Goal: Task Accomplishment & Management: Complete application form

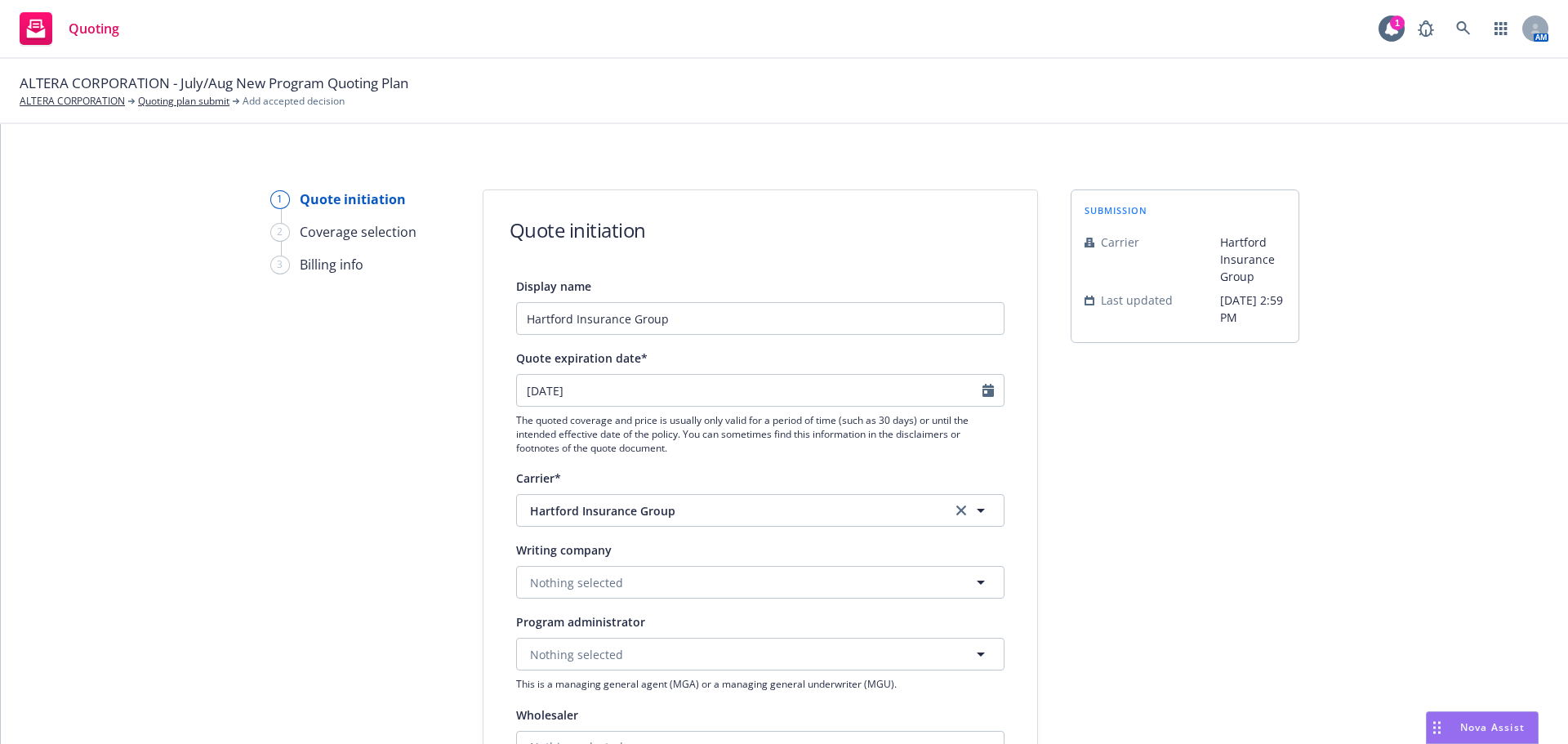
select select "12"
click at [194, 103] on link "Quoting plan submit" at bounding box center [183, 101] width 91 height 15
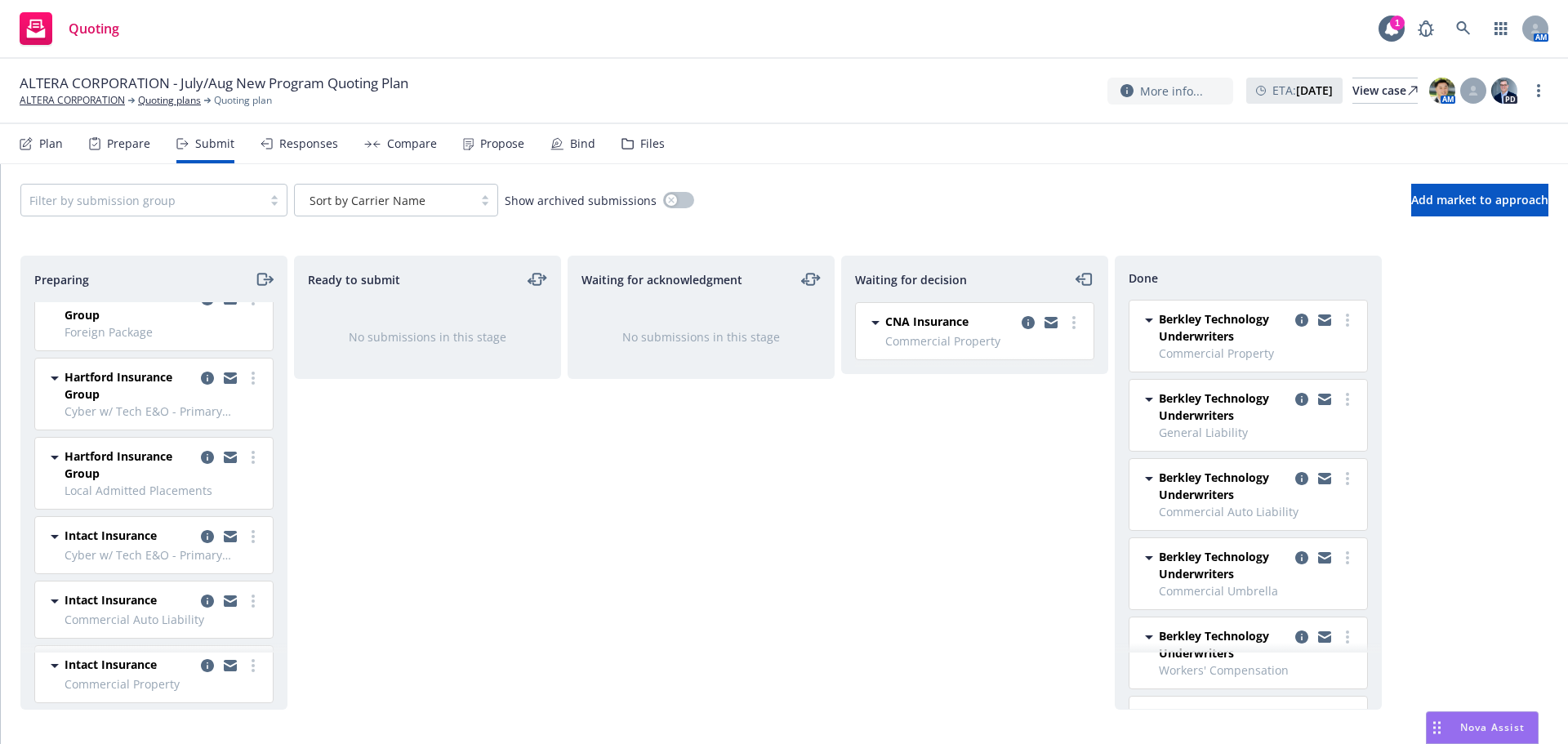
scroll to position [1225, 0]
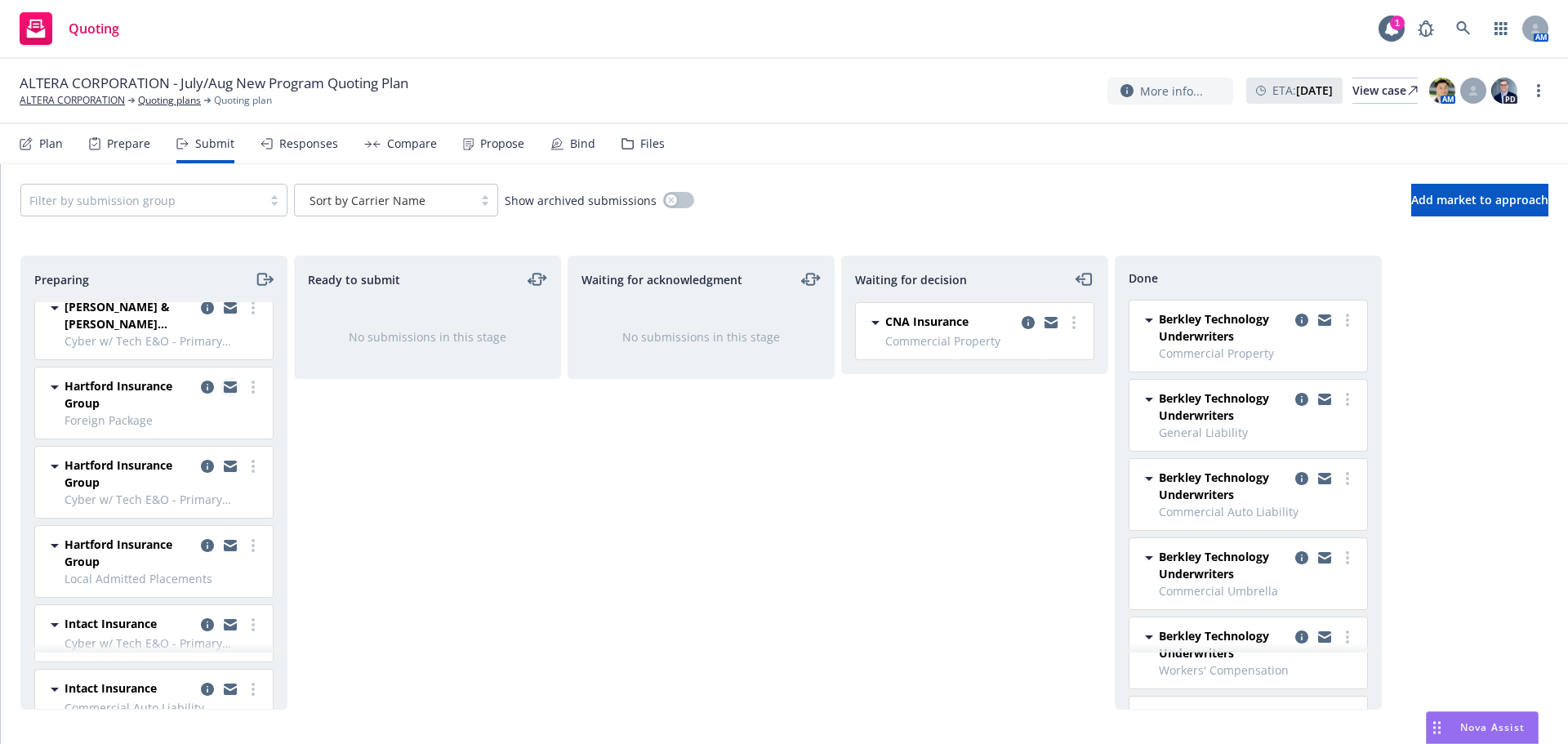
click at [224, 387] on icon "copy logging email" at bounding box center [231, 387] width 13 height 12
click at [201, 391] on icon "copy logging email" at bounding box center [207, 387] width 13 height 13
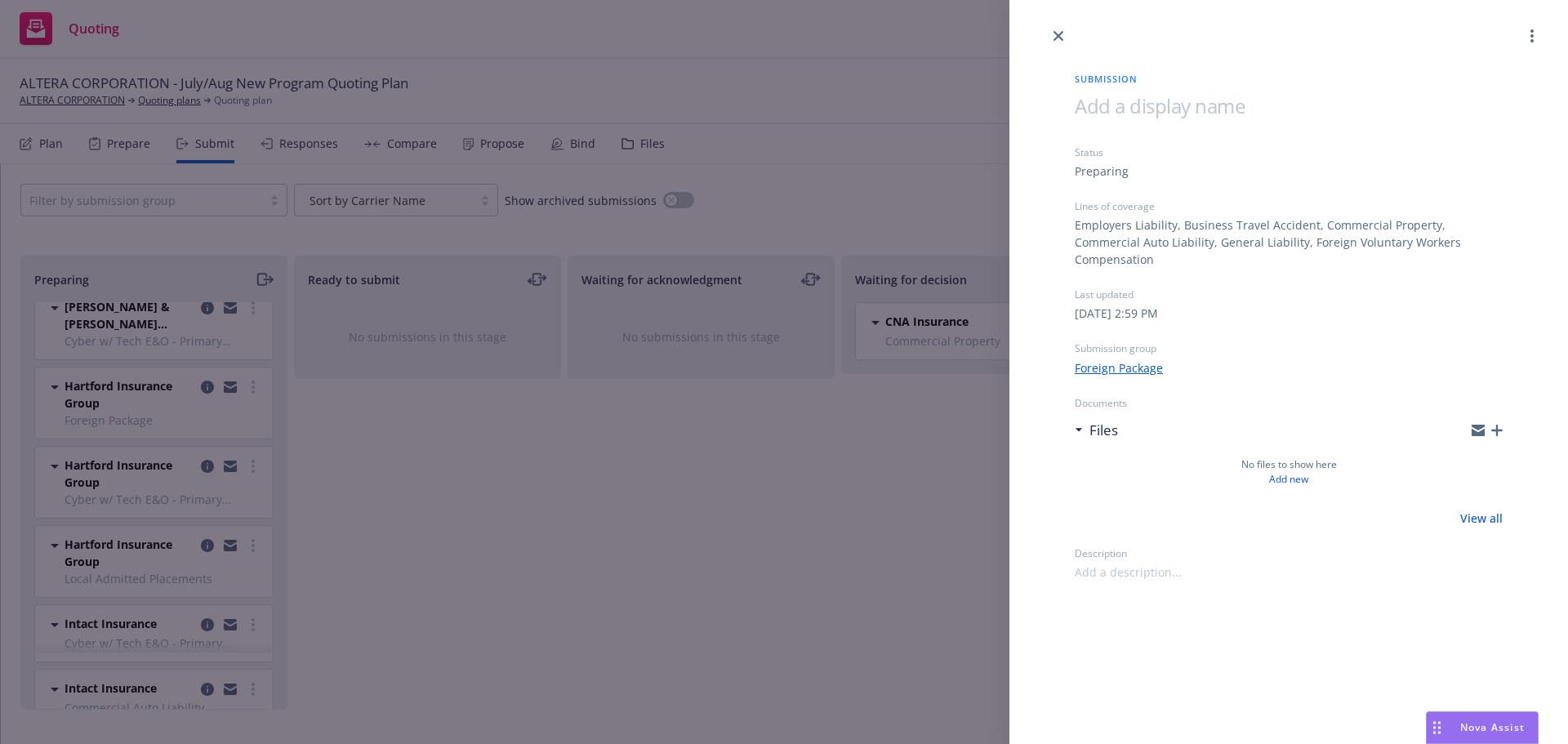
click at [1497, 425] on icon "button" at bounding box center [1498, 430] width 12 height 12
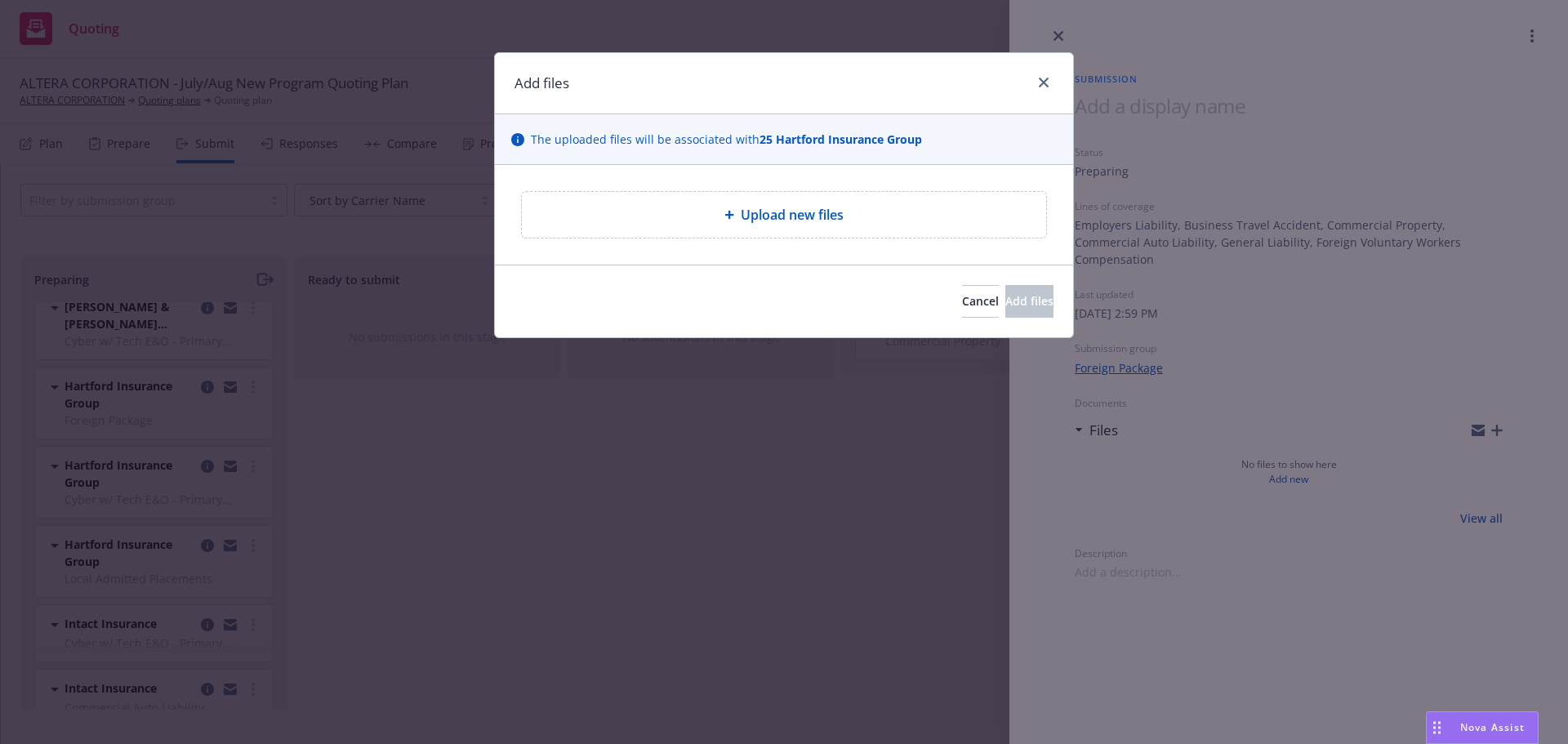
type textarea "x"
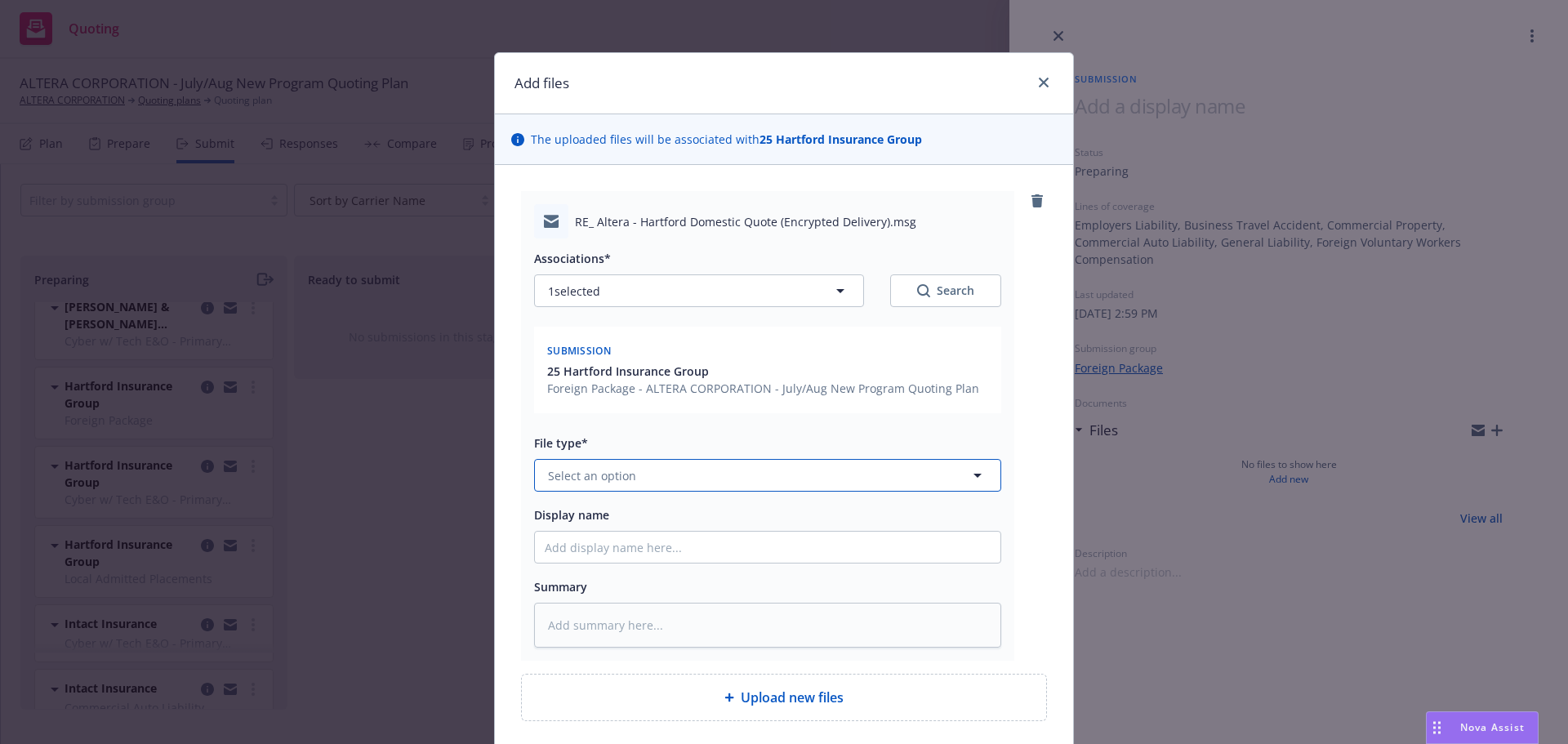
click at [599, 471] on span "Select an option" at bounding box center [592, 475] width 88 height 17
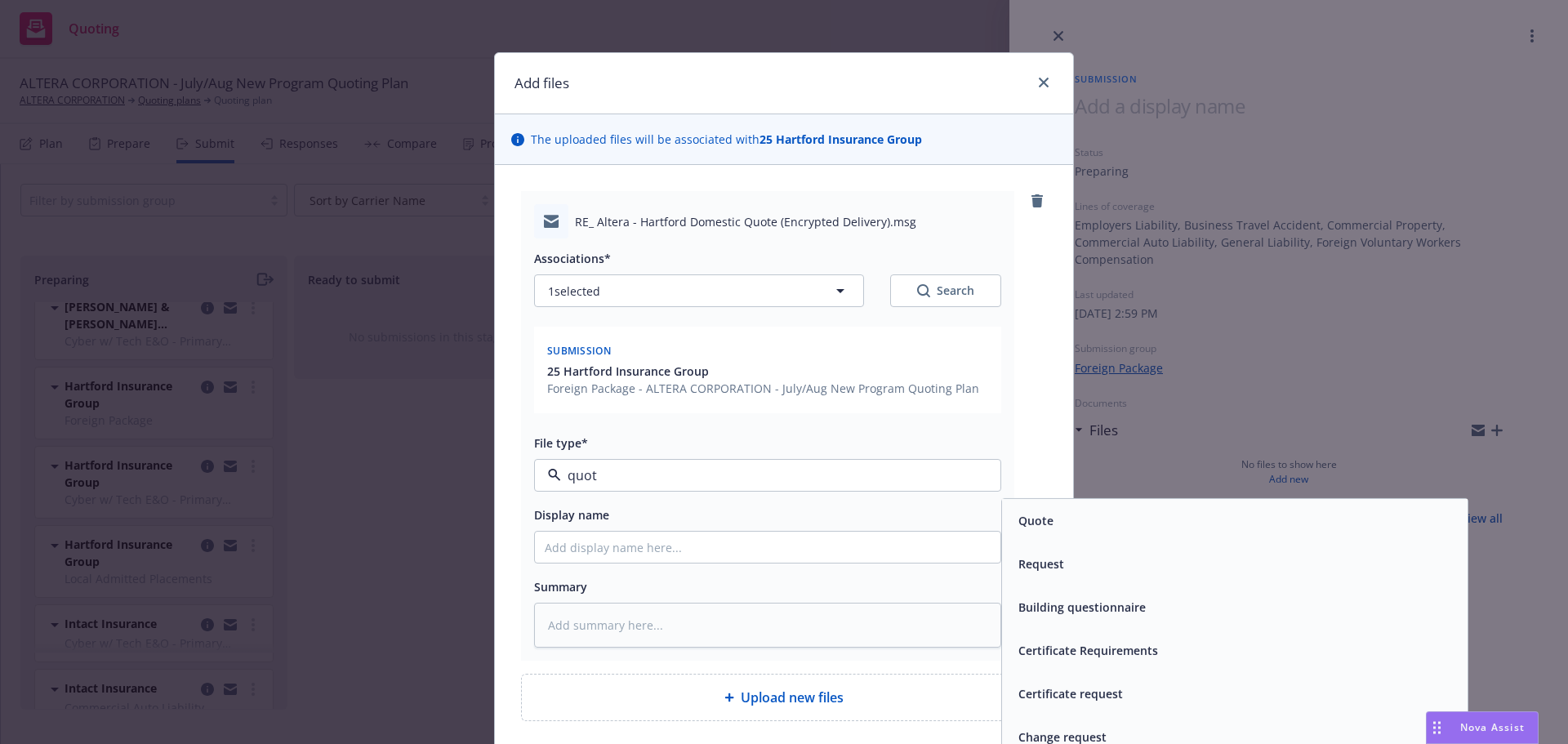
type input "quote"
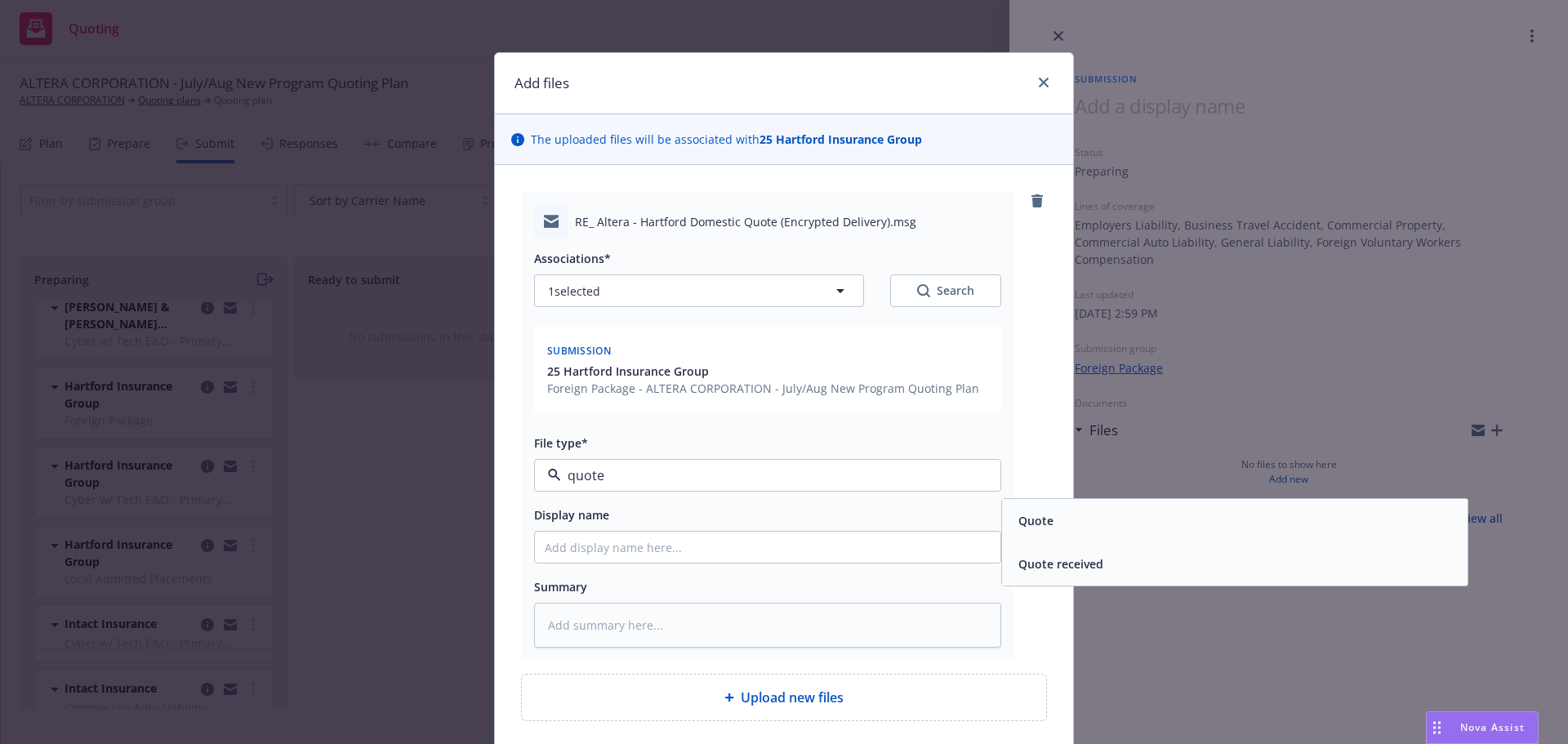
click at [1131, 574] on div "Quote received" at bounding box center [1235, 564] width 446 height 24
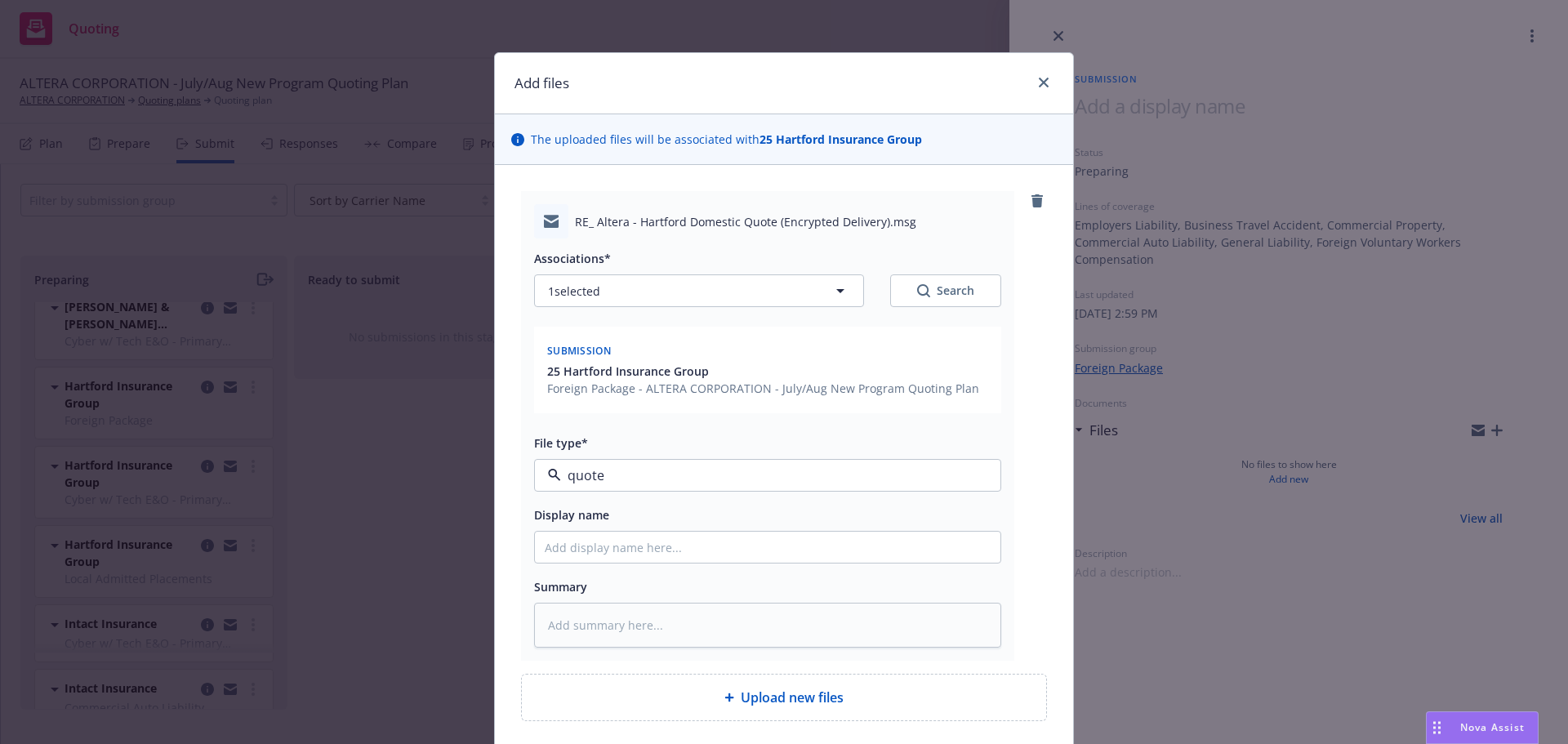
type textarea "x"
click at [841, 550] on input "Display name" at bounding box center [767, 547] width 465 height 31
type input "H"
type textarea "x"
type input "Ha"
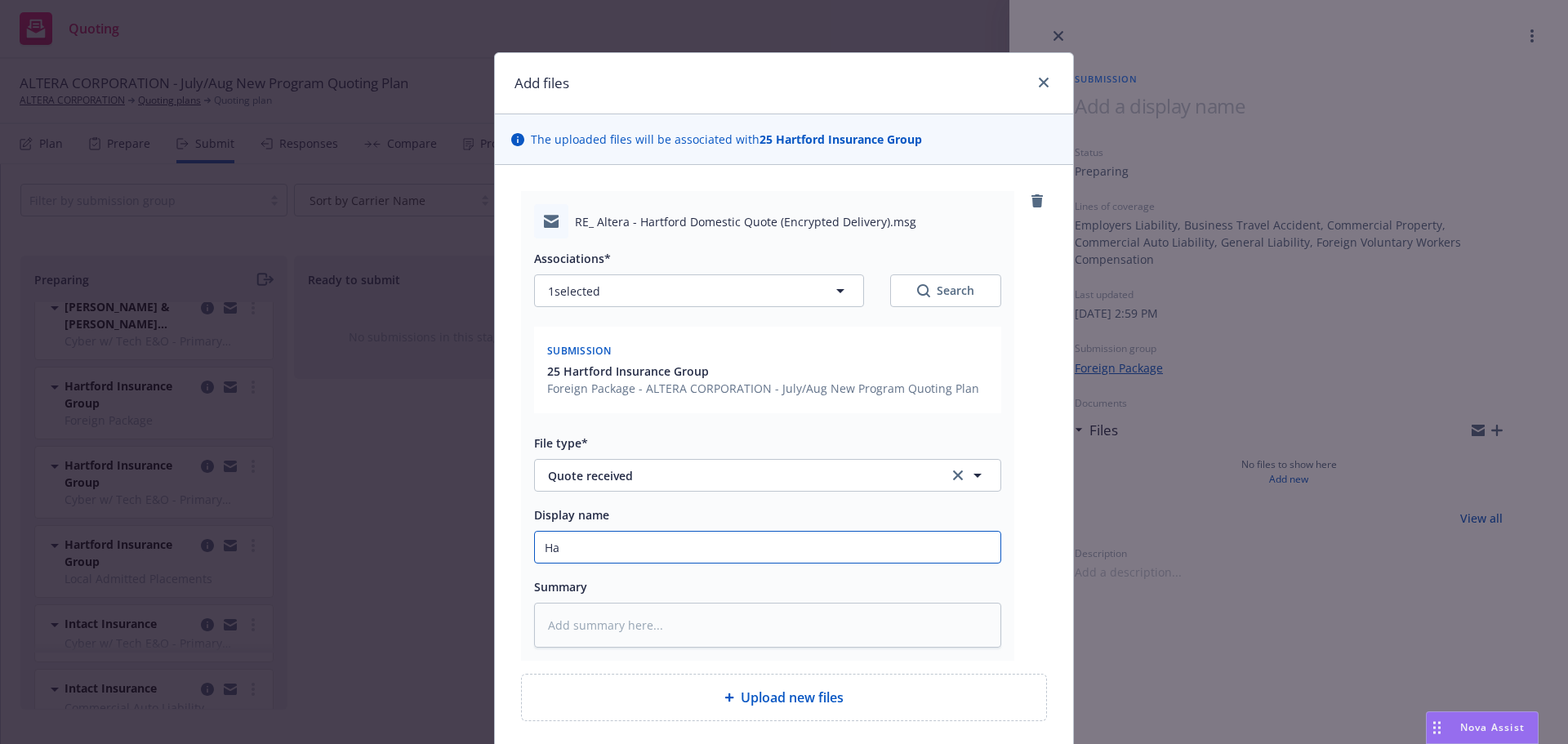
type textarea "x"
type input "Har"
type textarea "x"
type input "[PERSON_NAME]"
type textarea "x"
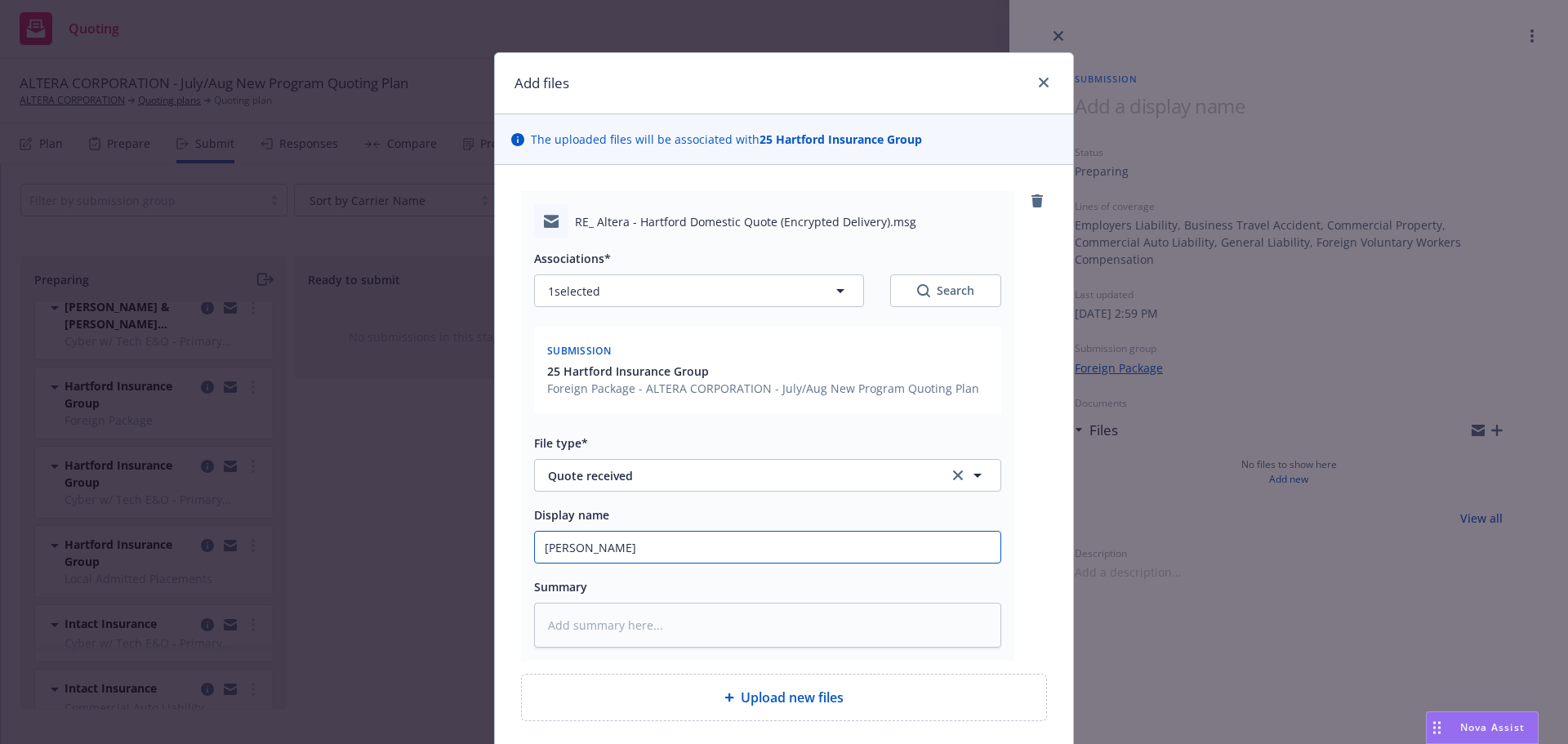
type input "Hartf"
type textarea "x"
type input "Hartfo"
type textarea "x"
type input "[GEOGRAPHIC_DATA]"
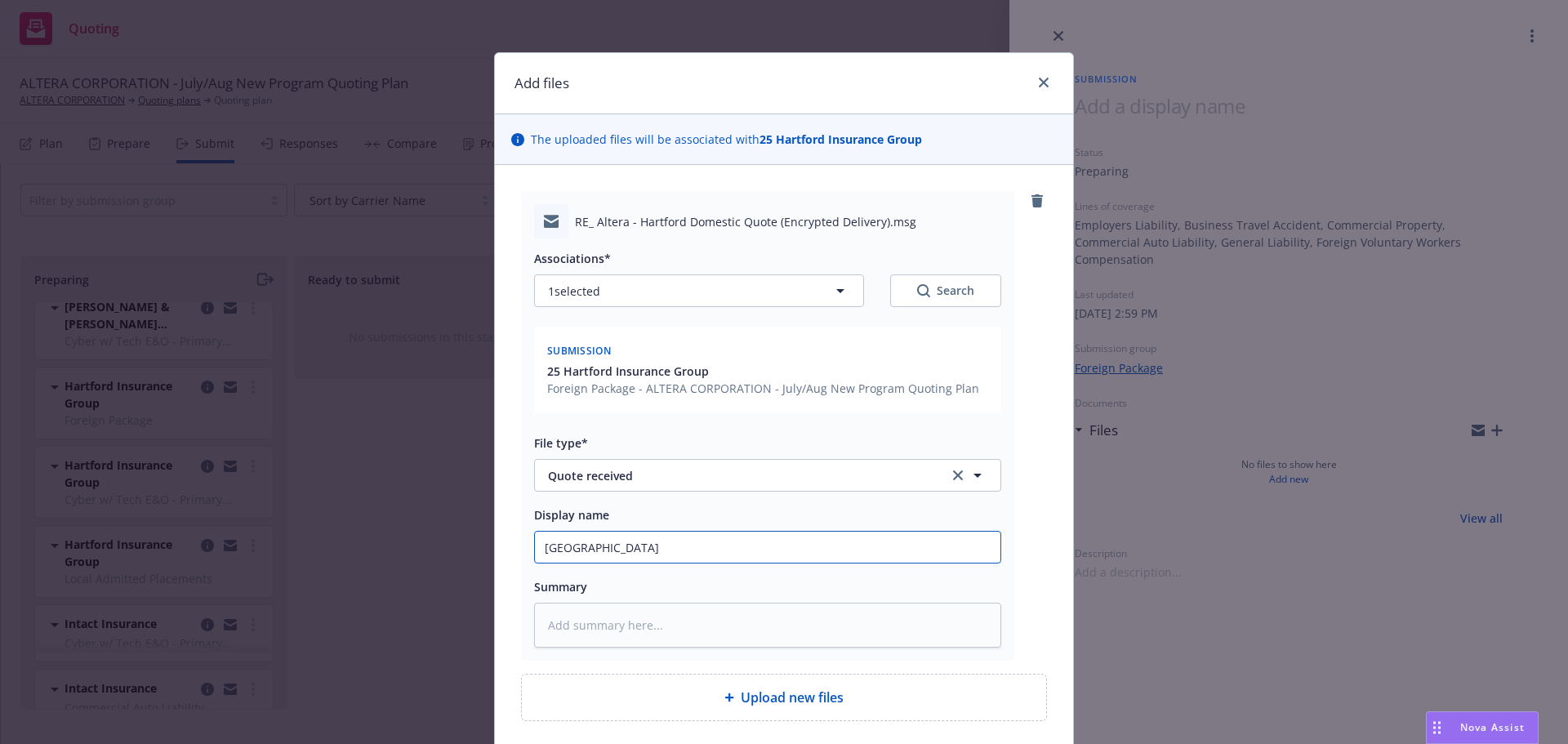
type textarea "x"
type input "[GEOGRAPHIC_DATA]"
type textarea "x"
type input "Hartford F"
type textarea "x"
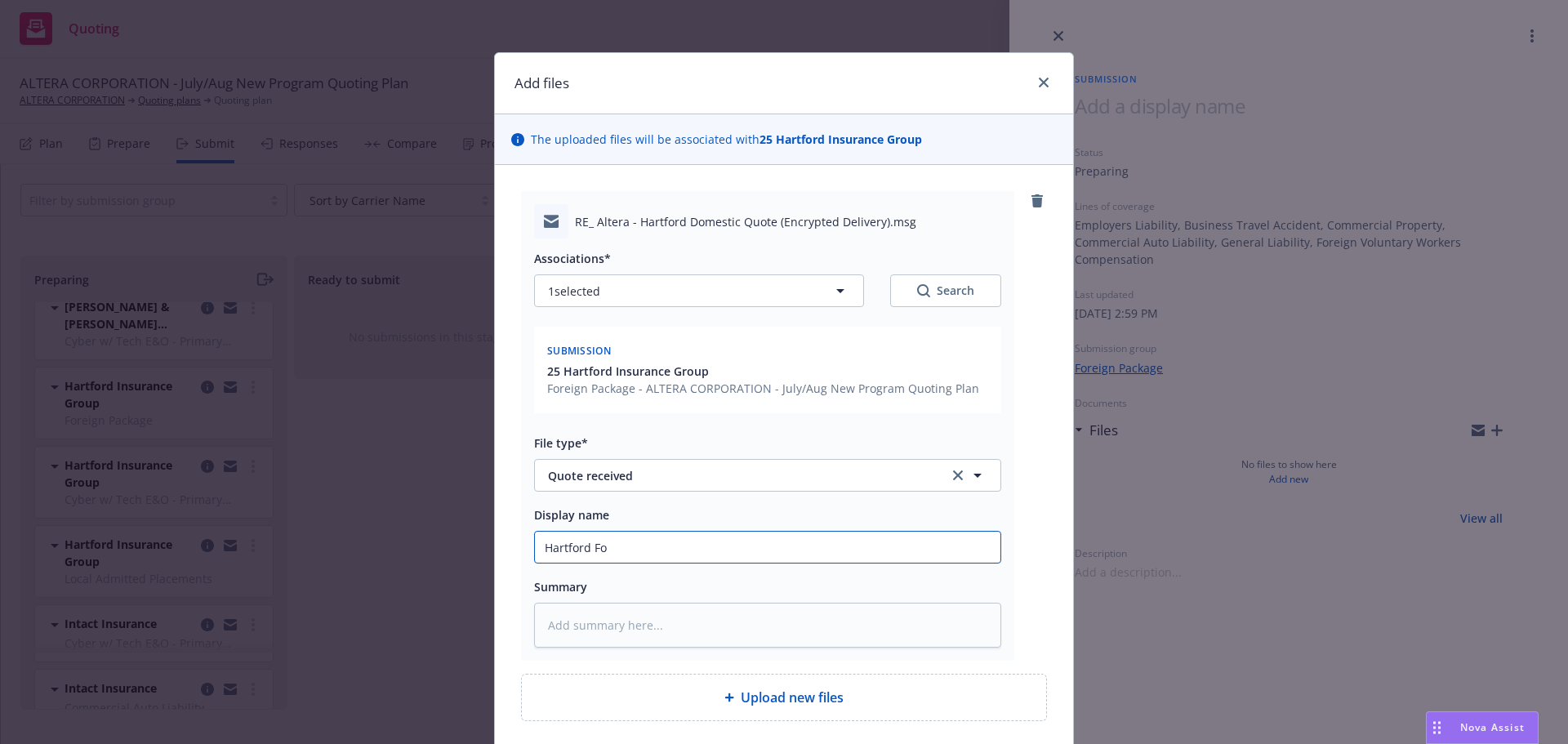
type input "Hartford For"
type textarea "x"
type input "Hartford Forei"
type textarea "x"
type input "Hartford Foreig"
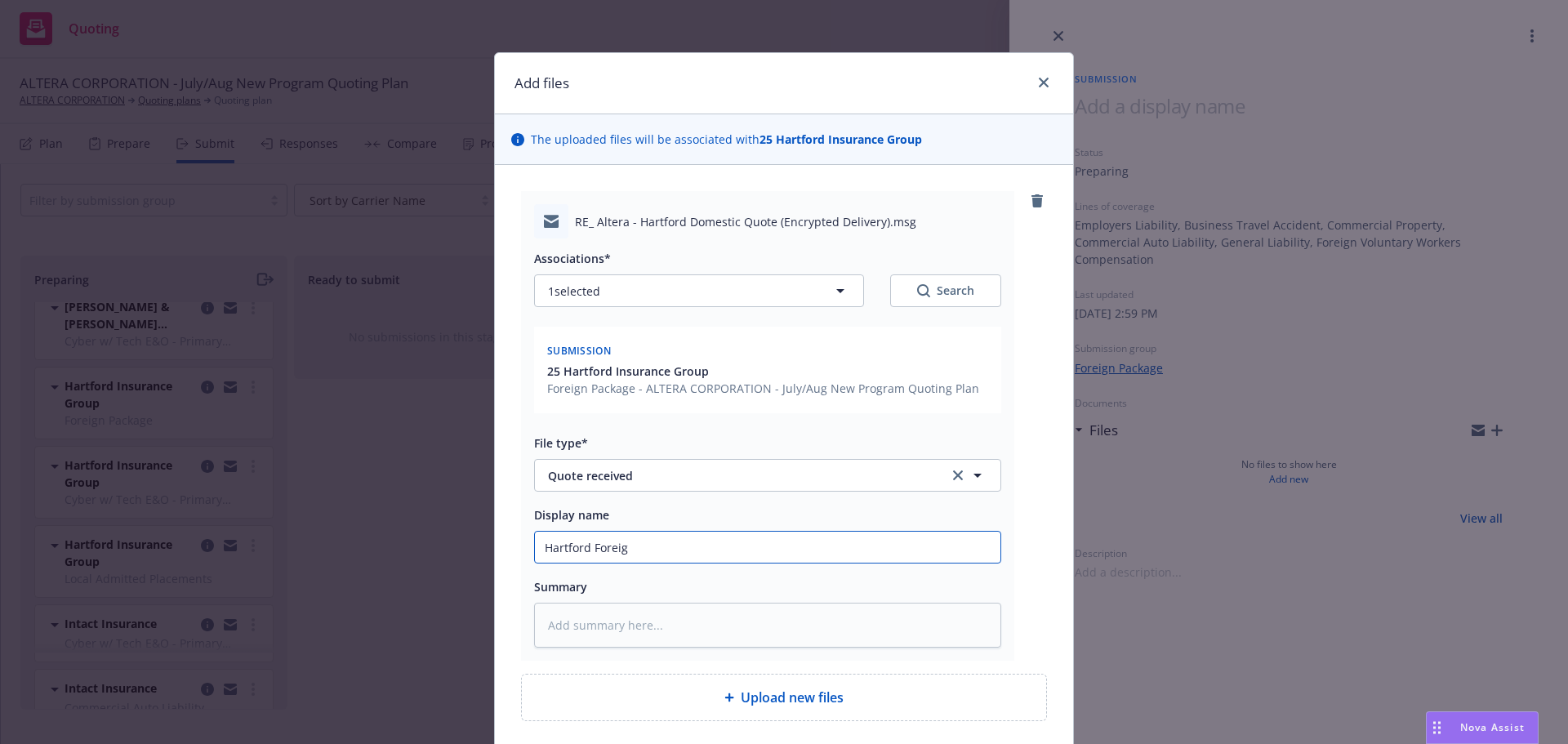
type textarea "x"
type input "Hartford Foreign"
type textarea "x"
type input "Hartford Foreign"
type textarea "x"
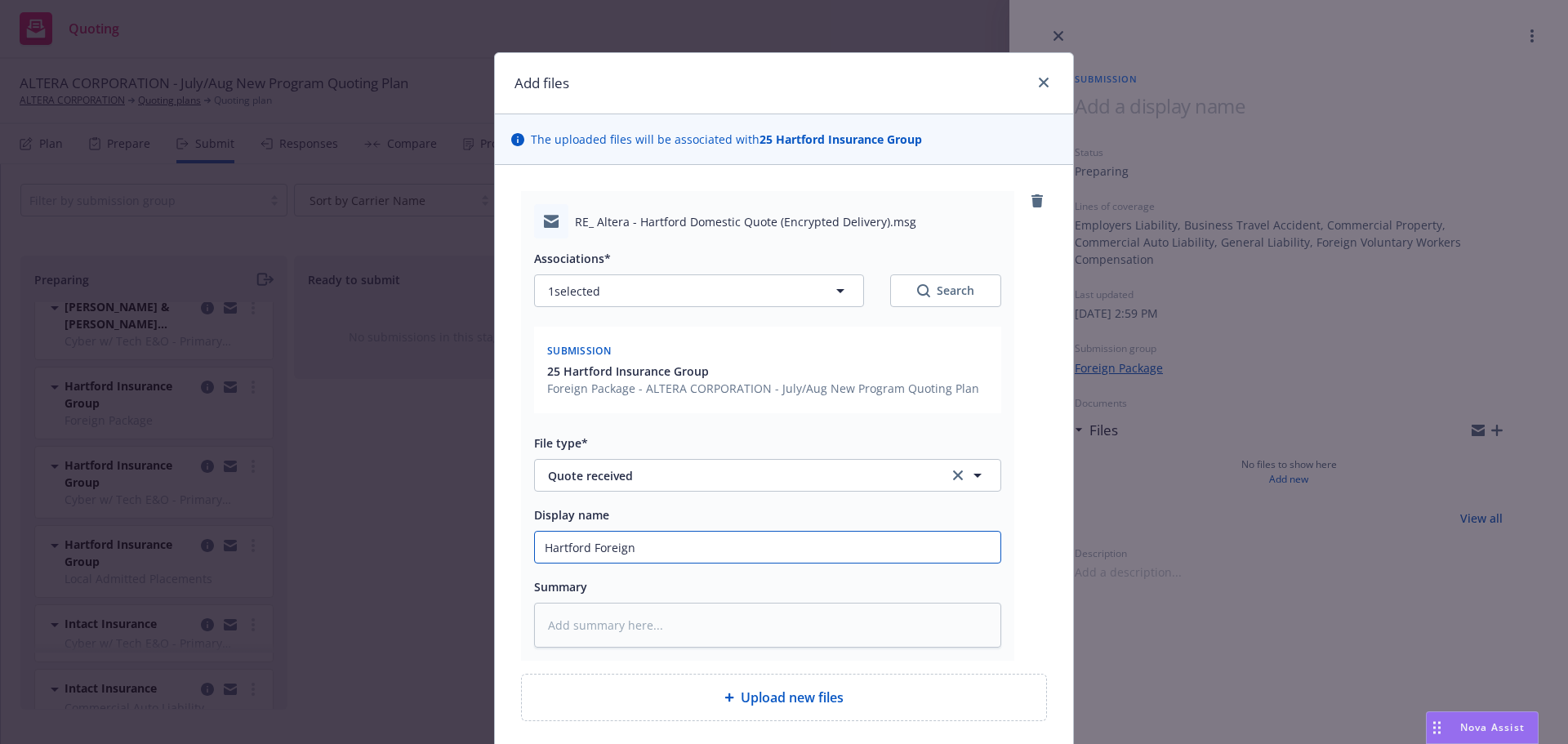
type input "Hartford Foreign P"
type textarea "x"
type input "Hartford Foreign P&"
type textarea "x"
type input "Hartford Foreign P&C"
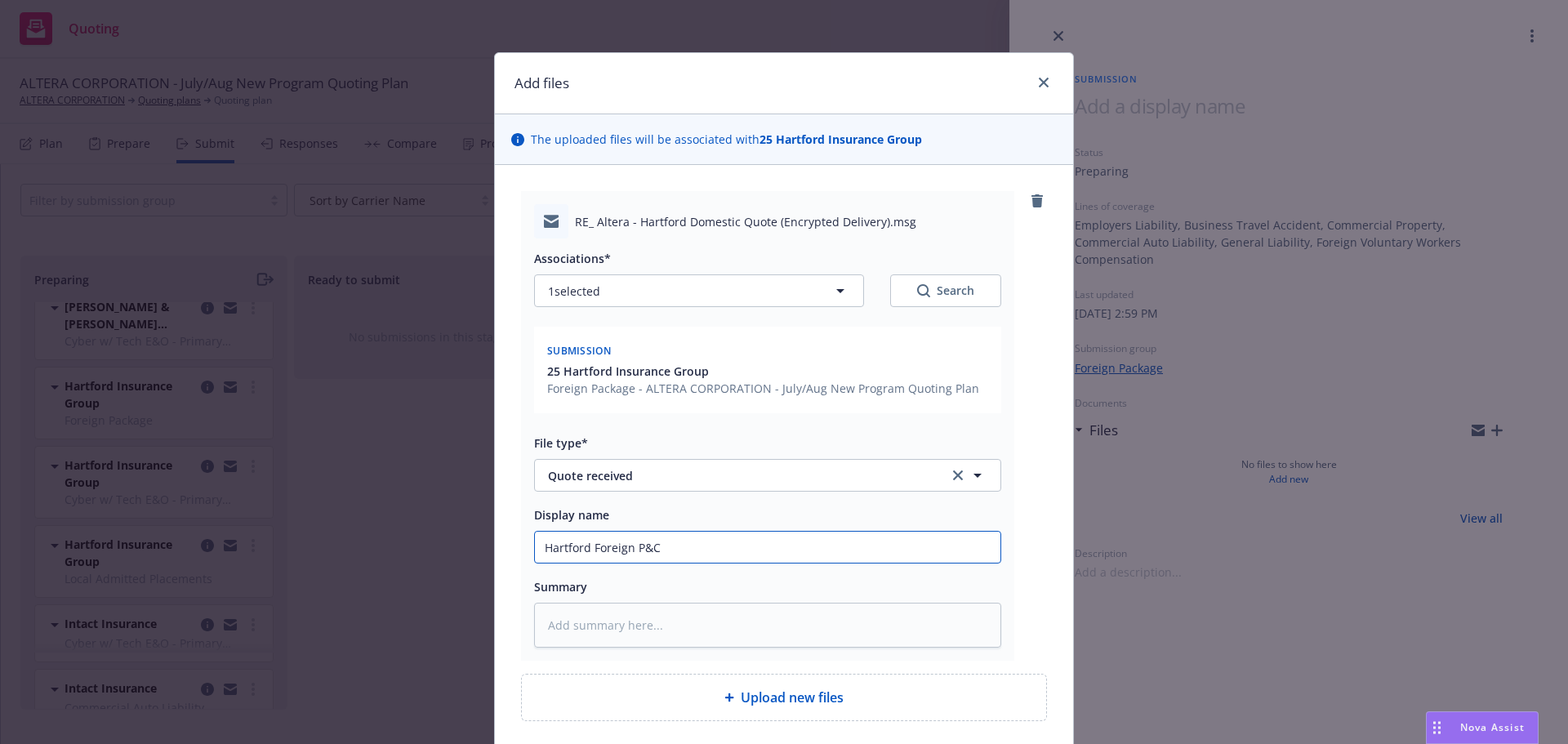
type textarea "x"
type input "Hartford Foreign P&C"
type textarea "x"
type input "Hartford Foreign P&C an"
type textarea "x"
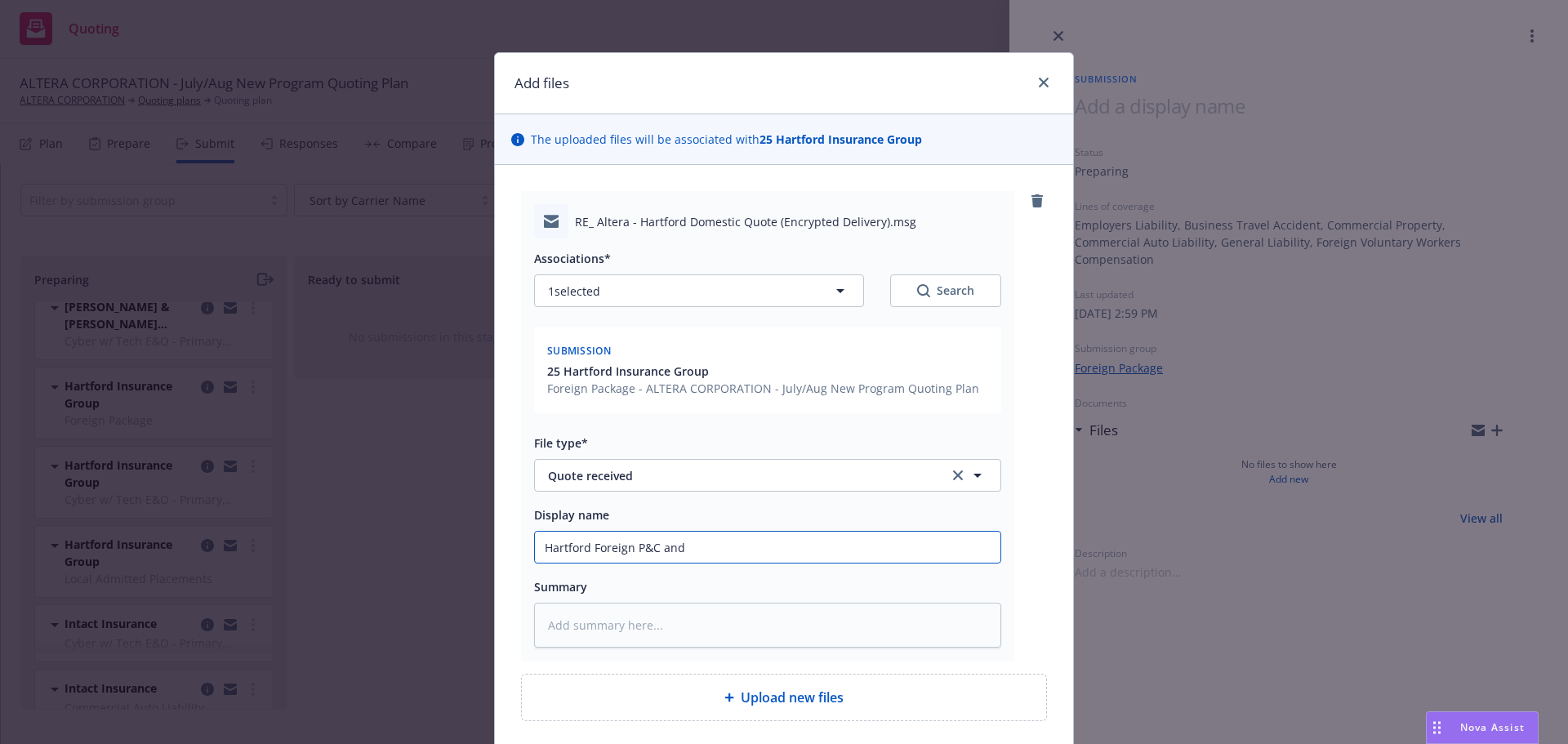
type input "Hartford Foreign P&C and"
type textarea "x"
type input "Hartford Foreign P&C and L"
type textarea "x"
type input "Hartford Foreign P&C and LA"
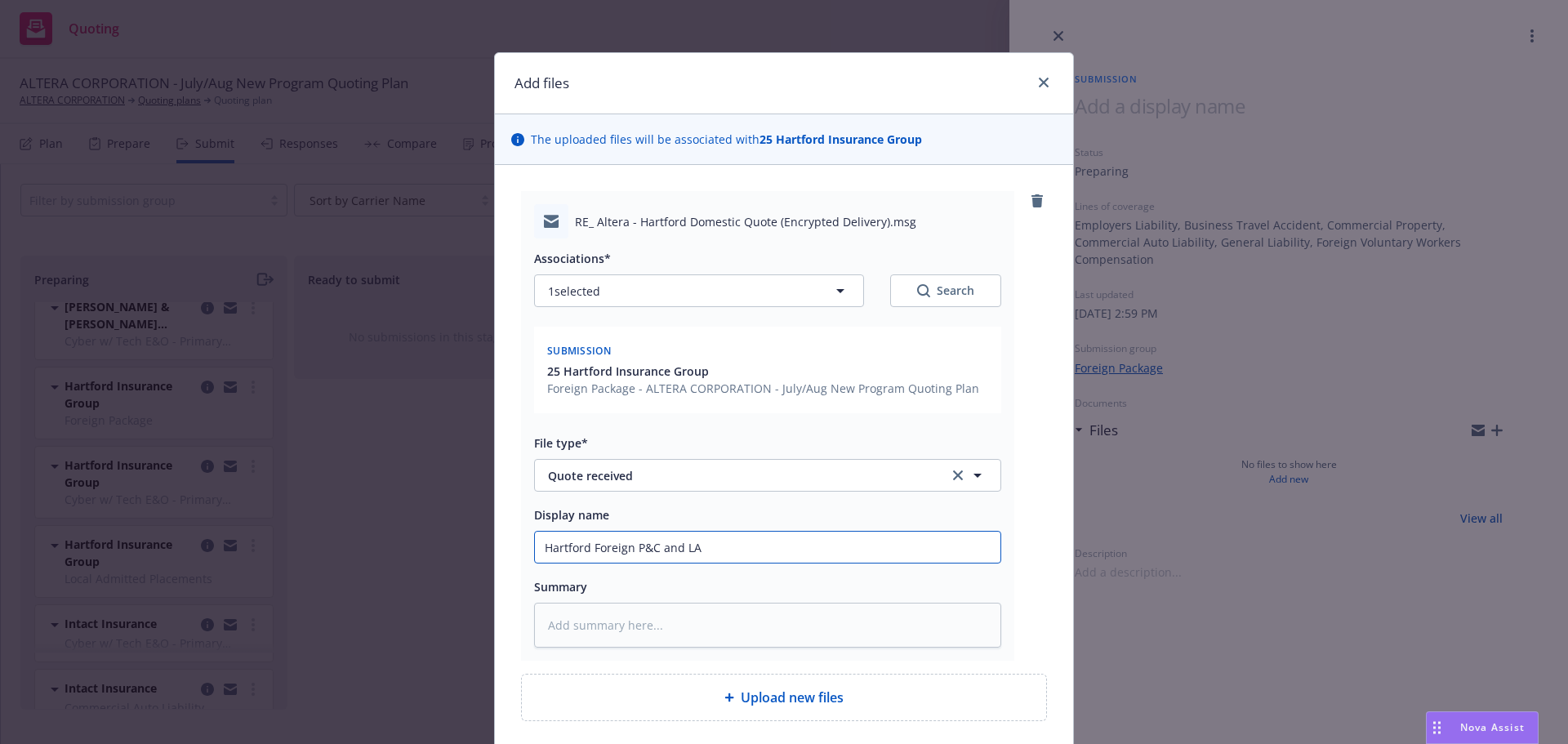
type textarea "x"
type input "Hartford Foreign P&C and LAP"
type textarea "x"
type input "Hartford Foreign P&C and LAP"
type textarea "x"
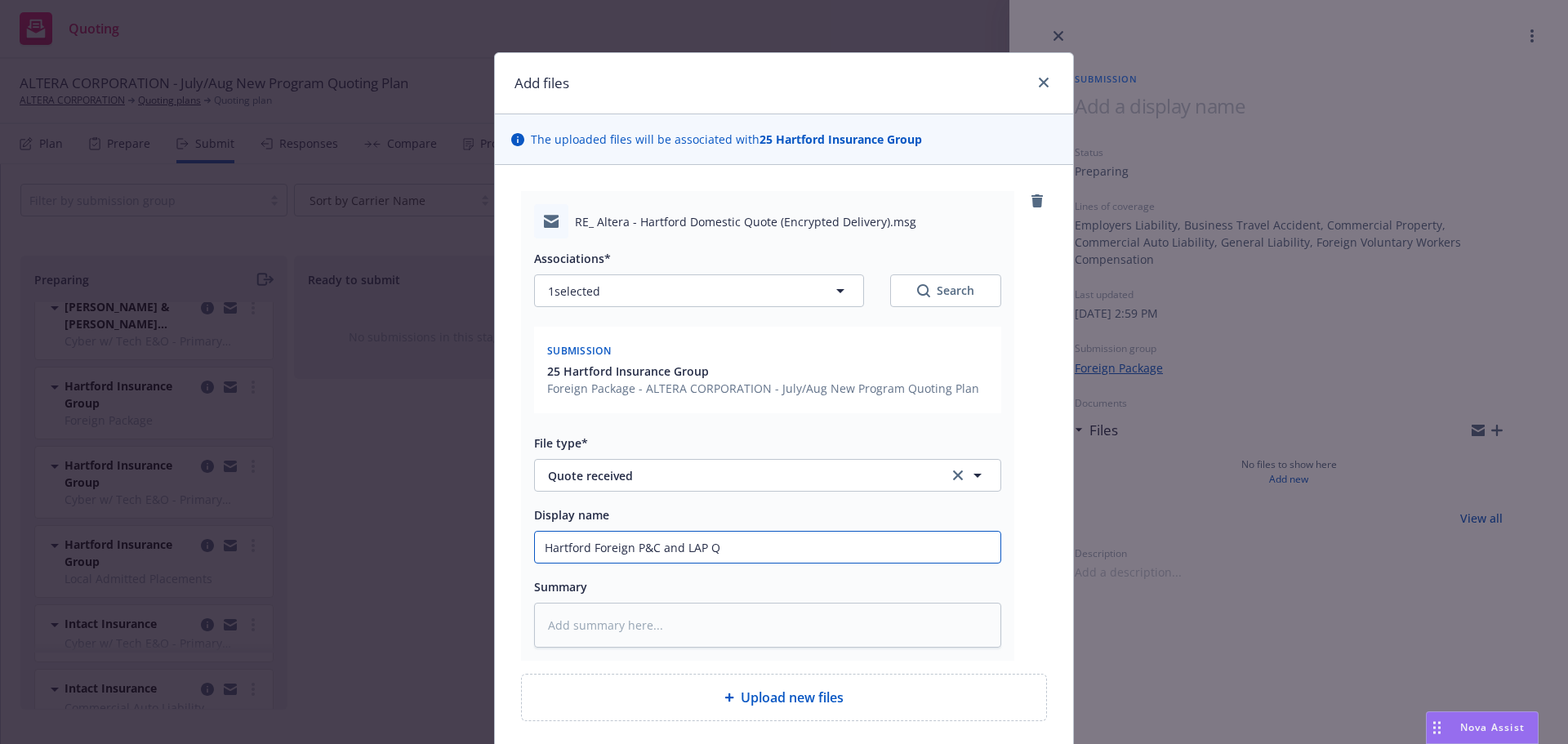
type input "Hartford Foreign P&C and LAP Qu"
type textarea "x"
type input "Hartford Foreign P&C and LAP Quo"
type textarea "x"
type input "Hartford Foreign P&C and LAP Quot"
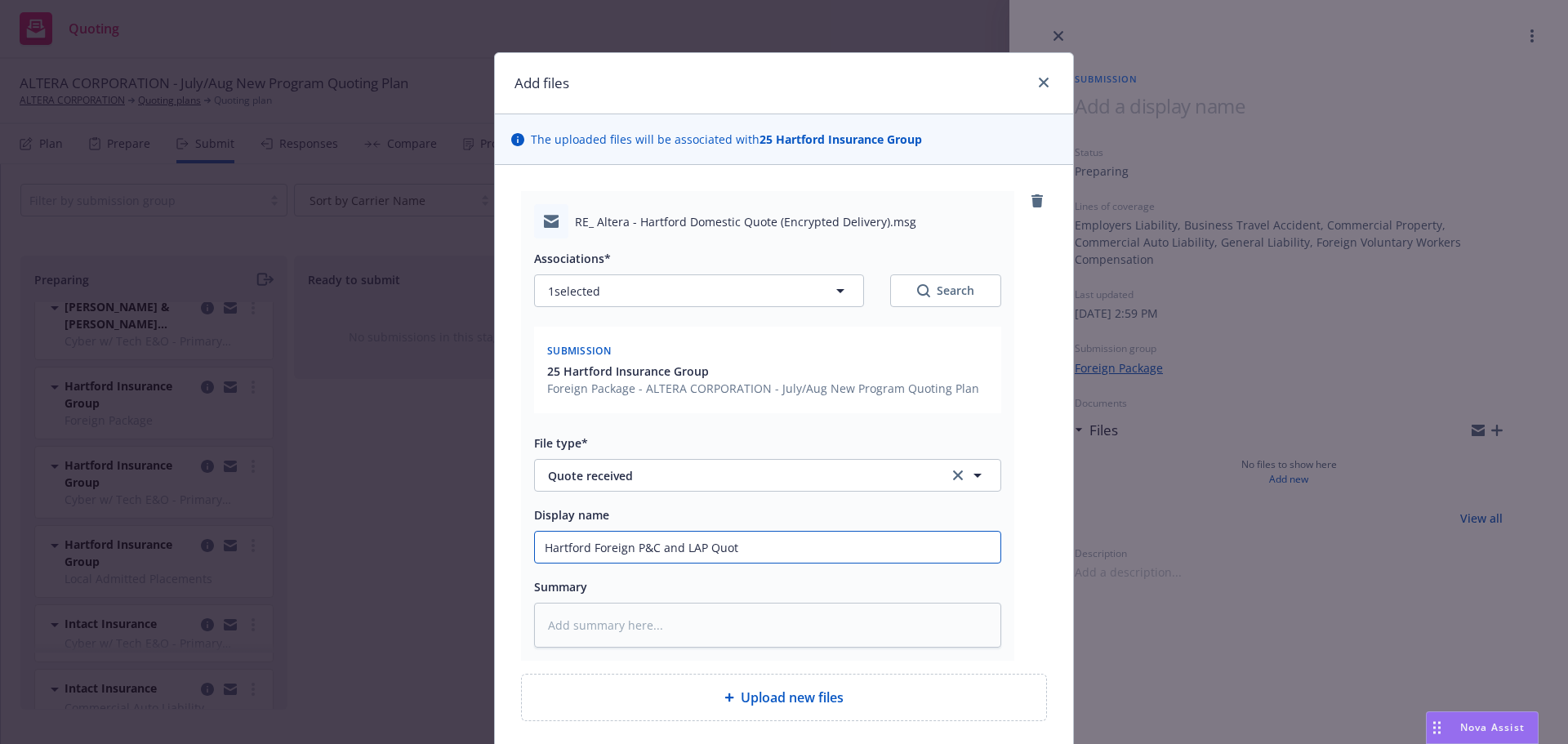
type textarea "x"
type input "Hartford Foreign P&C and LAP Quote"
type textarea "x"
type input "Hartford Foreign P&C and LAP Quote V"
type textarea "x"
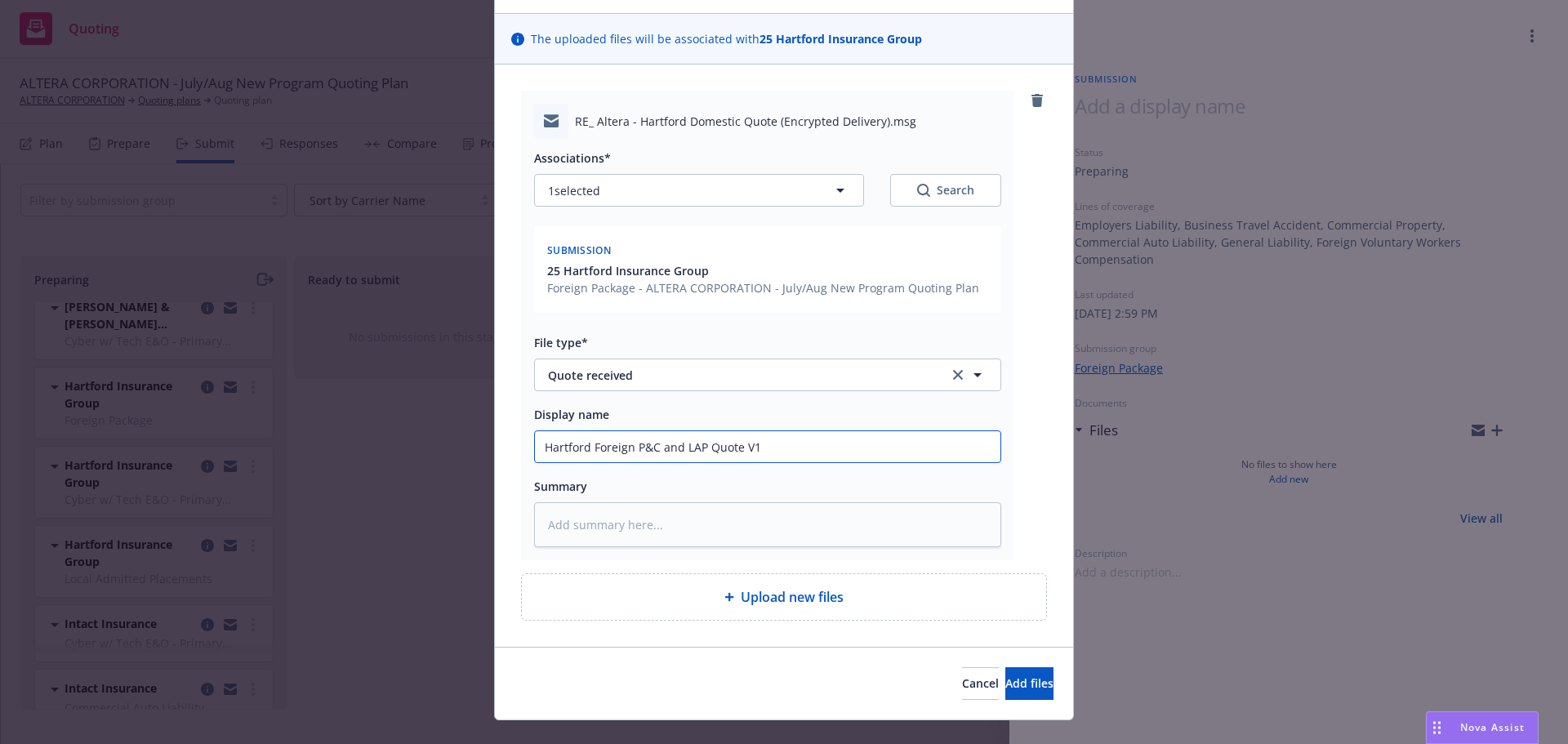
scroll to position [129, 0]
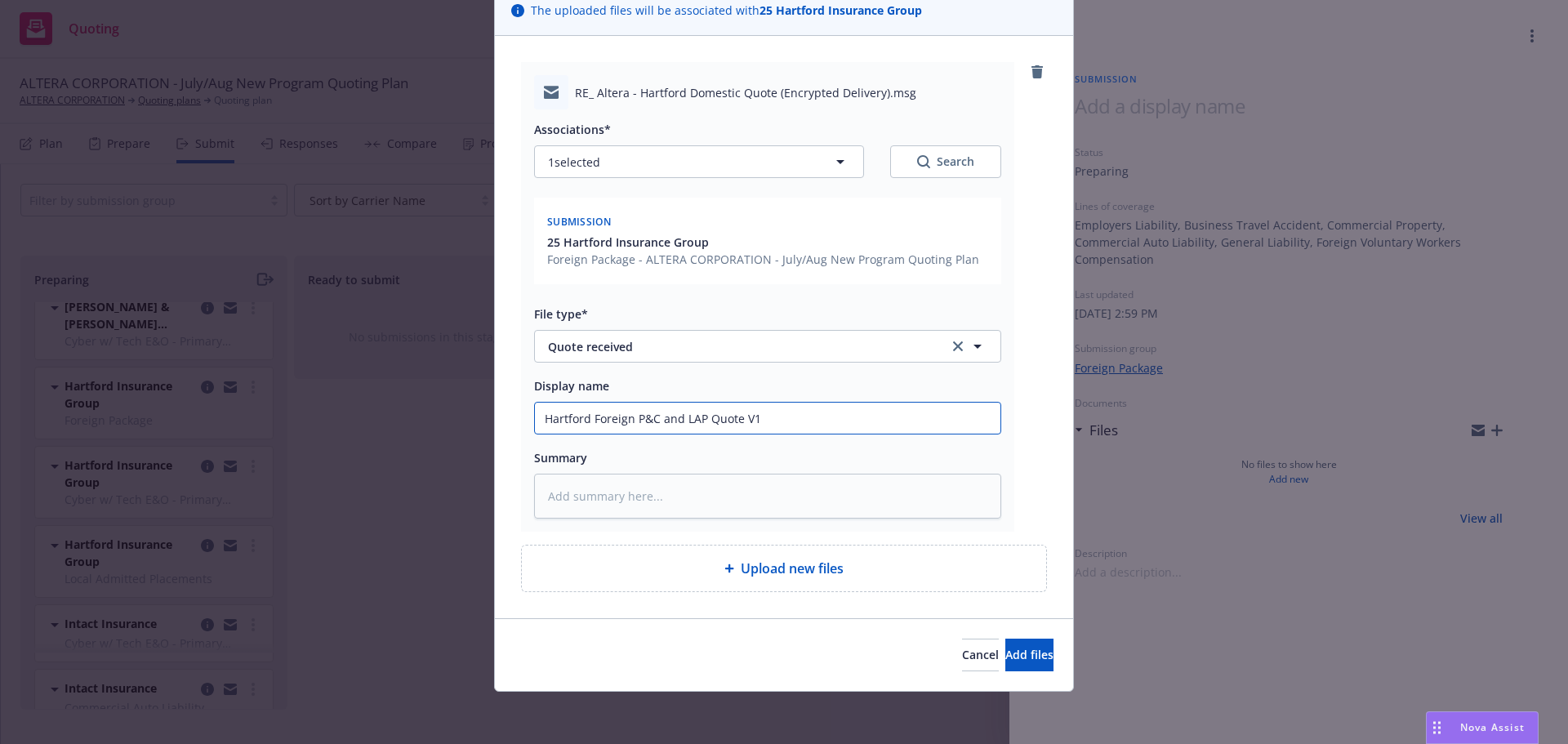
type input "Hartford Foreign P&C and LAP Quote V1"
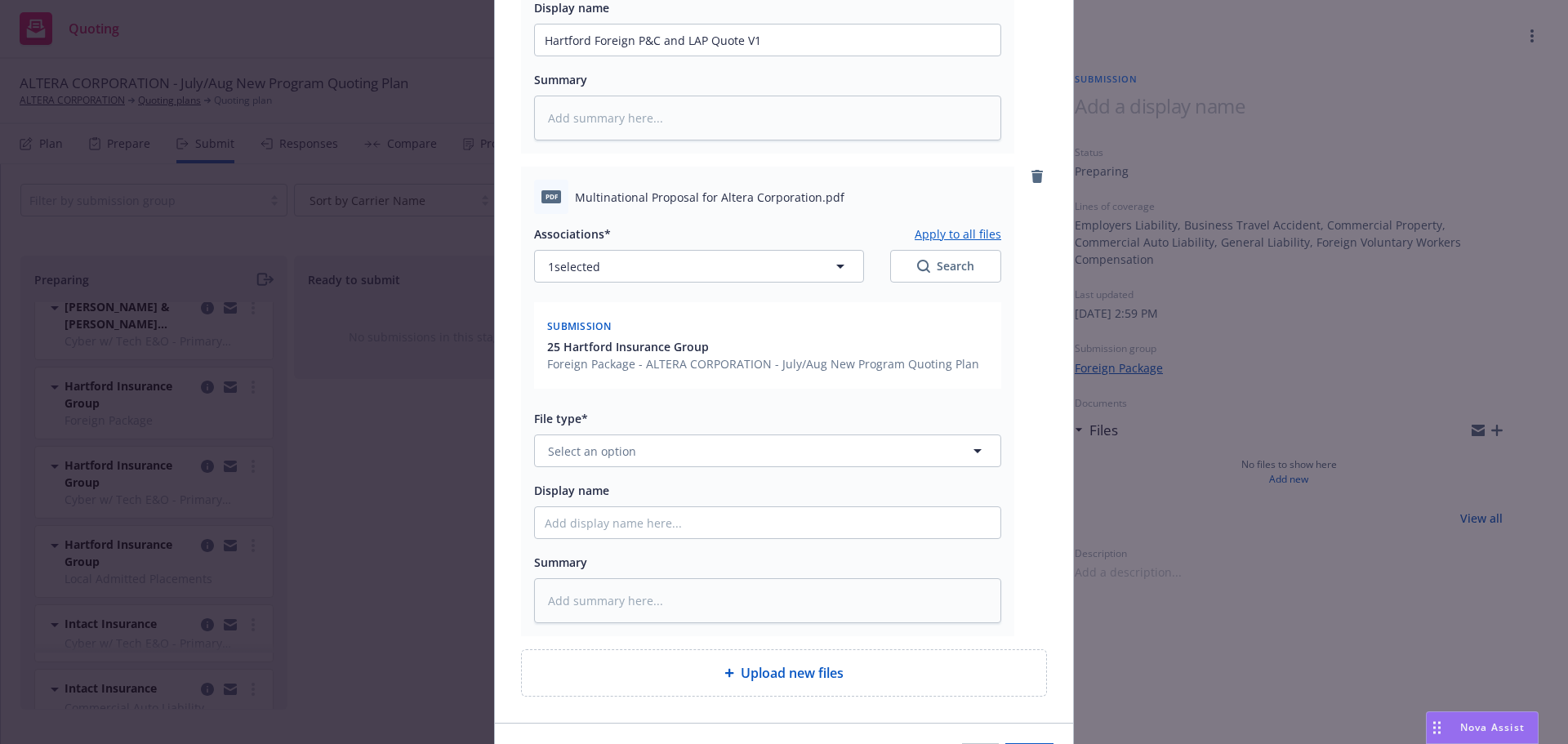
scroll to position [612, 0]
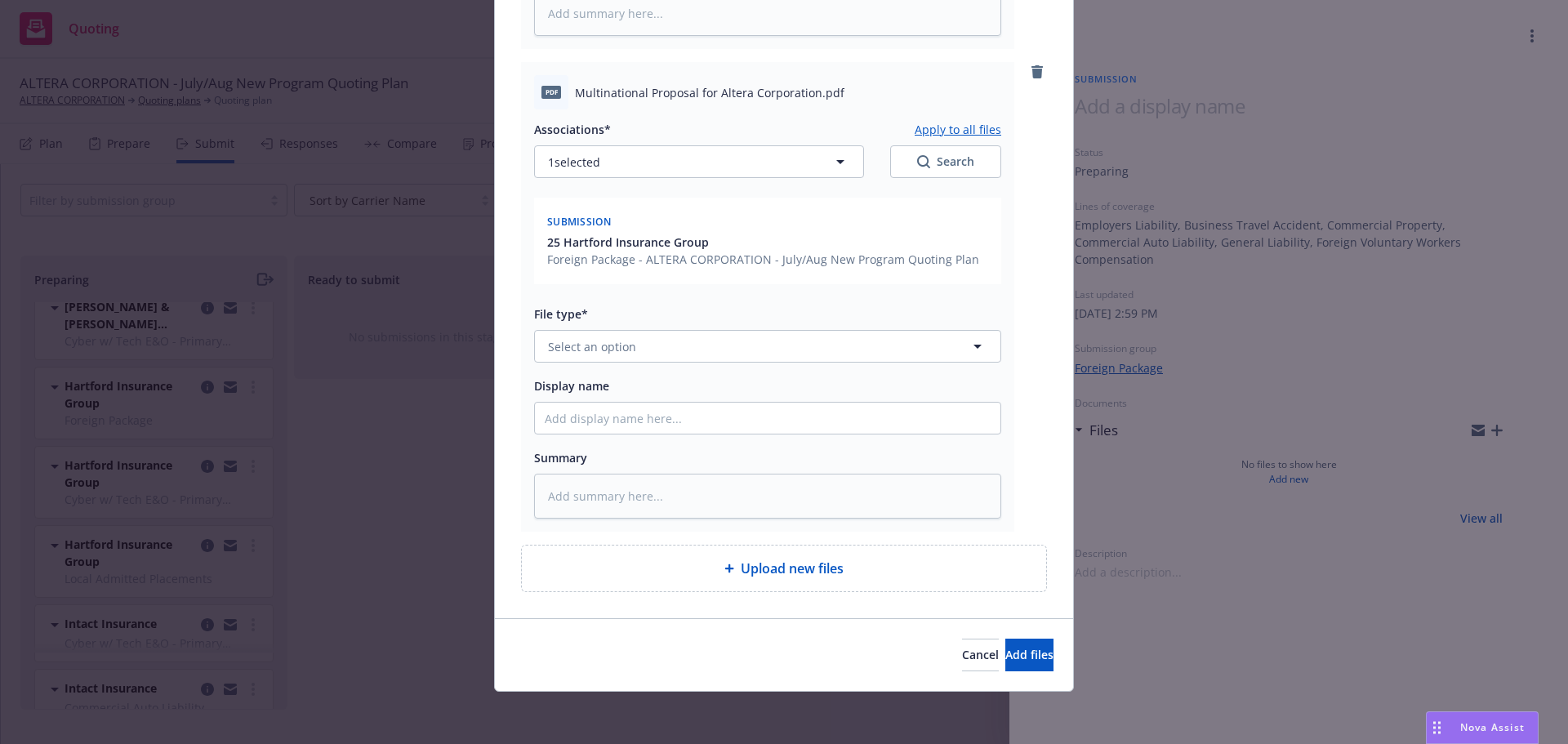
type textarea "x"
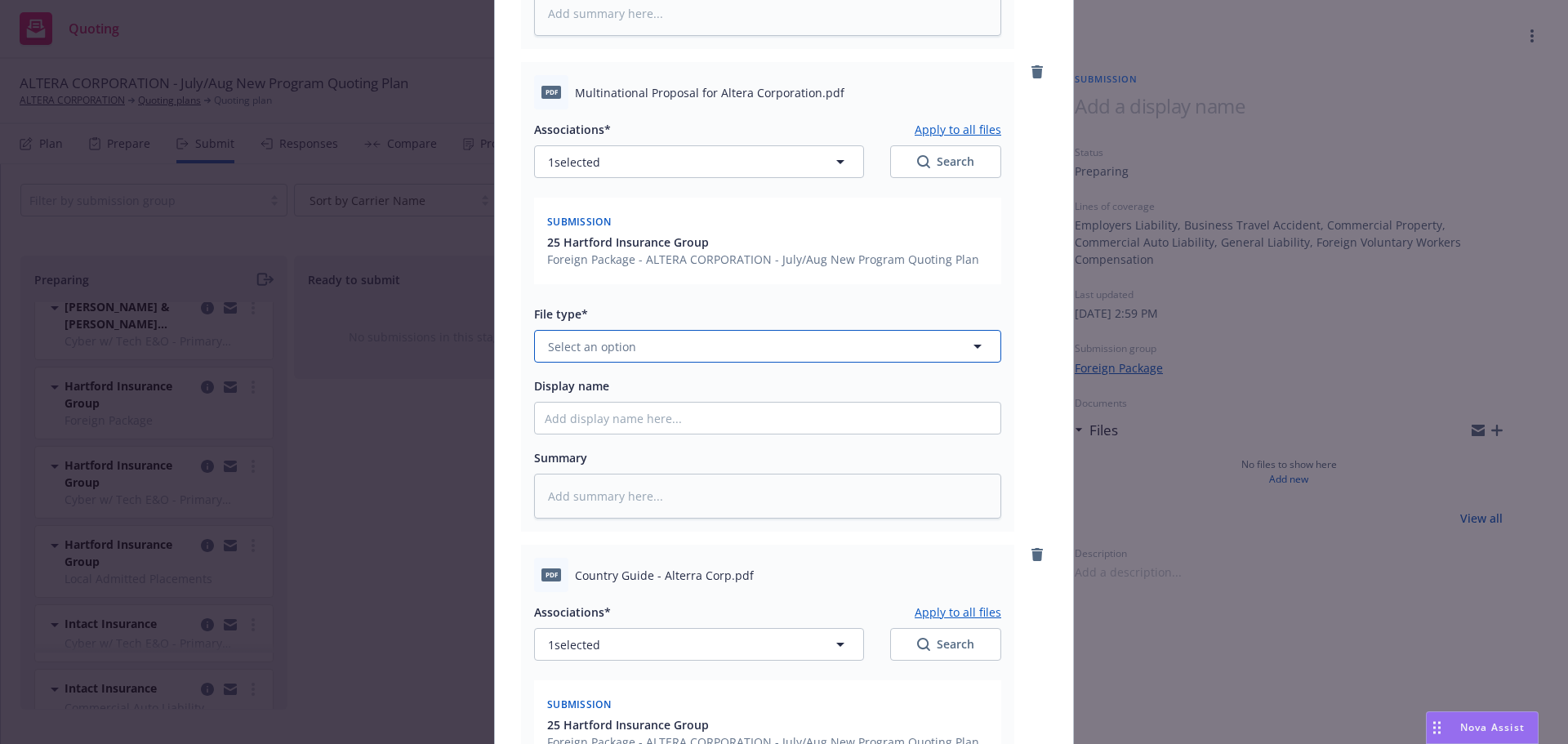
click at [587, 331] on button "Select an option" at bounding box center [767, 346] width 467 height 32
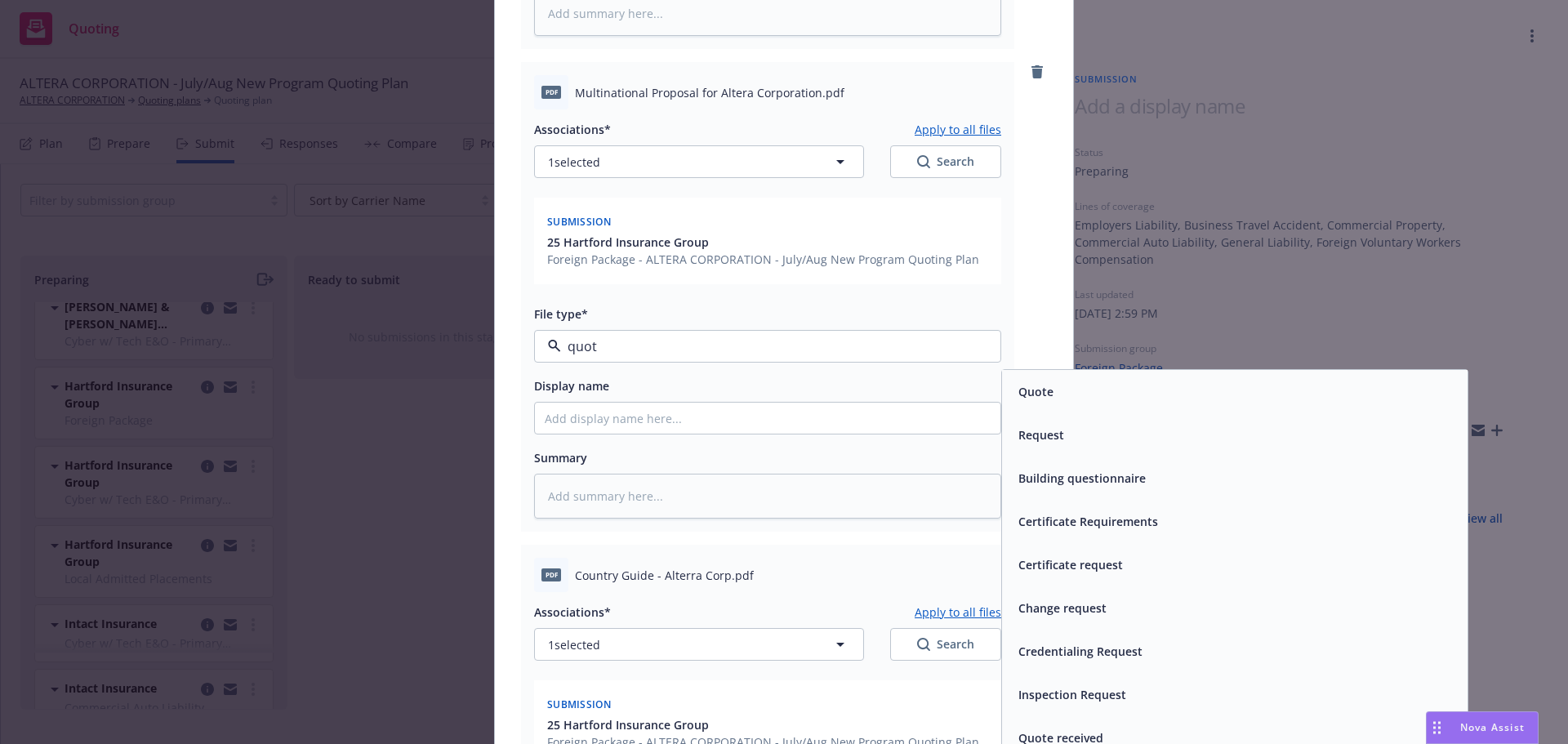
type input "quote"
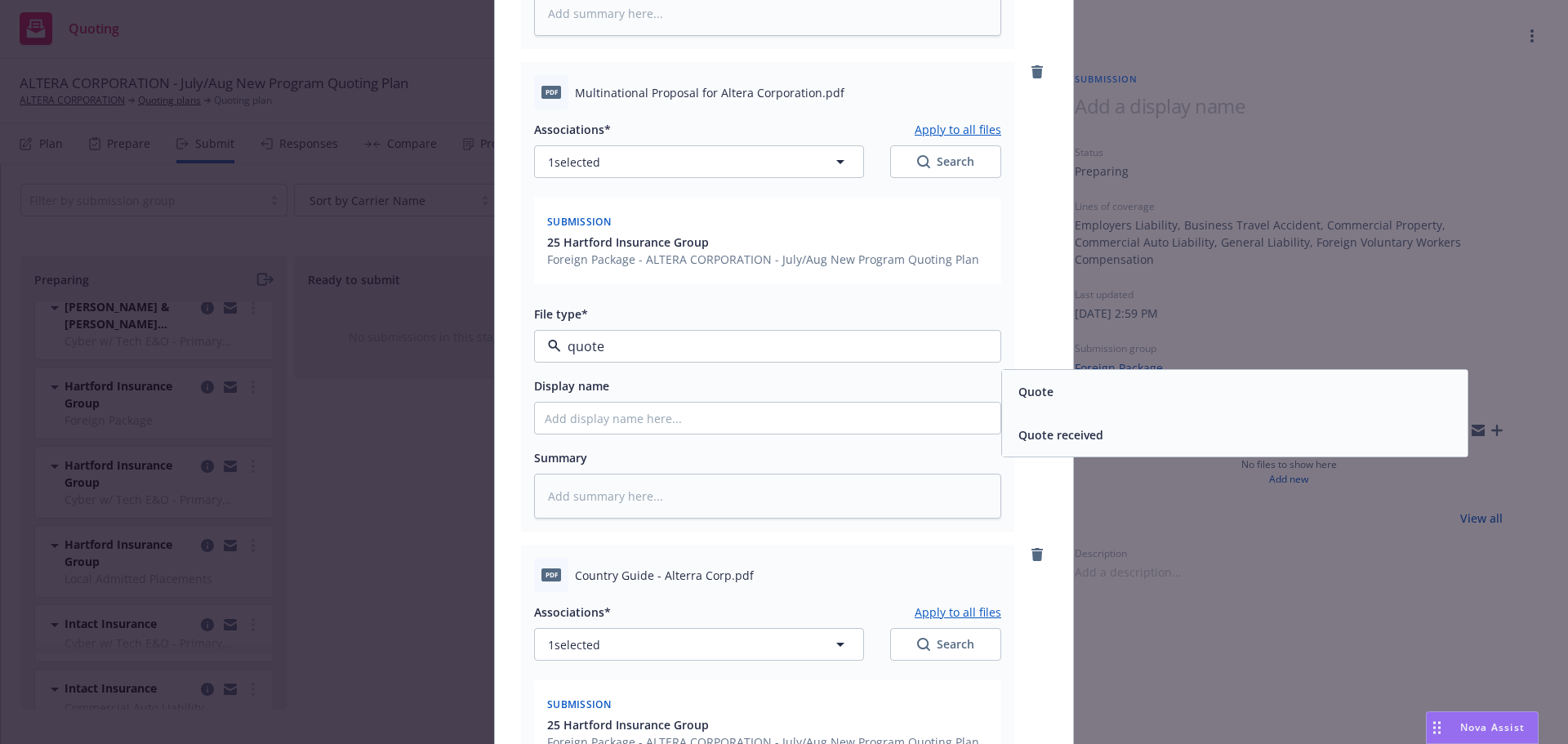
click at [1070, 389] on div "Quote" at bounding box center [1235, 391] width 446 height 24
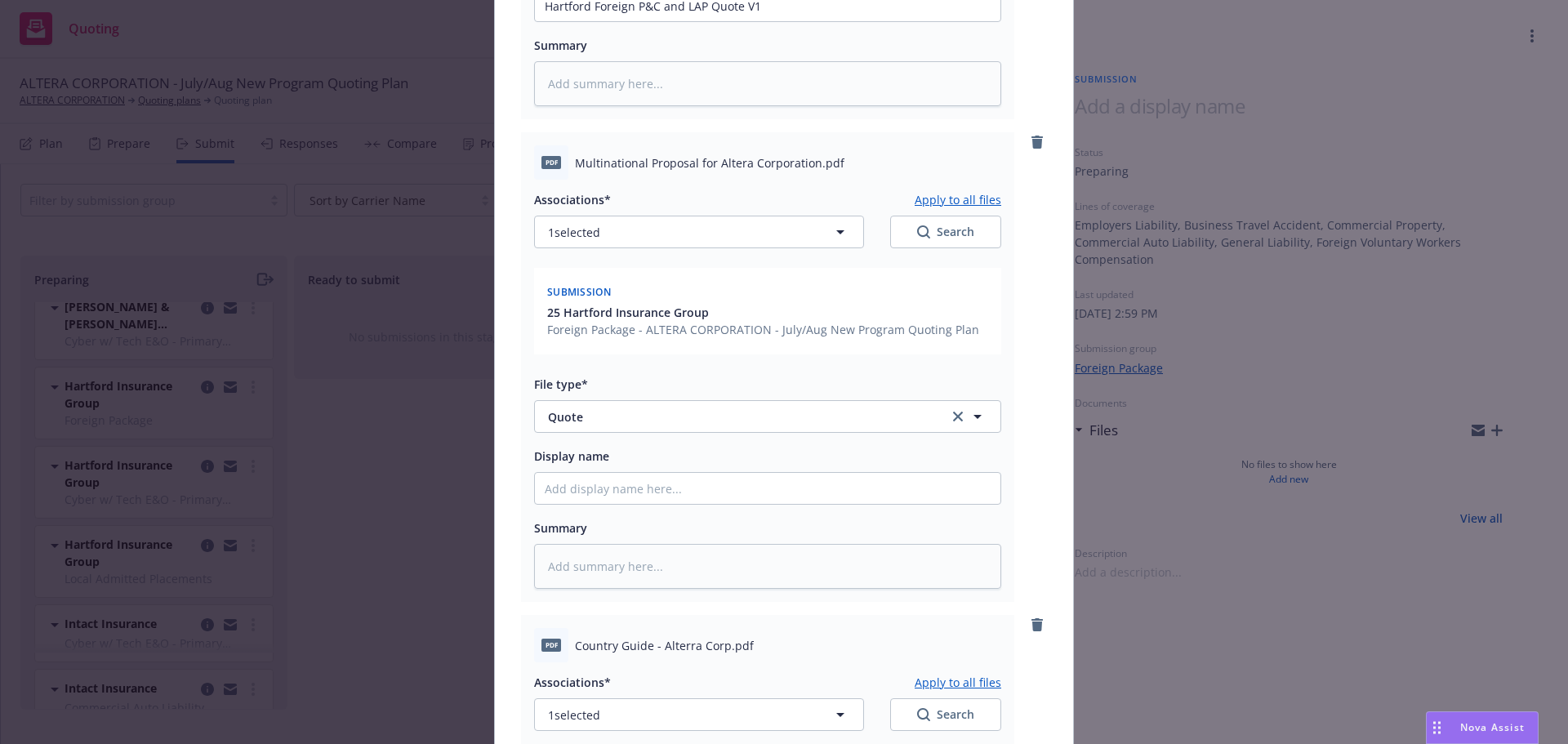
scroll to position [367, 0]
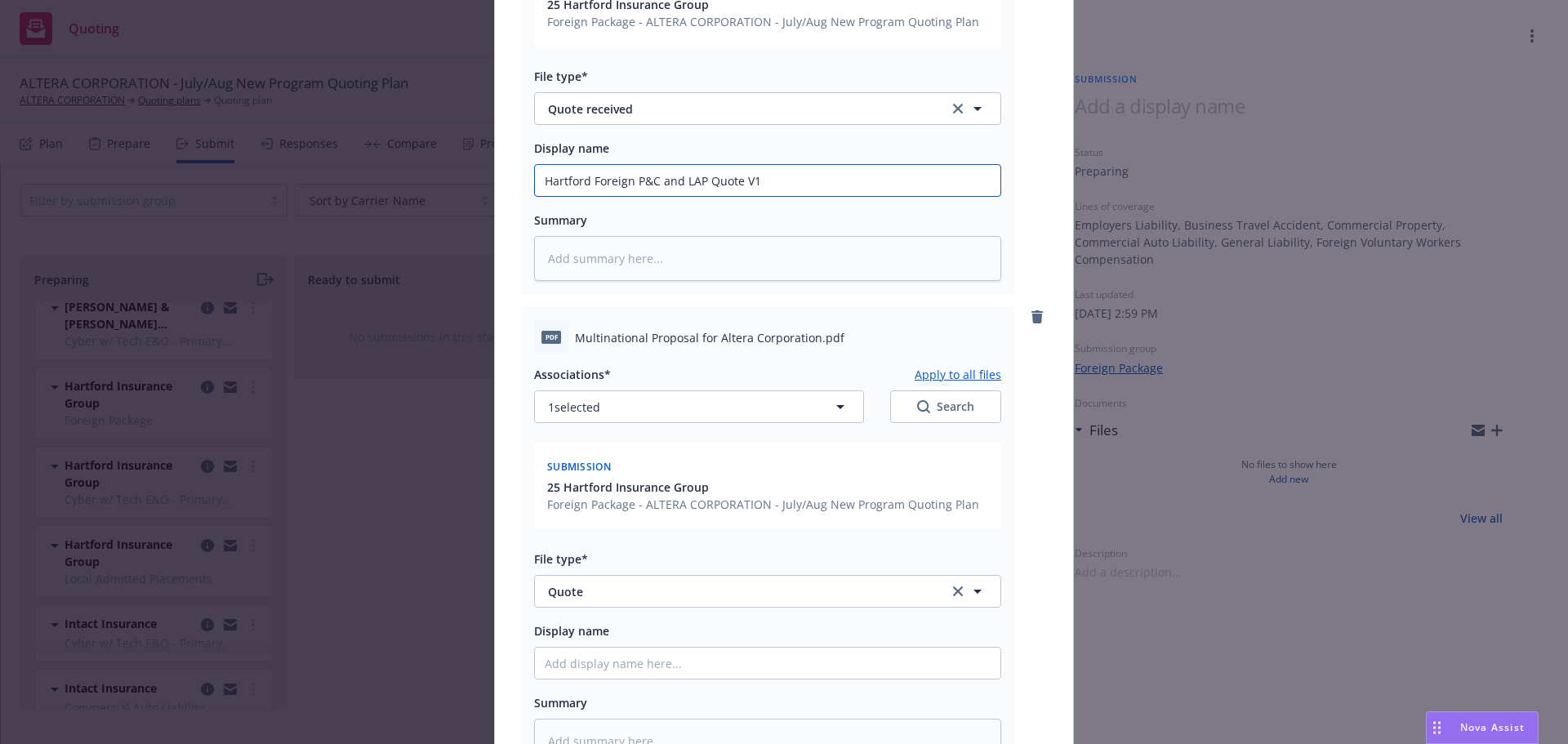
drag, startPoint x: 803, startPoint y: 187, endPoint x: 511, endPoint y: 187, distance: 292.0
click at [511, 187] on div "RE_ Altera - Hartford Domestic Quote (Encrypted Delivery).msg Associations* App…" at bounding box center [784, 572] width 578 height 1549
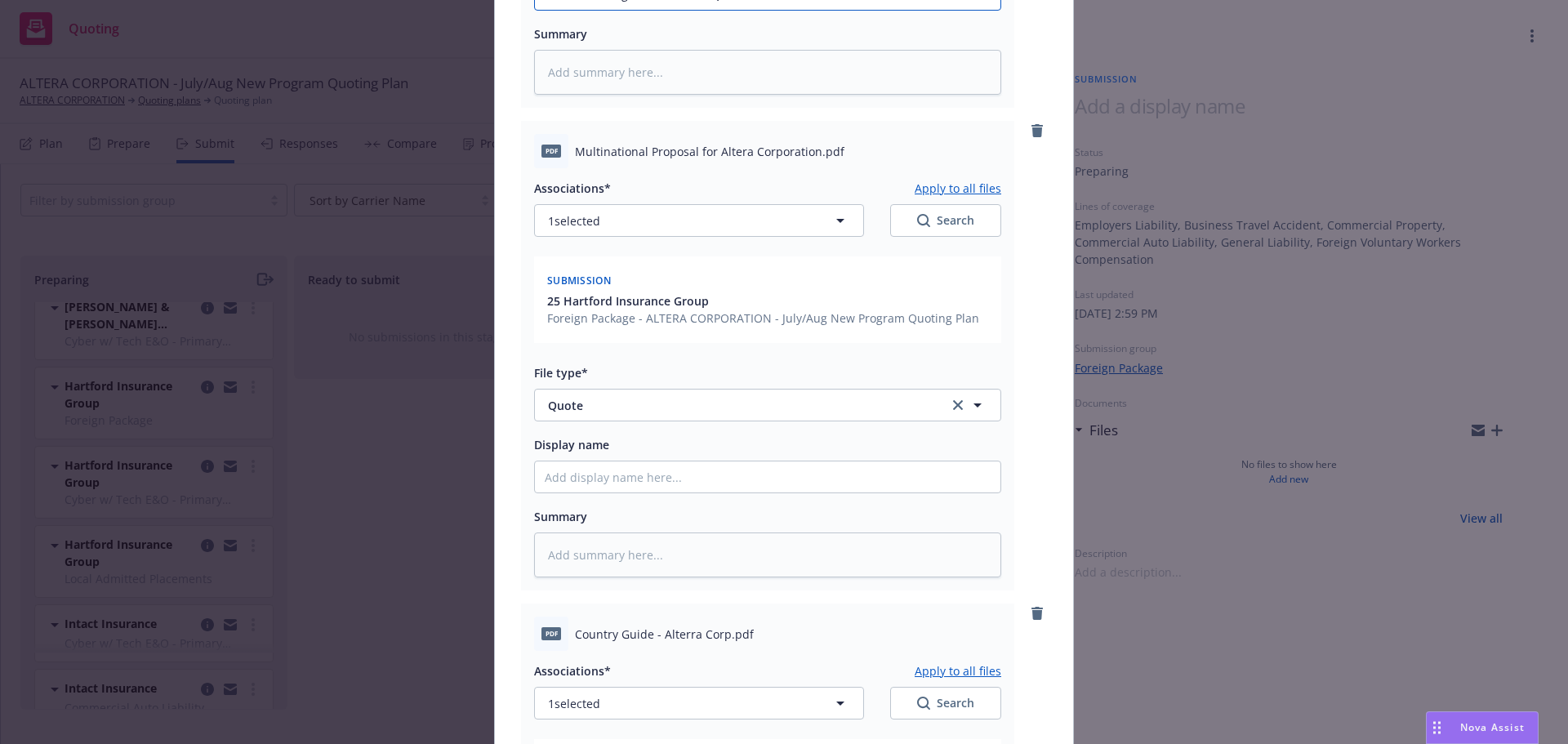
scroll to position [612, 0]
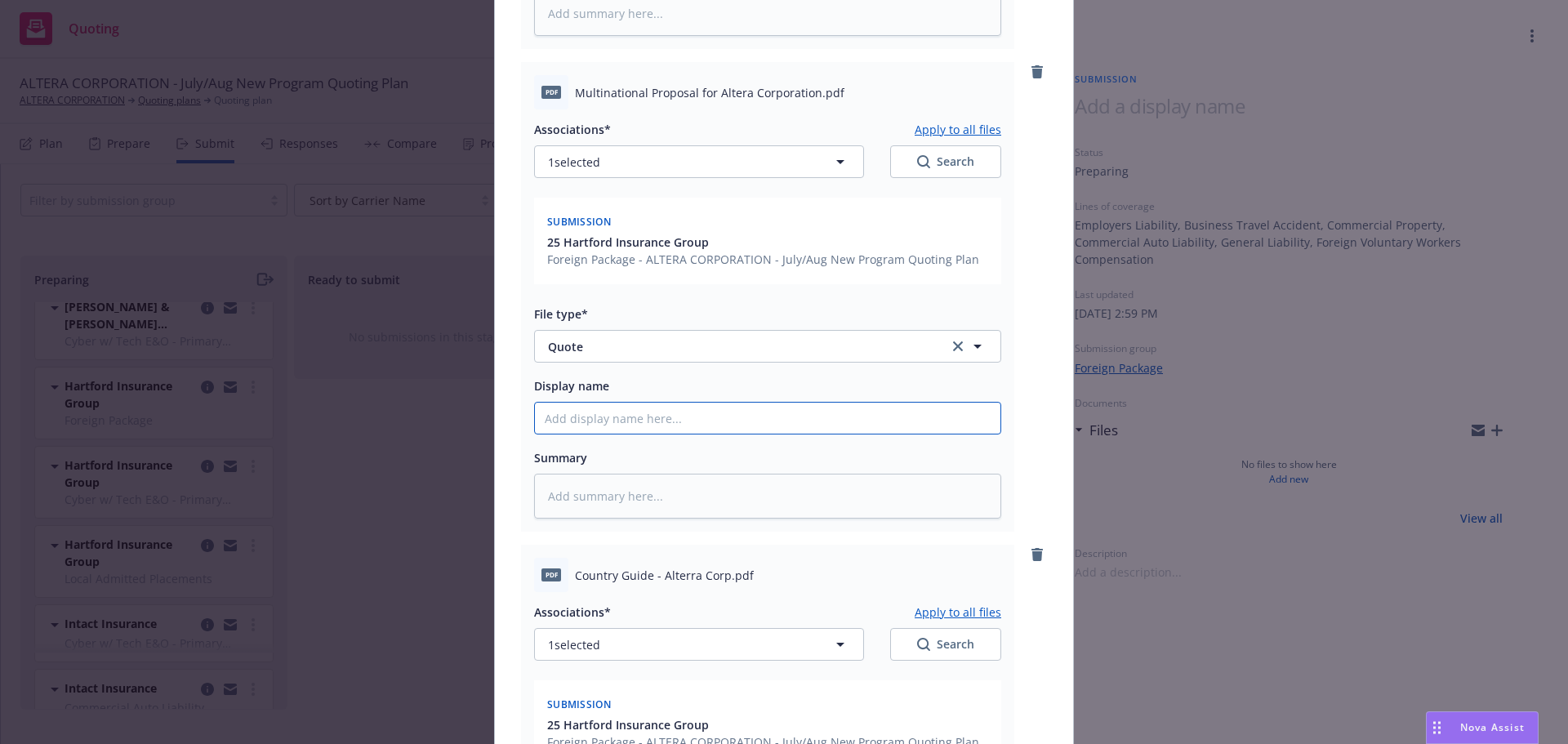
paste input "Hartford Foreign P&C and LAP Quote V1"
type textarea "x"
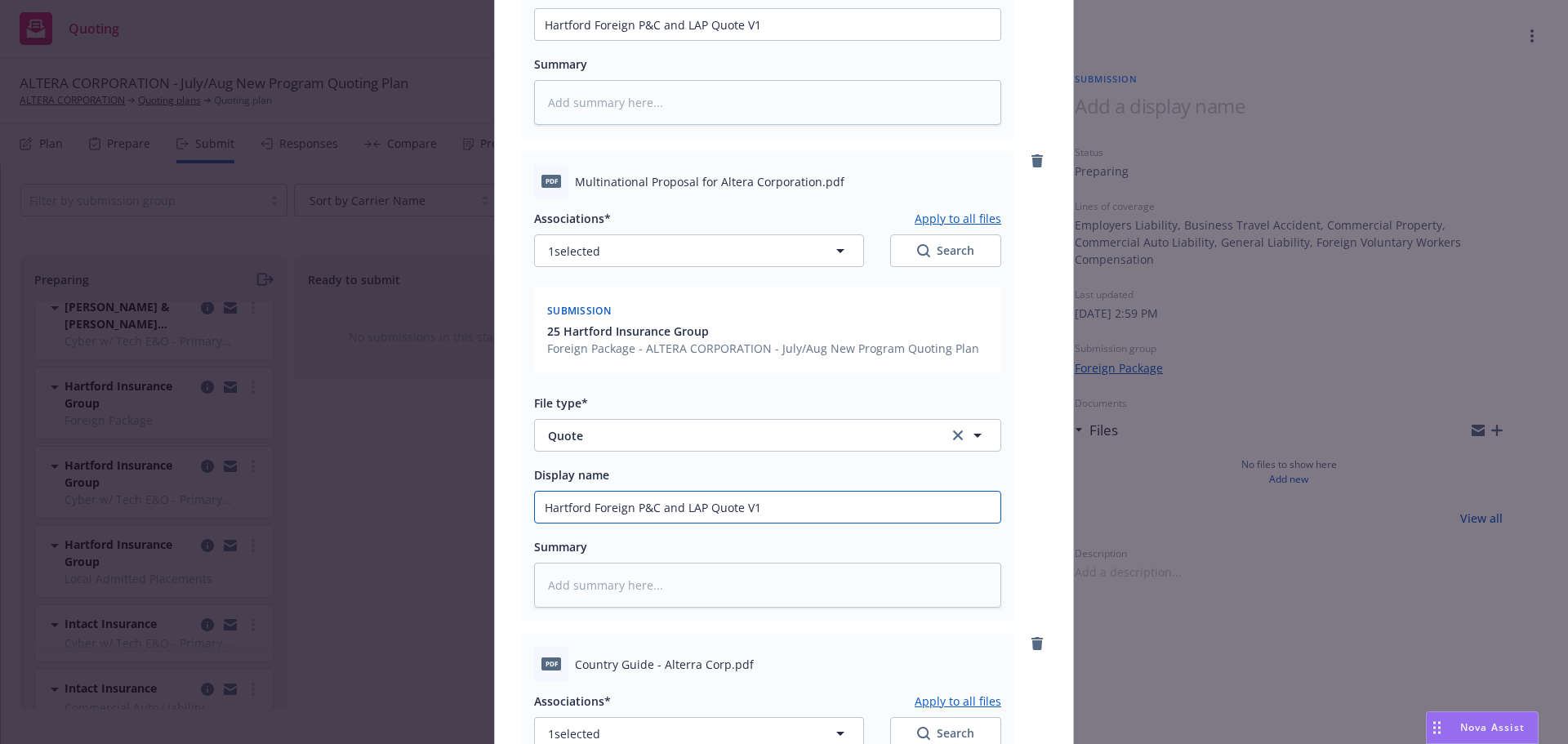
scroll to position [367, 0]
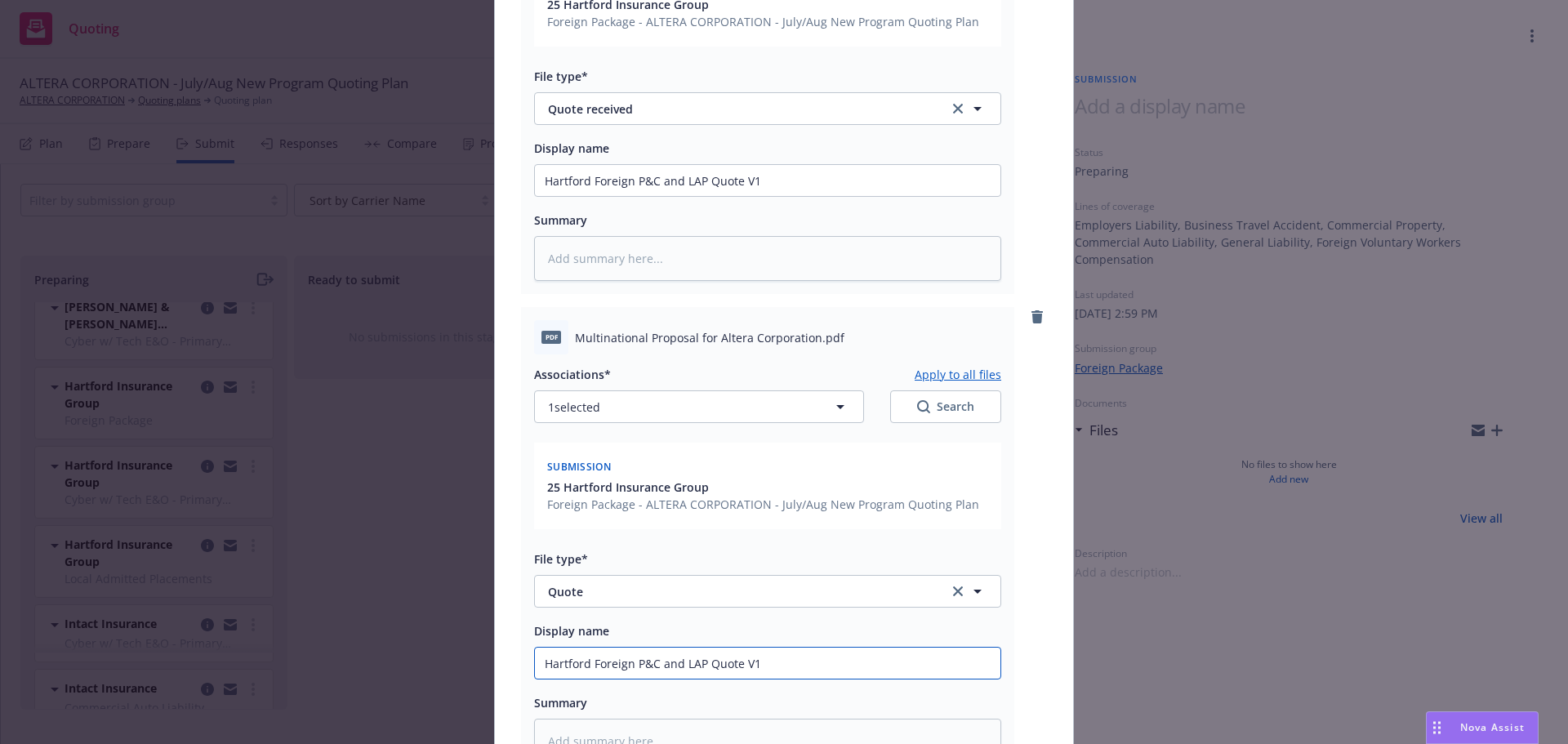
type input "Hartford Foreign P&C and LAP Quote V1"
drag, startPoint x: 784, startPoint y: 178, endPoint x: 734, endPoint y: 187, distance: 50.8
click at [734, 187] on input "Hartford Foreign P&C and LAP Quote V1" at bounding box center [767, 180] width 465 height 31
type textarea "x"
type input "Hartford Foreign P&C and LAP Quote"
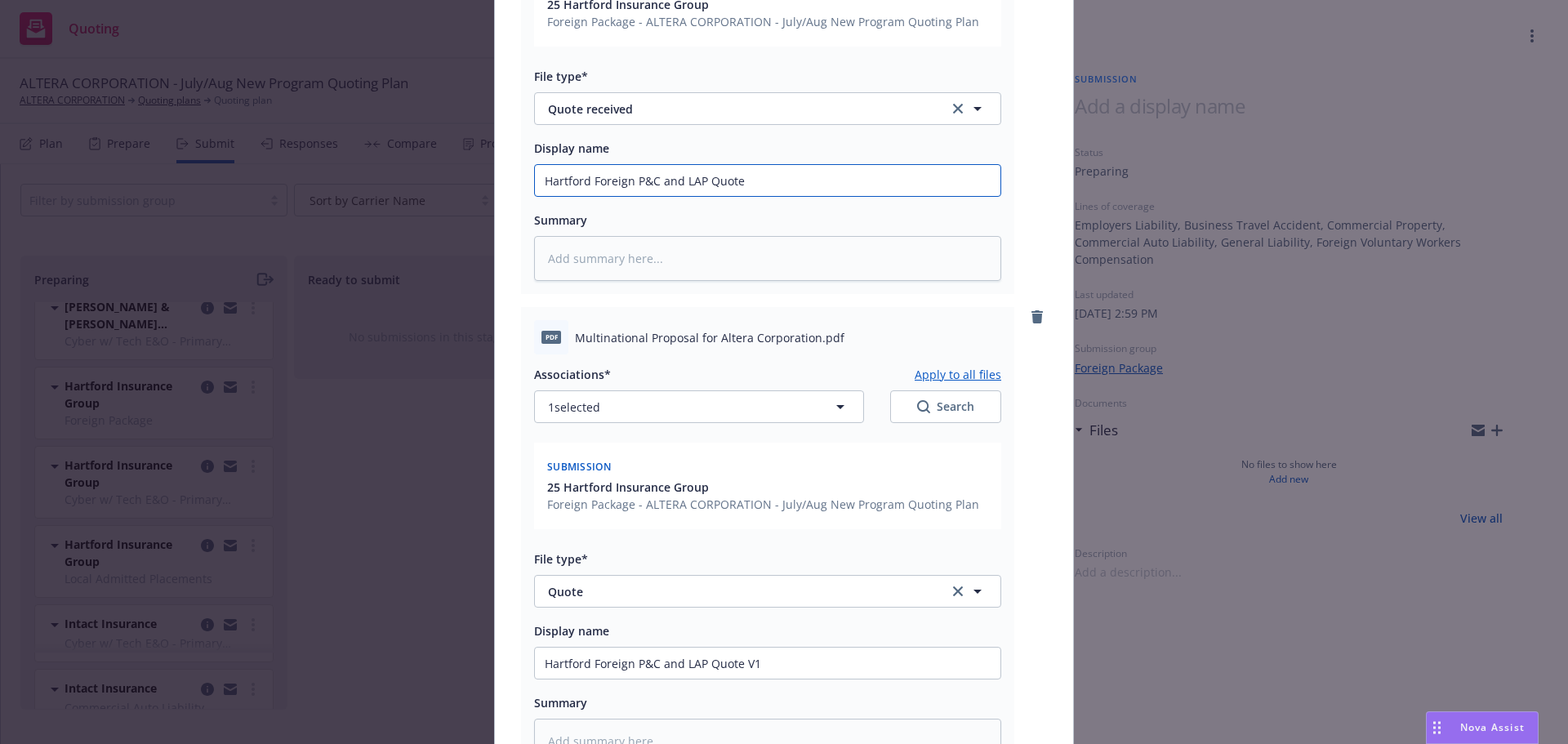
type textarea "x"
type input "Hartford Foreign P&C and LAP Quote d"
type textarea "x"
type input "Hartford Foreign P&C and LAP Quote de"
type textarea "x"
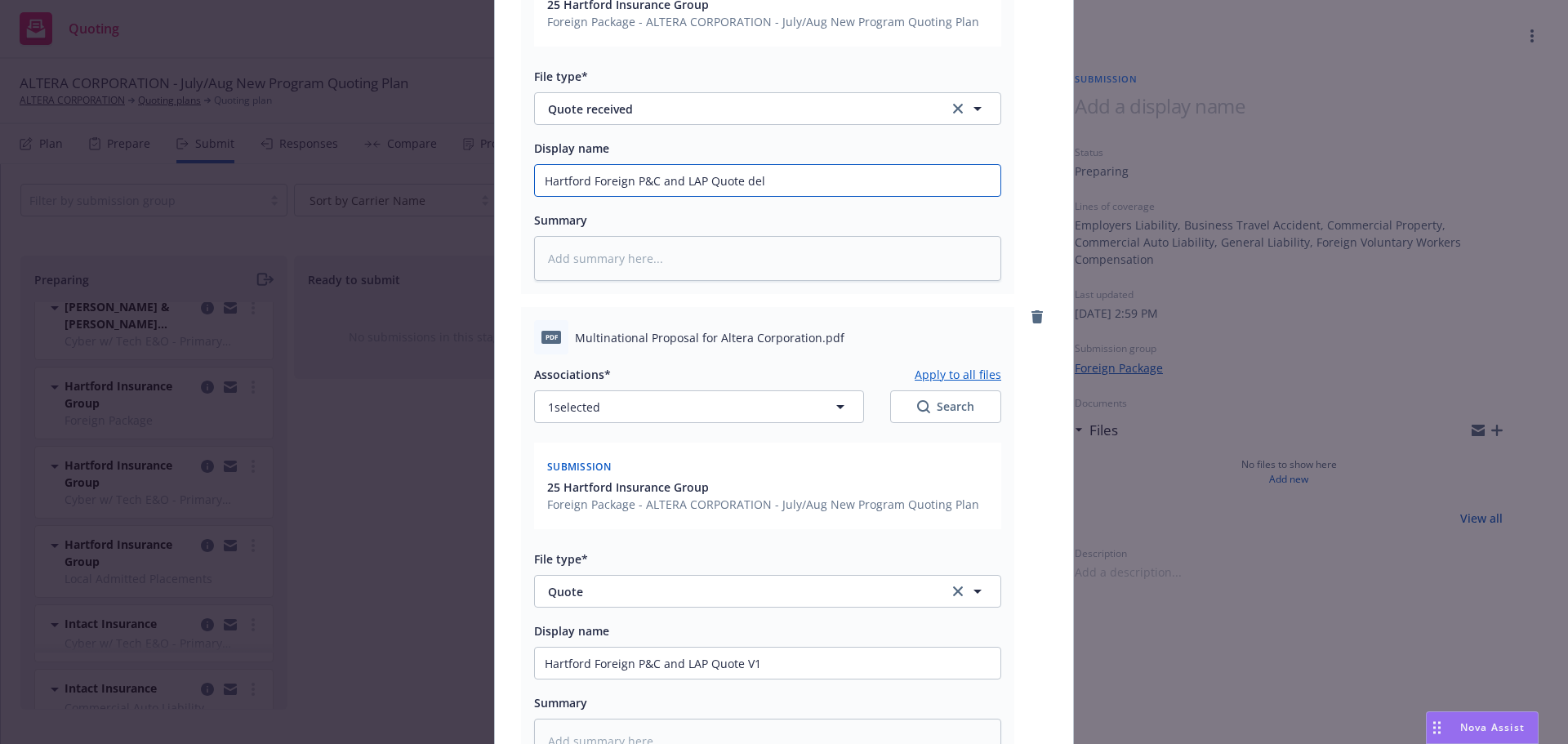
type input "Hartford Foreign P&C and LAP Quote deli"
type textarea "x"
type input "Hartford Foreign P&C and LAP Quote deliv"
type textarea "x"
type input "Hartford Foreign P&C and LAP Quote deliver"
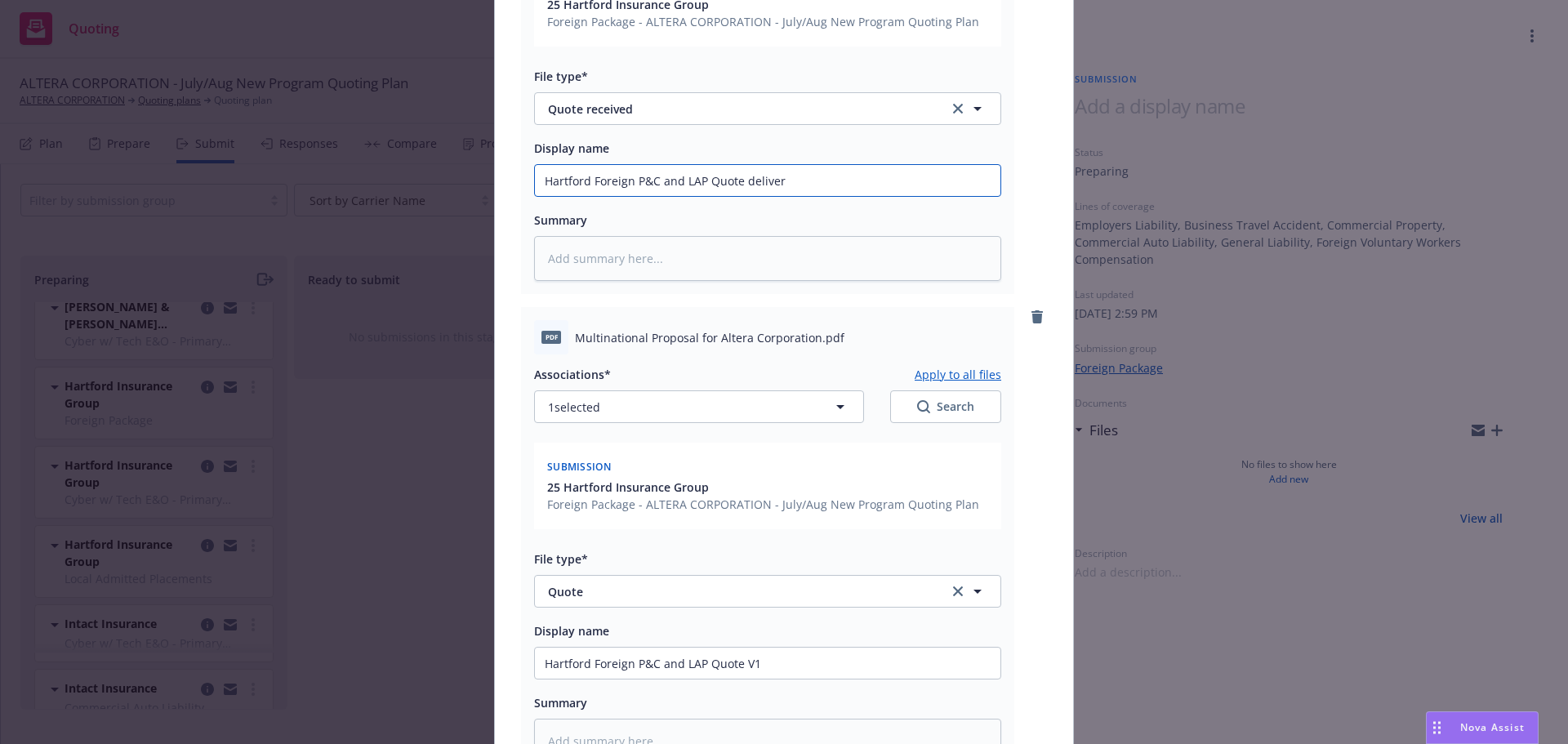
type textarea "x"
type input "Hartford Foreign P&C and LAP Quote delivere"
type textarea "x"
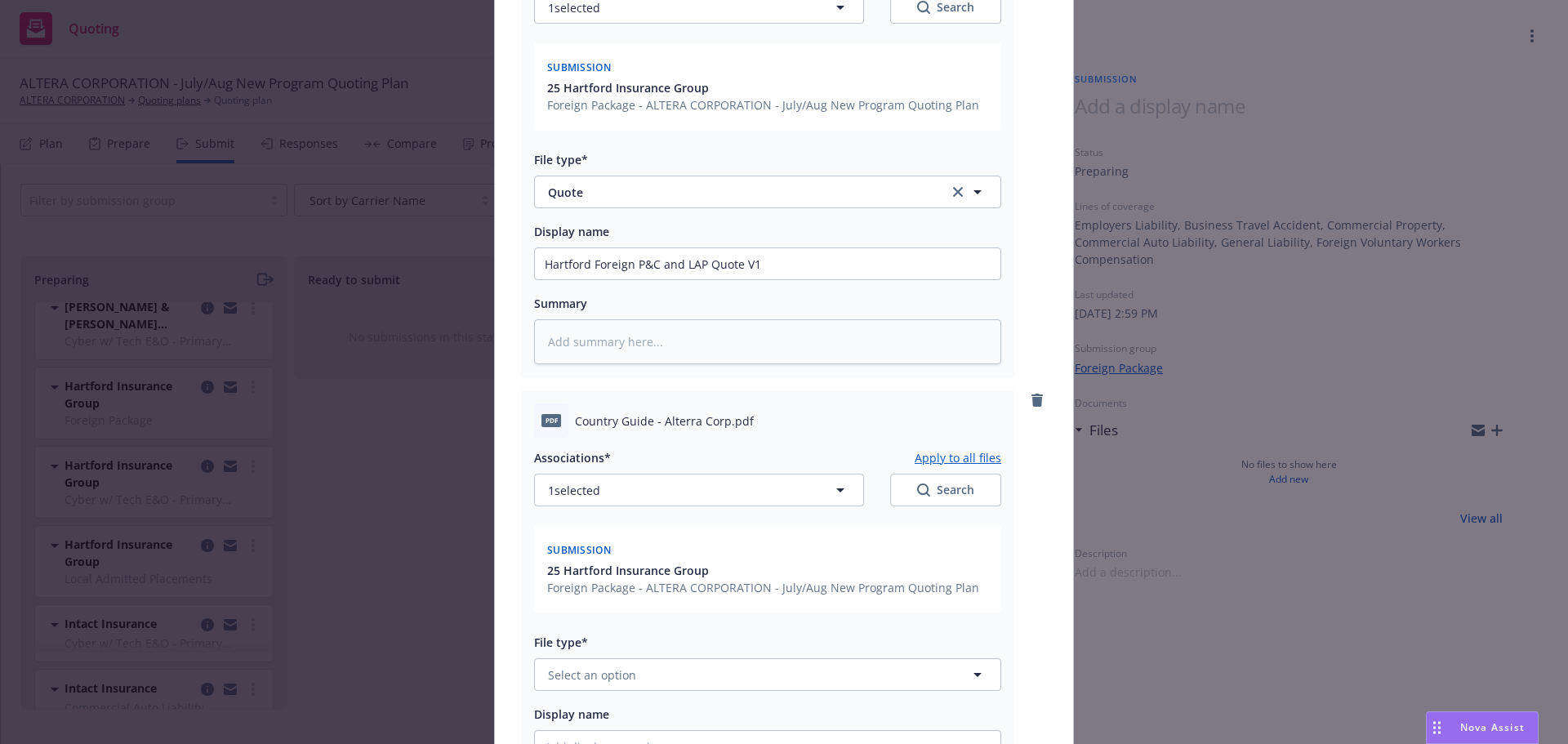
scroll to position [939, 0]
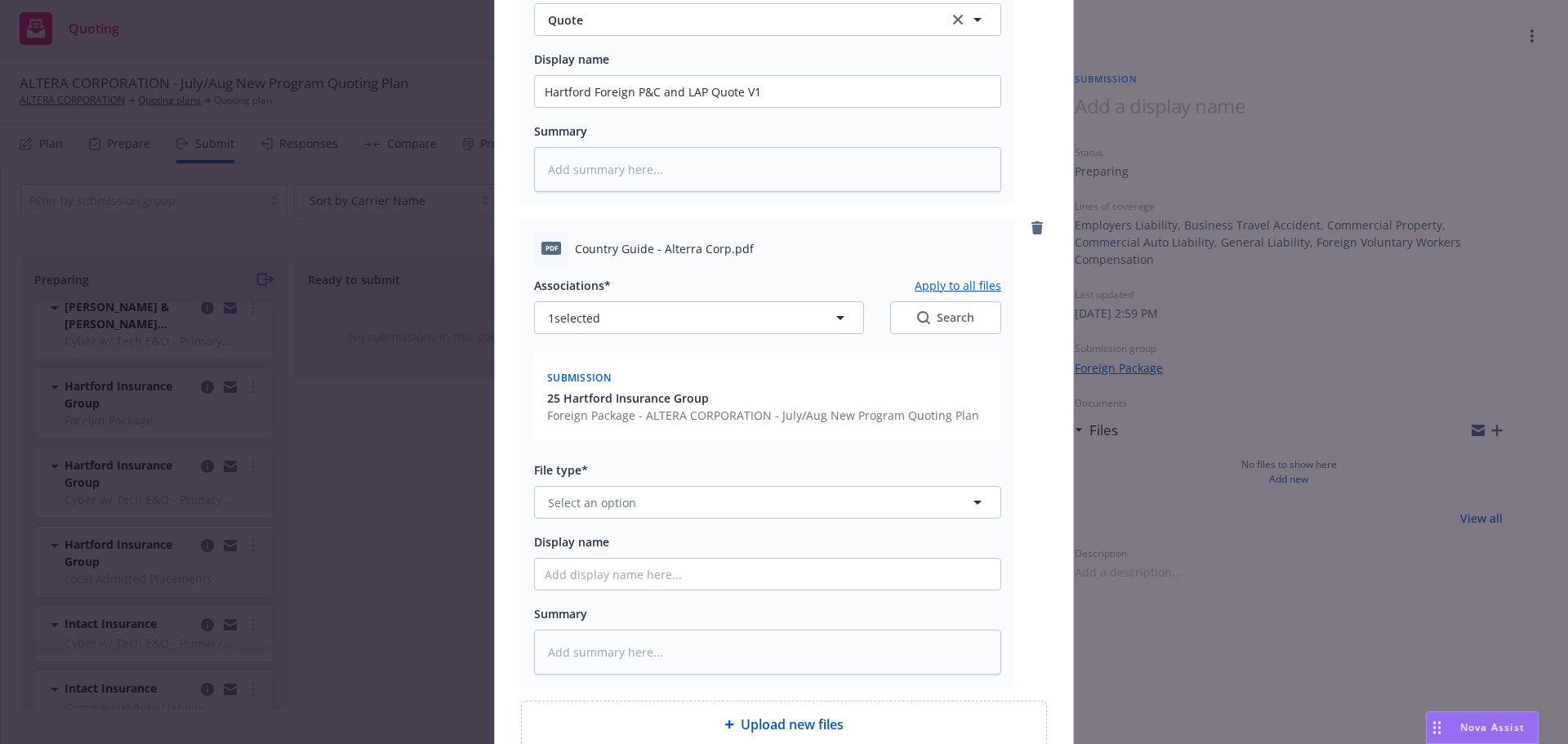
type input "Hartford Foreign P&C and LAP Quote delivered"
click at [619, 506] on span "Select an option" at bounding box center [592, 503] width 88 height 17
type input "quote"
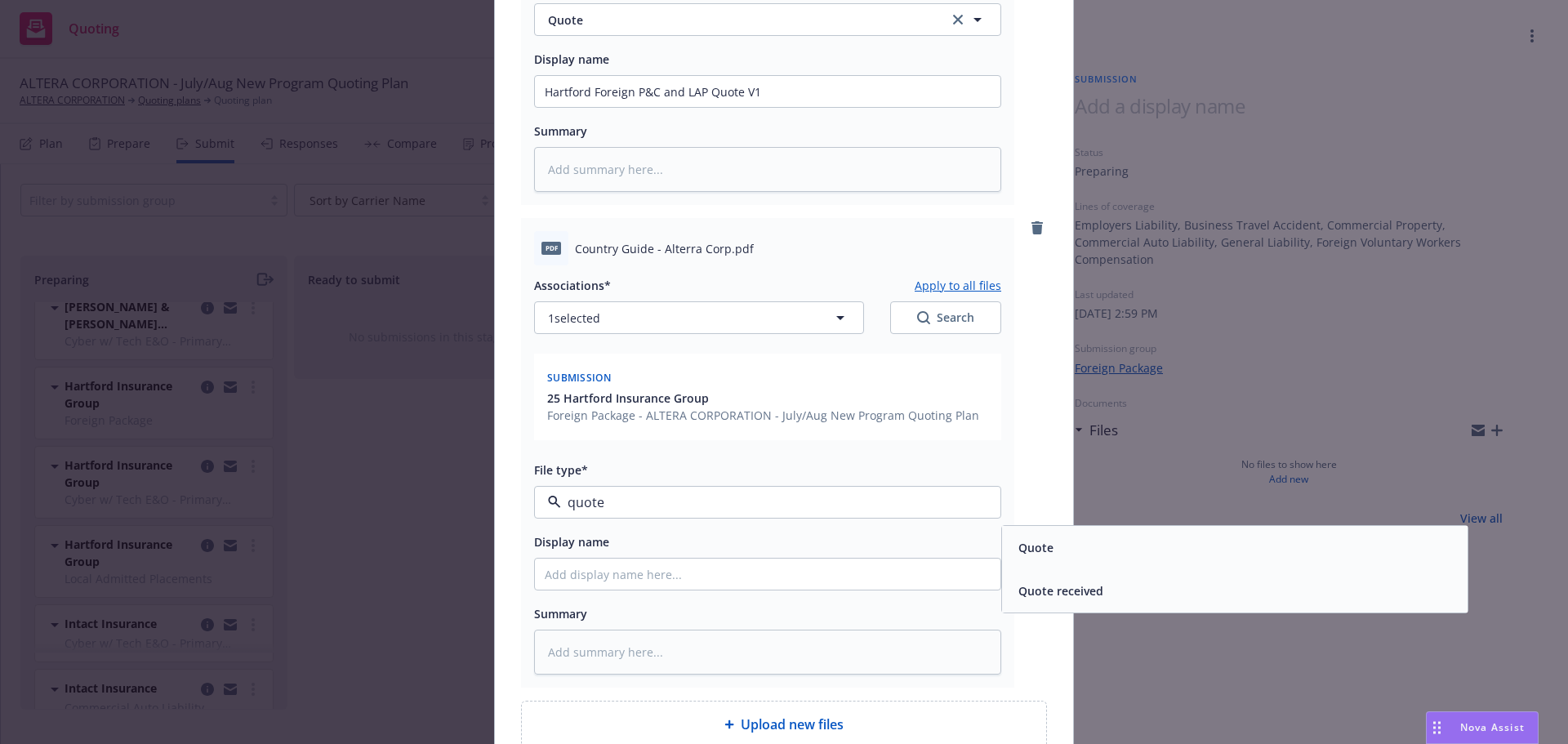
click at [1022, 550] on span "Quote" at bounding box center [1036, 547] width 35 height 17
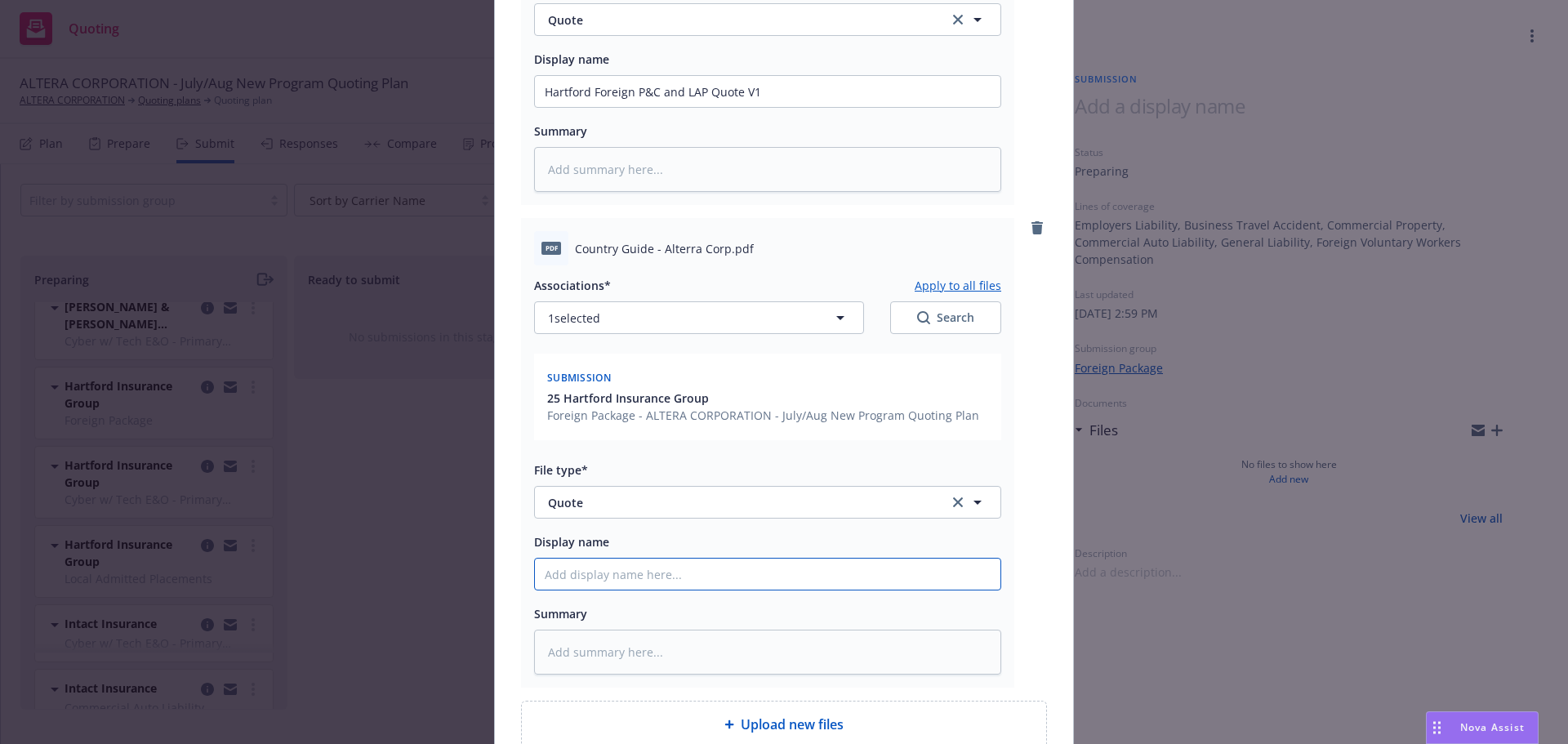
paste input "Hartford Foreign P&C and LAP Quote V1"
type textarea "x"
type input "Hartford Foreign P&C and LAP Quote V1"
drag, startPoint x: 673, startPoint y: 573, endPoint x: 590, endPoint y: 578, distance: 83.2
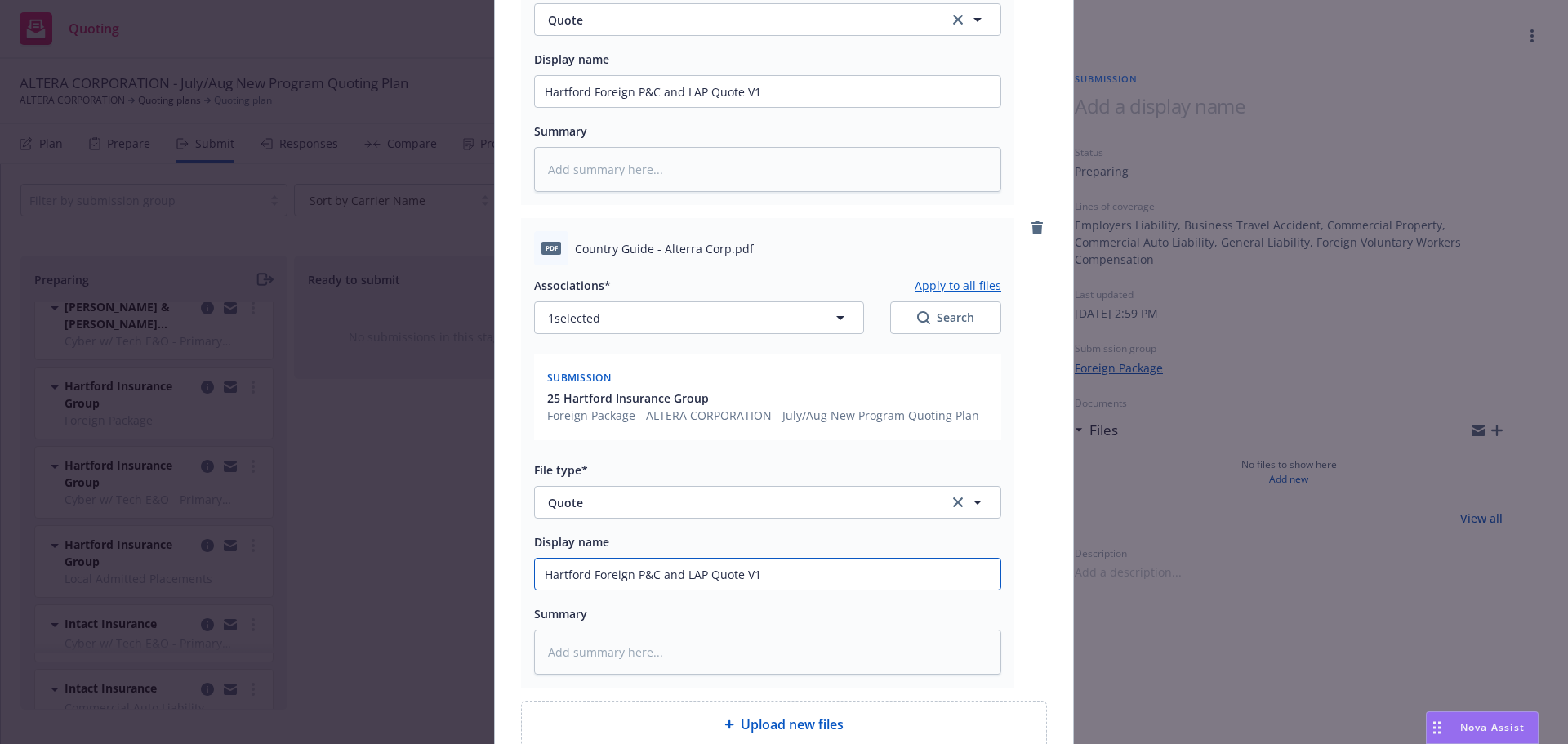
type textarea "x"
type input "Hartford F LAP Quote V1"
type textarea "x"
type input "Hartford LAP Quote V1"
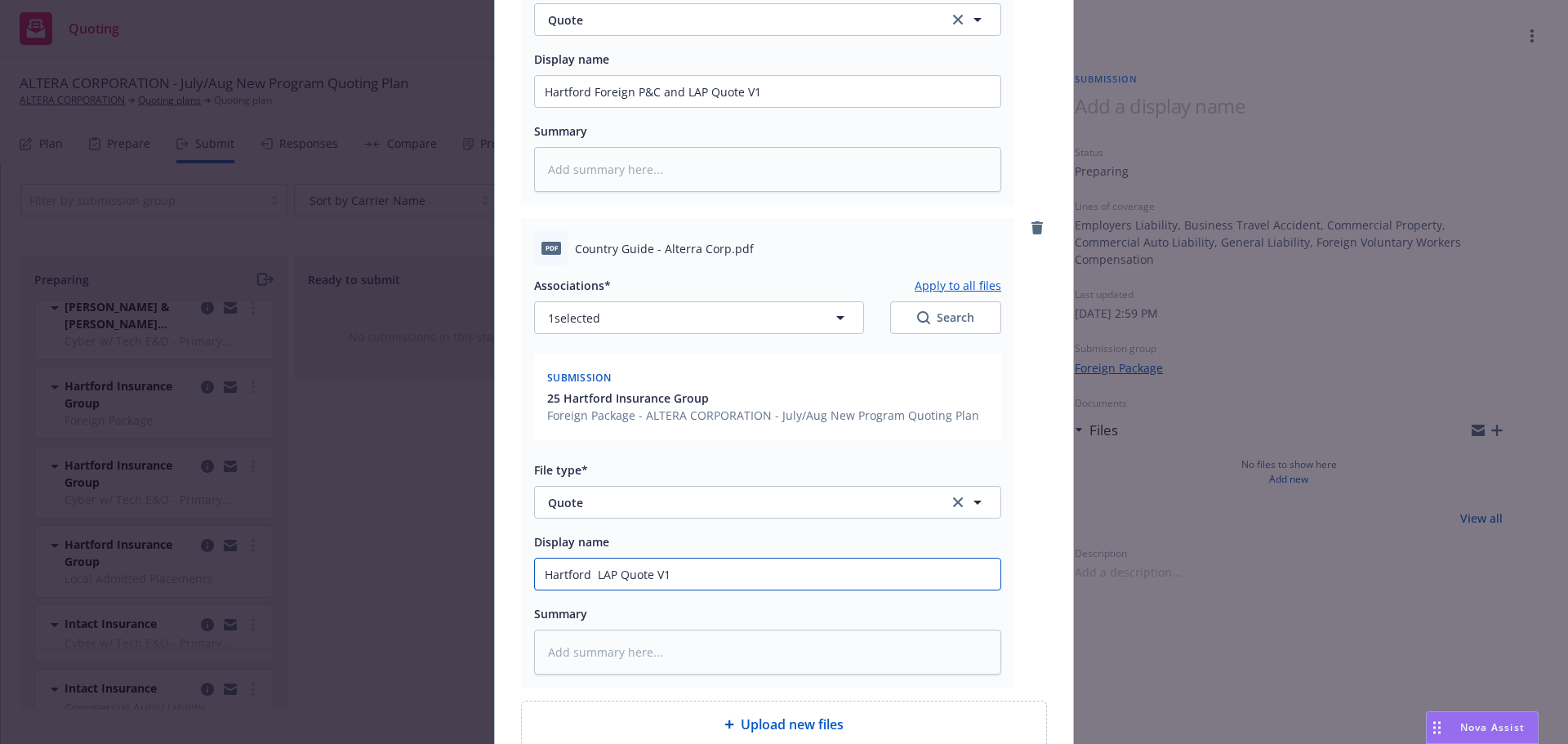
type textarea "x"
type input "Hartford LAP Quote V1"
drag, startPoint x: 668, startPoint y: 577, endPoint x: 608, endPoint y: 576, distance: 60.0
type textarea "x"
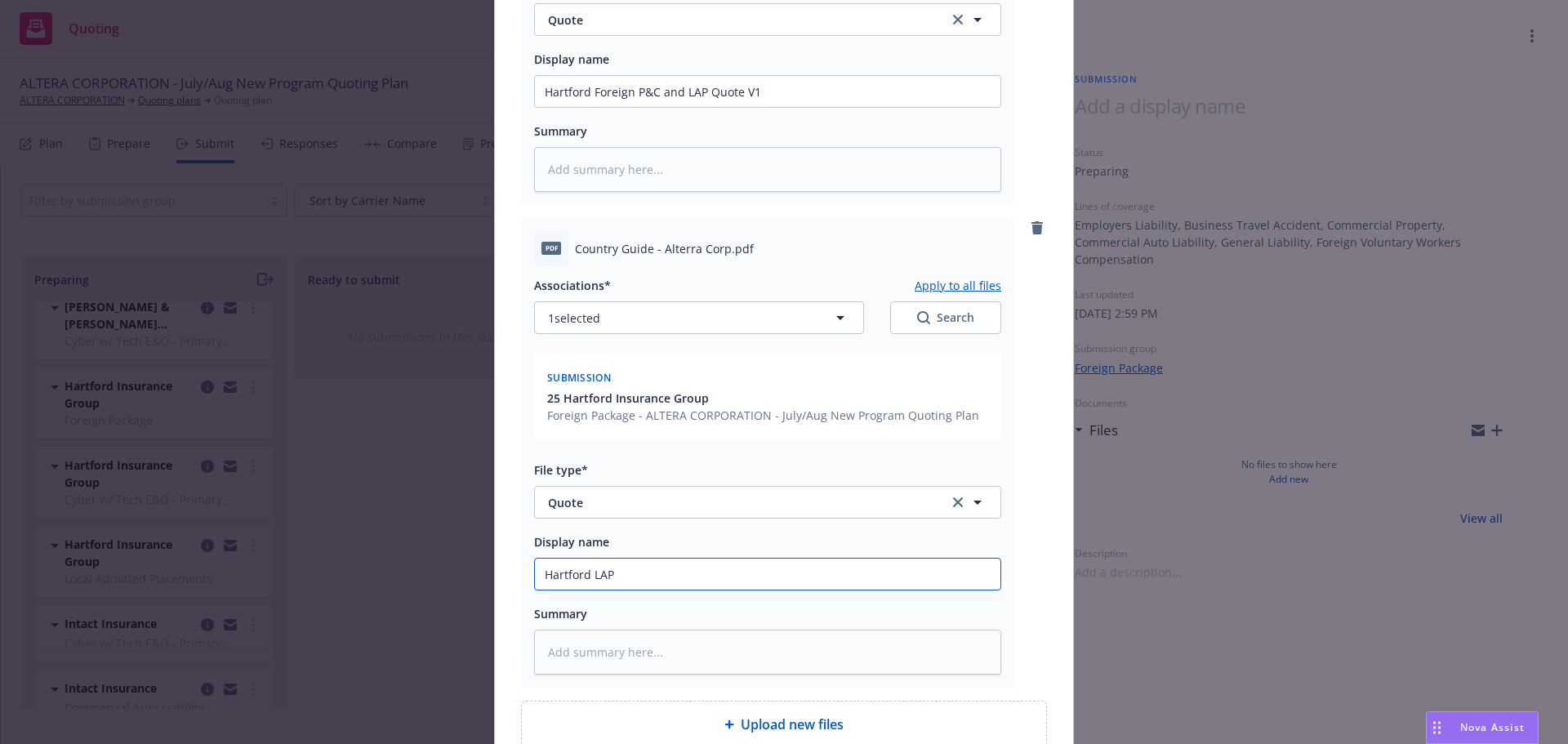
type input "Hartford LAP S"
type textarea "x"
type input "Hartford LAP Su"
type textarea "x"
type input "Hartford LAP Sub"
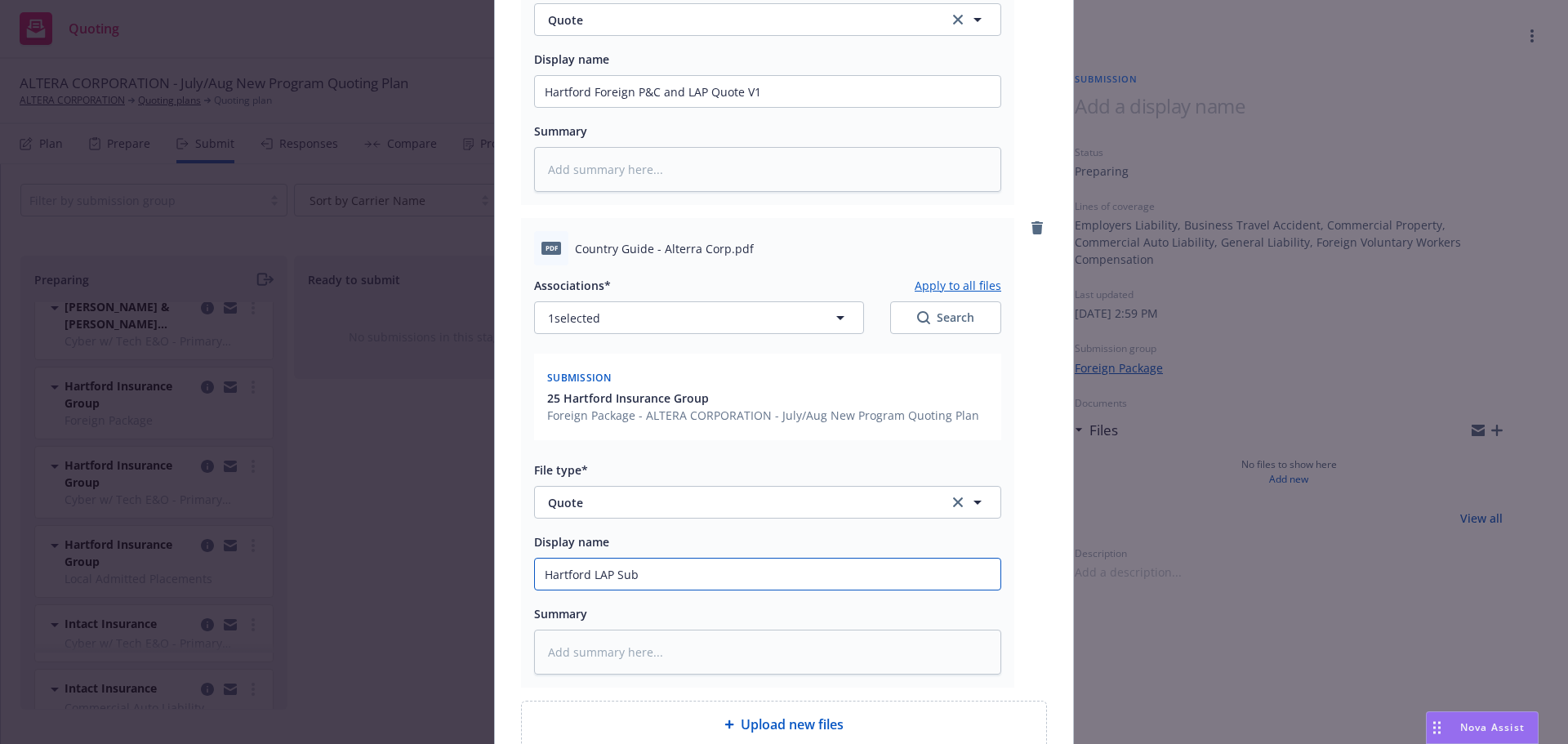
type textarea "x"
type input "Hartford LAP Subj"
type textarea "x"
type input "Hartford LAP Subje"
type textarea "x"
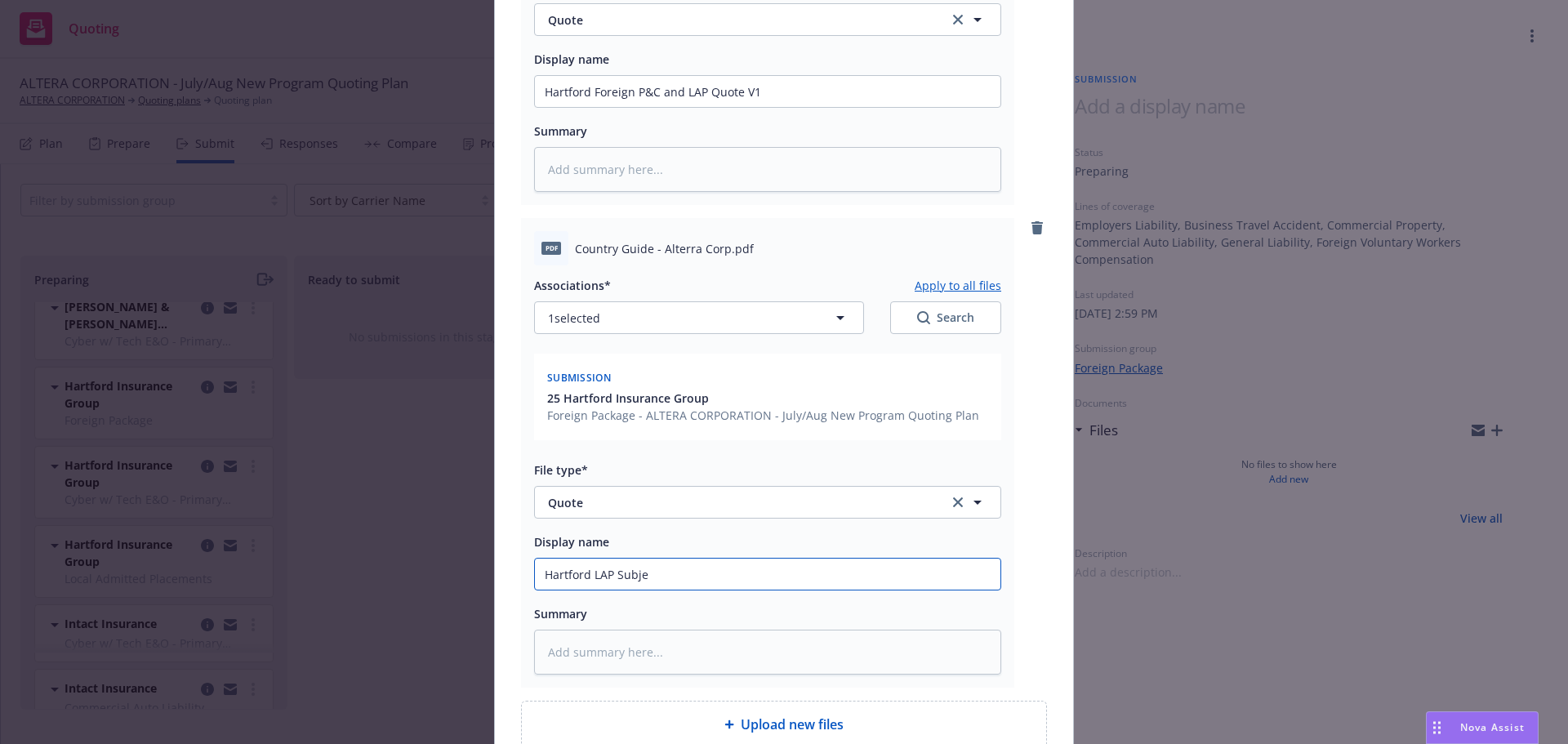
type input "Hartford LAP Subjec"
type textarea "x"
type input "Hartford LAP Subject"
type textarea "x"
type input "Hartford LAP Subjecti"
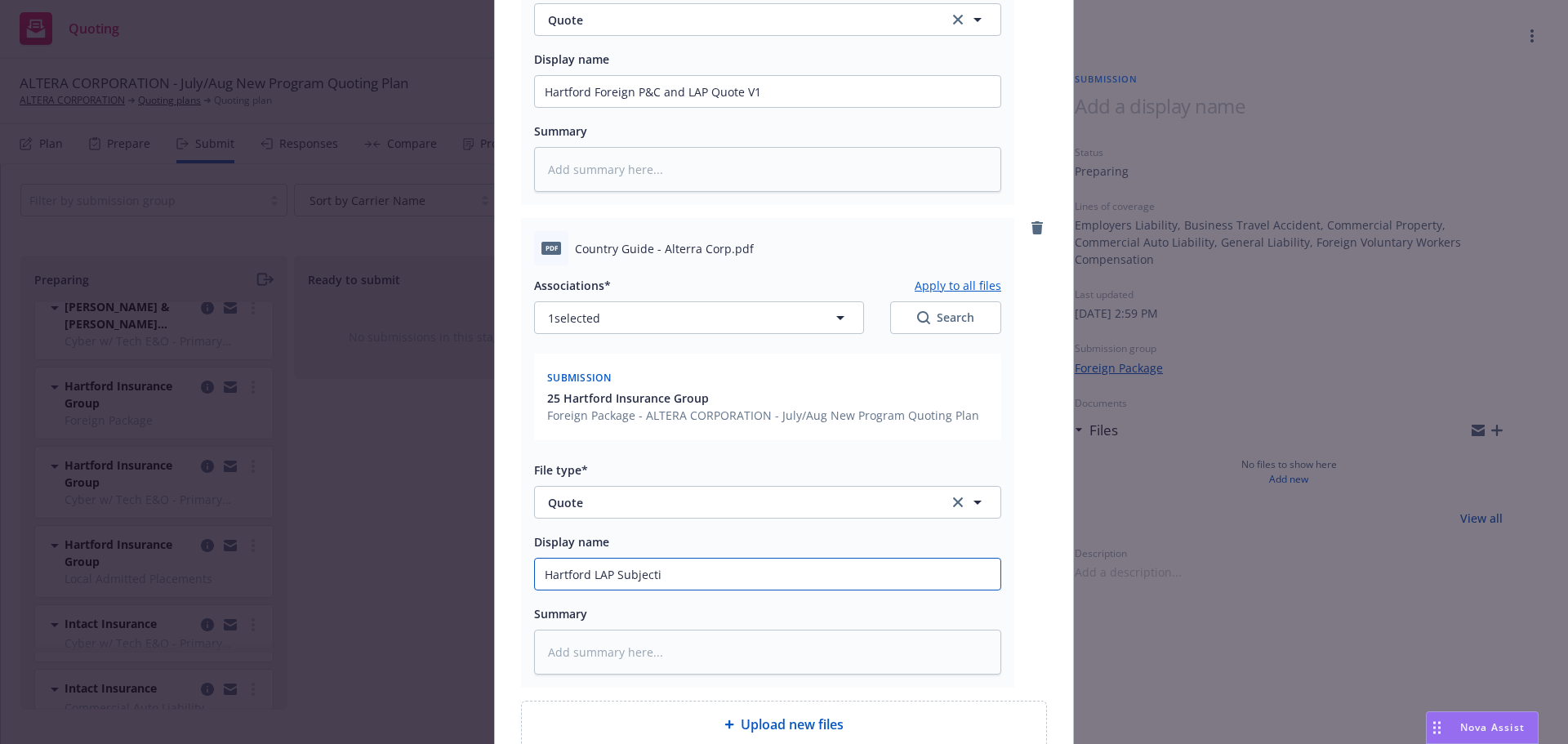
type textarea "x"
type input "Hartford LAP Subjectiv"
type textarea "x"
type input "Hartford LAP Subjectivit"
type textarea "x"
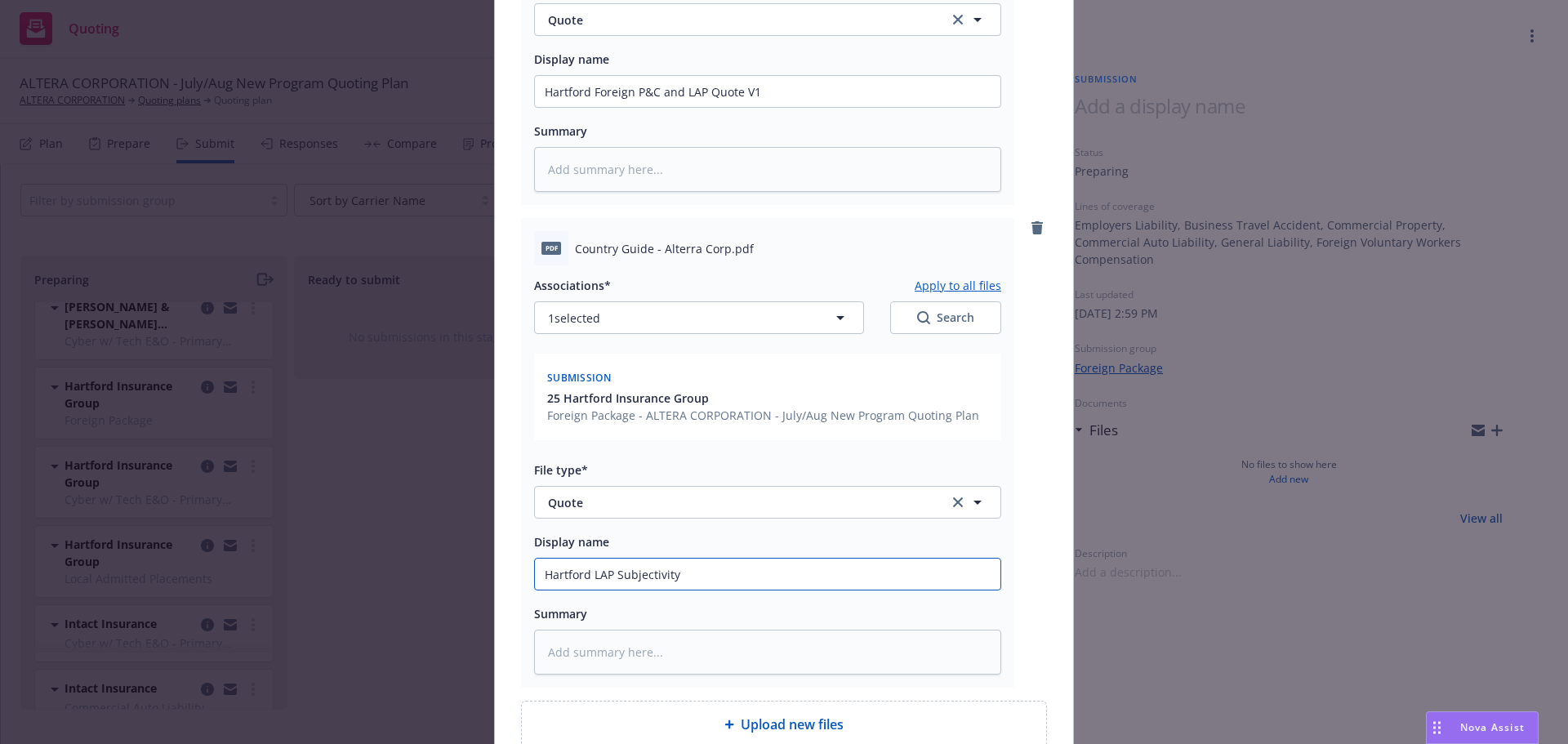
type input "Hartford LAP Subjectivit"
type textarea "x"
type input "Hartford LAP Subjectiviti"
type textarea "x"
type input "Hartford LAP Subjectivities"
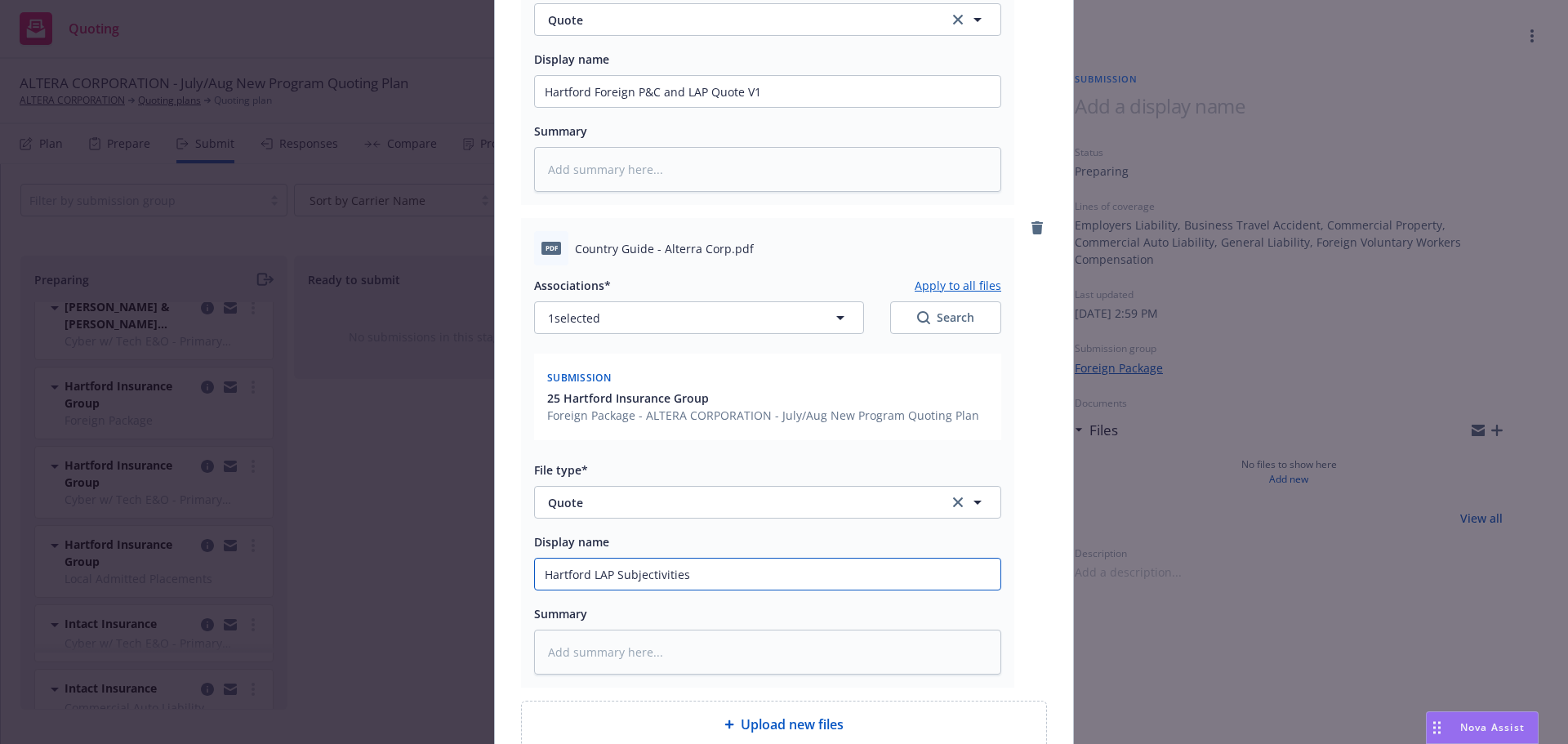
type textarea "x"
type input "Hartford LAP Subjectivities"
type textarea "x"
type input "Hartford LAP Subjectivities a"
type textarea "x"
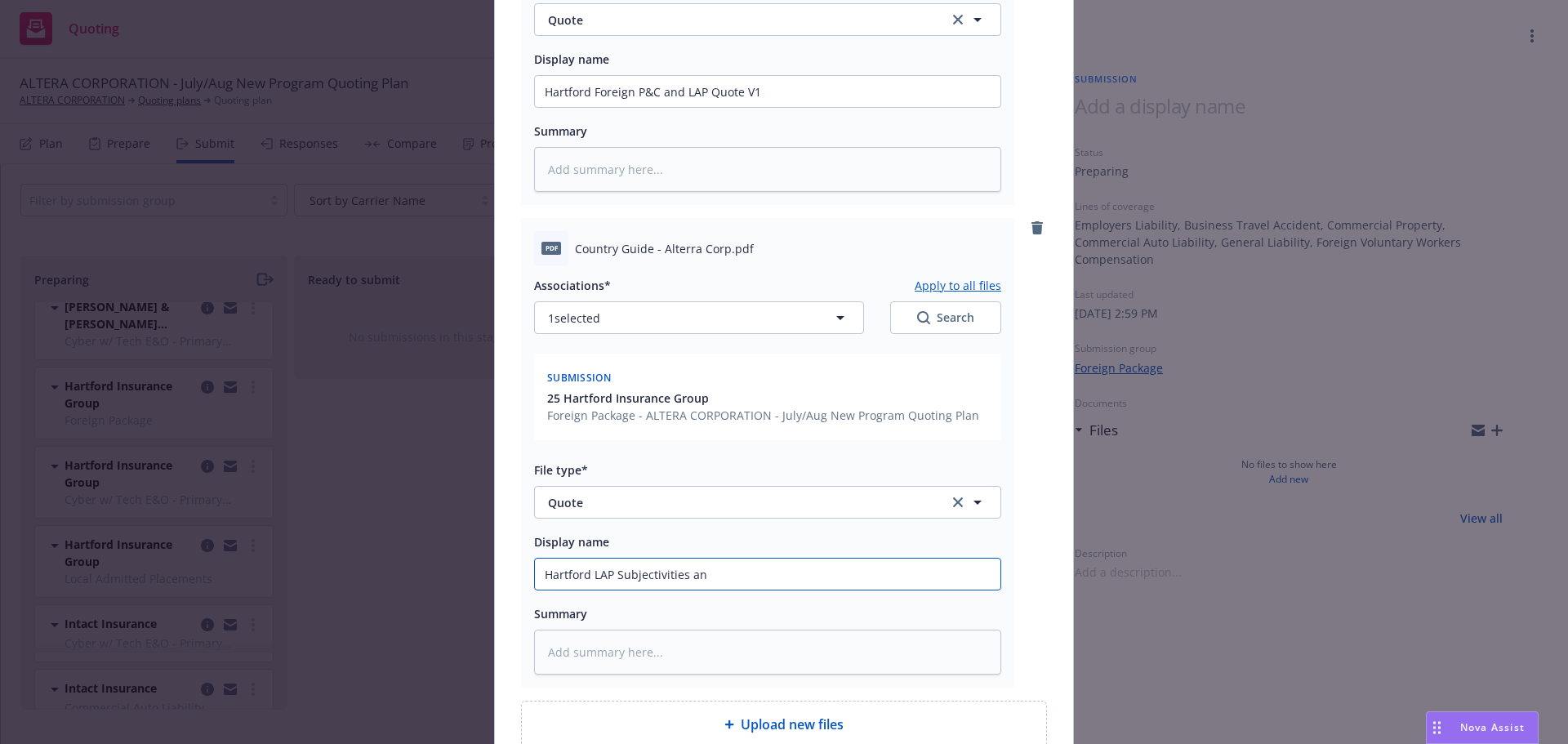
type input "Hartford LAP Subjectivities and"
type textarea "x"
type input "Hartford LAP Subjectivities and"
type textarea "x"
type input "Hartford LAP Subjectivities and NO"
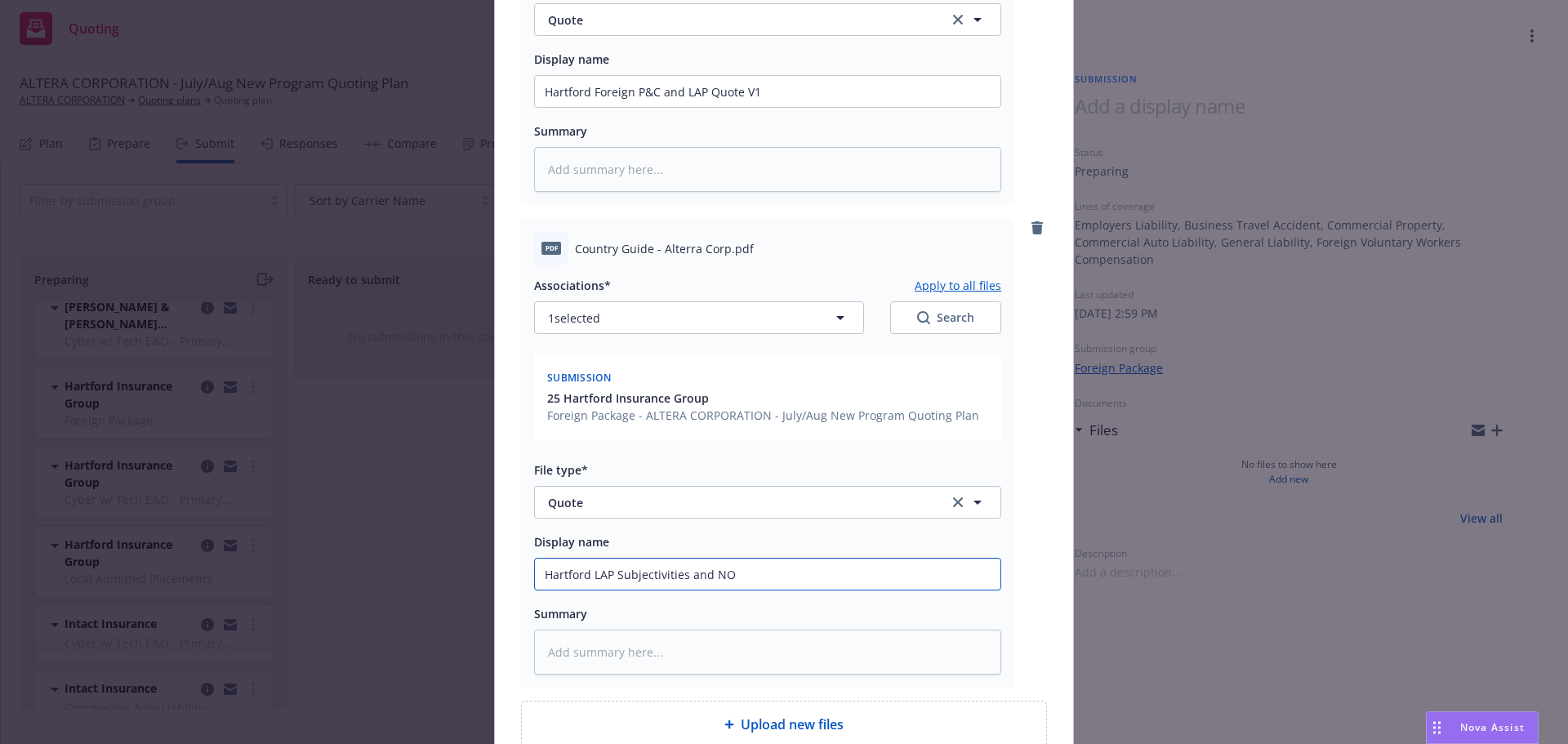
type textarea "x"
type input "Hartford LAP Subjectivities and NOt"
type textarea "x"
type input "Hartford LAP Subjectivities and NOte"
type textarea "x"
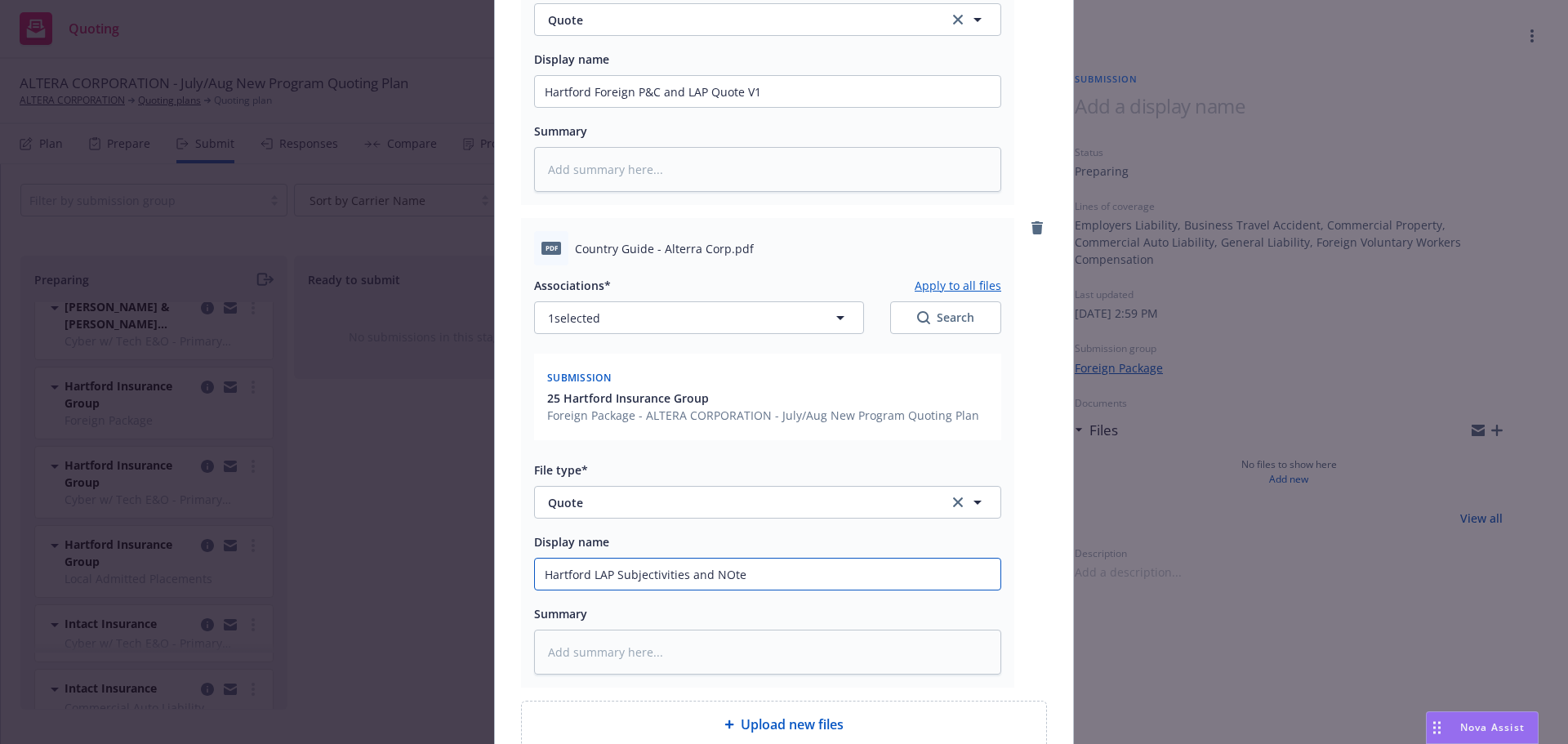
type input "Hartford LAP Subjectivities and NOtes"
type textarea "x"
type input "Hartford LAP Subjectivities and NOtes"
type textarea "x"
type input "Hartford LAP Subjectivities and NOtes"
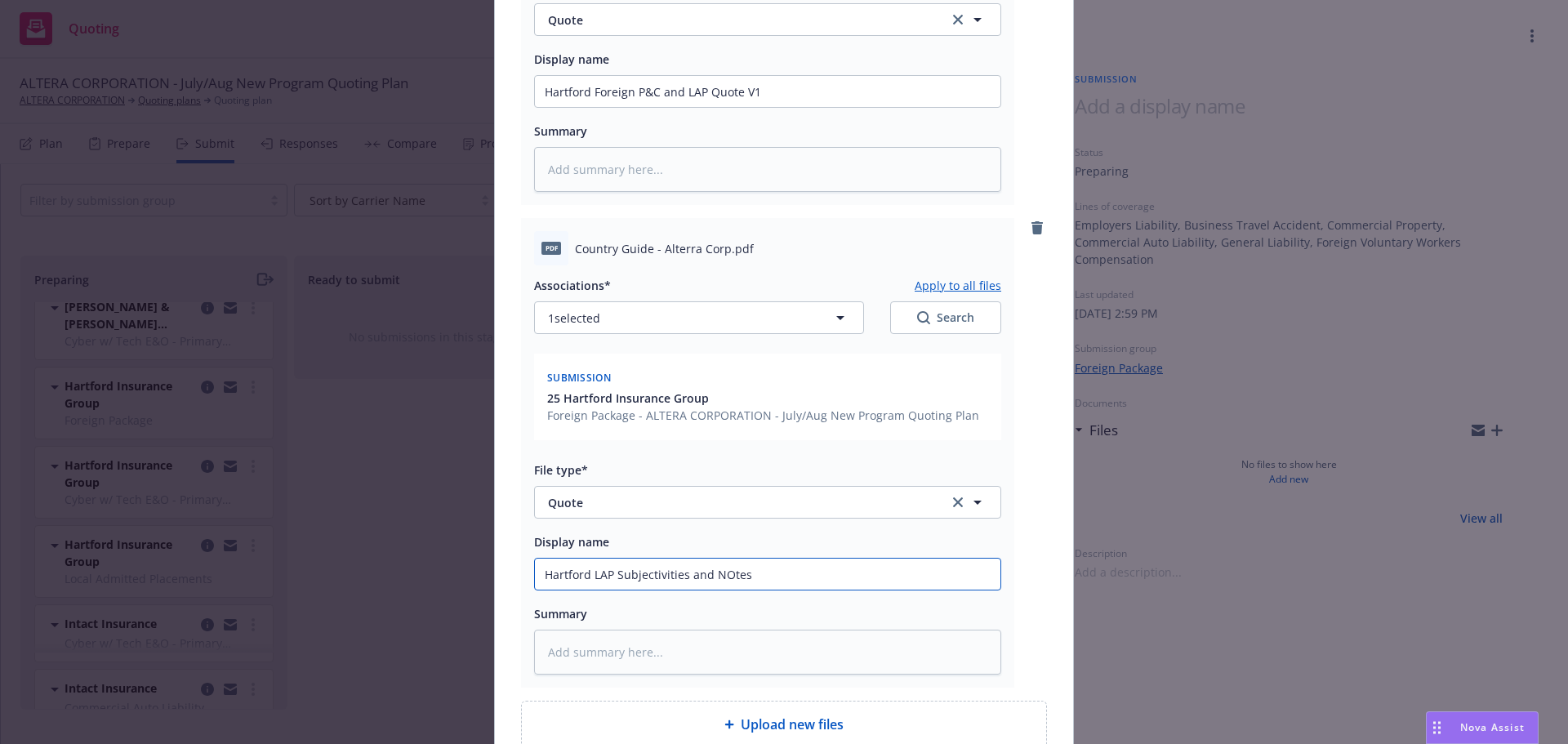
type textarea "x"
type input "Hartford LAP Subjectivities and NOte"
type textarea "x"
type input "Hartford LAP Subjectivities and NOt"
type textarea "x"
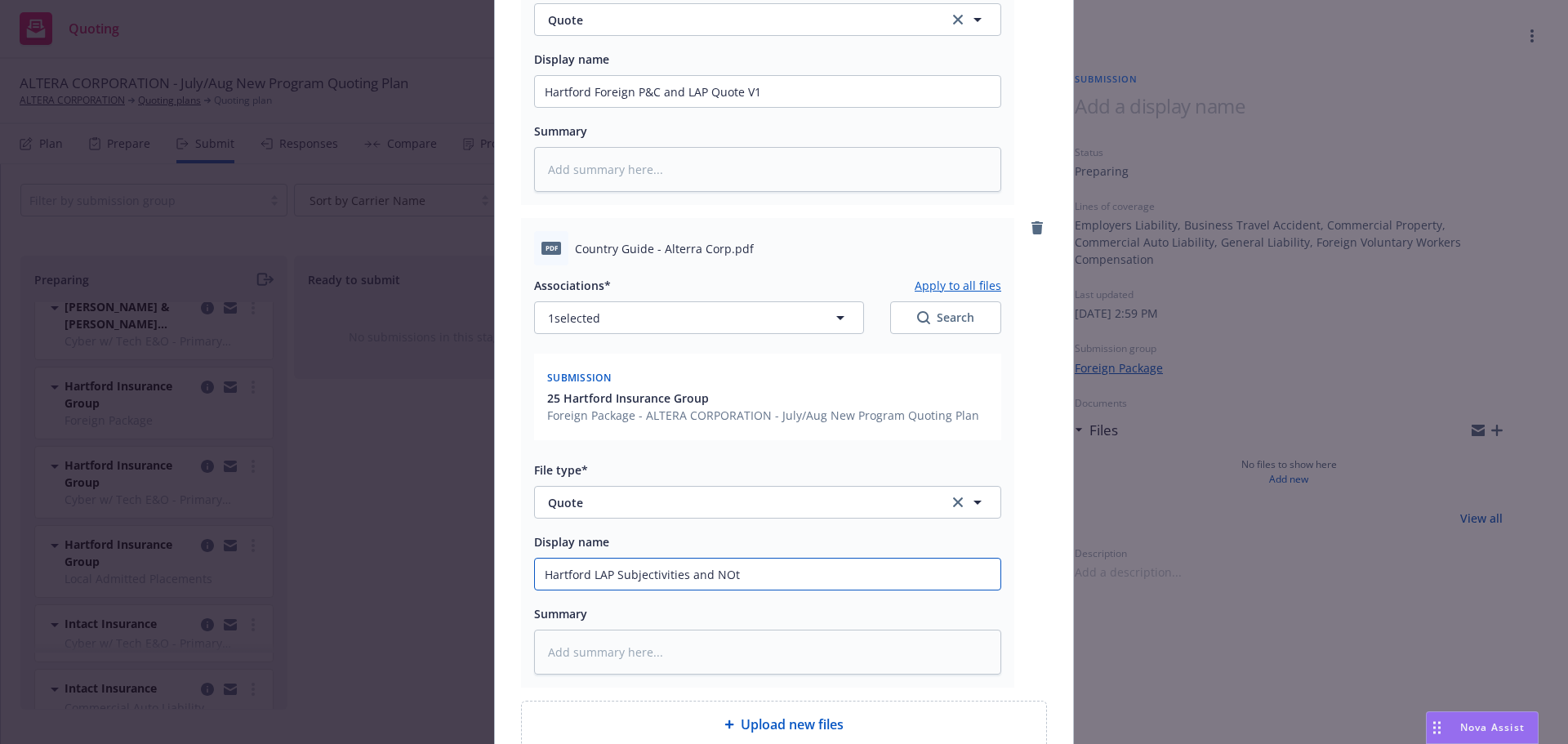
type input "Hartford LAP Subjectivities and NO"
type textarea "x"
type input "Hartford LAP Subjectivities and N"
type textarea "x"
type input "Hartford LAP Subjectivities and No"
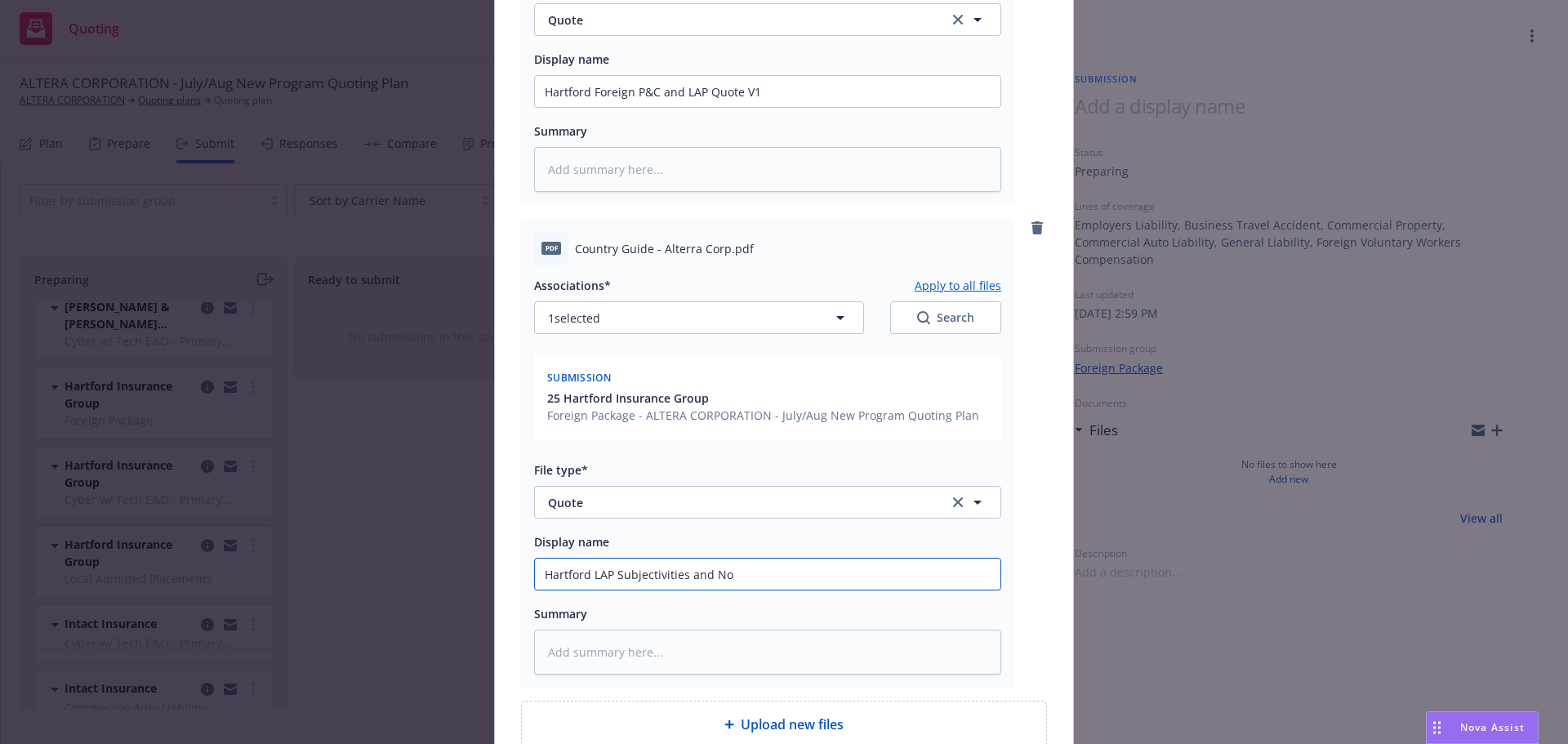
type textarea "x"
type input "Hartford LAP Subjectivities and Notes"
type textarea "x"
type input "Hartford LAP Subjectivities and Notes"
type textarea "x"
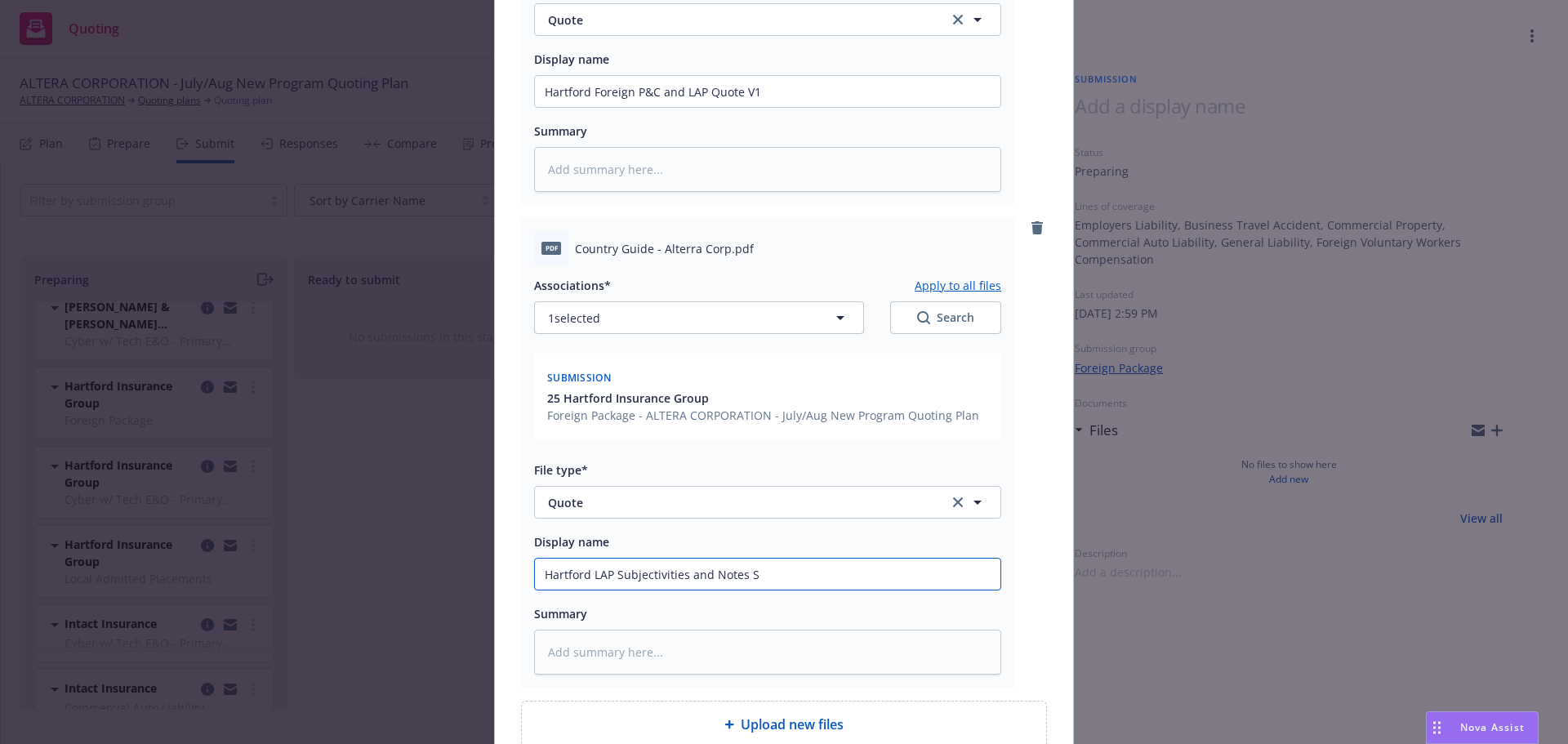
type input "Hartford LAP Subjectivities and Notes Su"
type textarea "x"
type input "Hartford LAP Subjectivities and Notes Summ"
type textarea "x"
type input "Hartford LAP Subjectivities and Notes Summa"
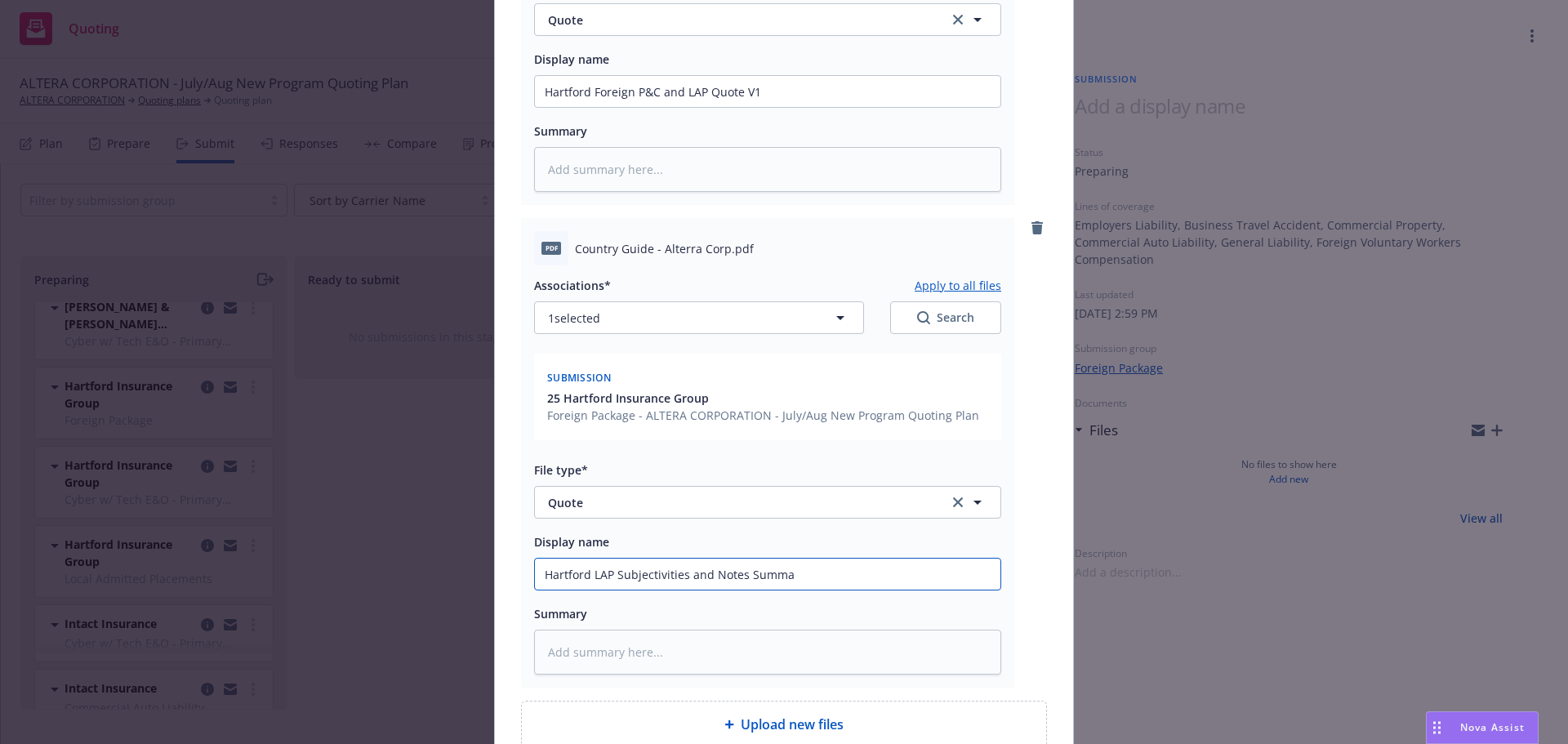
type textarea "x"
type input "Hartford LAP Subjectivities and Notes Summary"
type textarea "x"
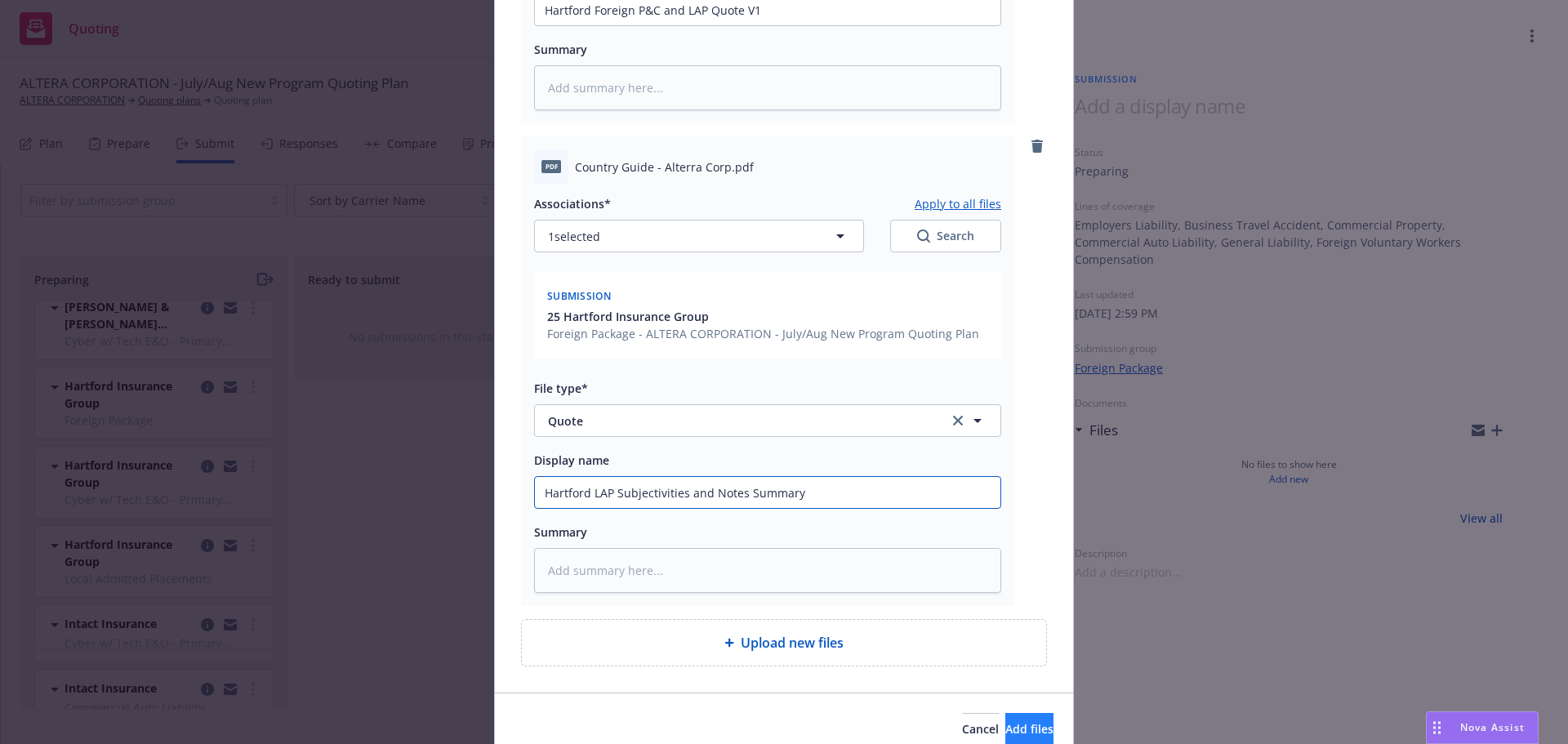
type input "Hartford LAP Subjectivities and Notes Summary"
click at [1007, 730] on span "Add files" at bounding box center [1030, 729] width 48 height 16
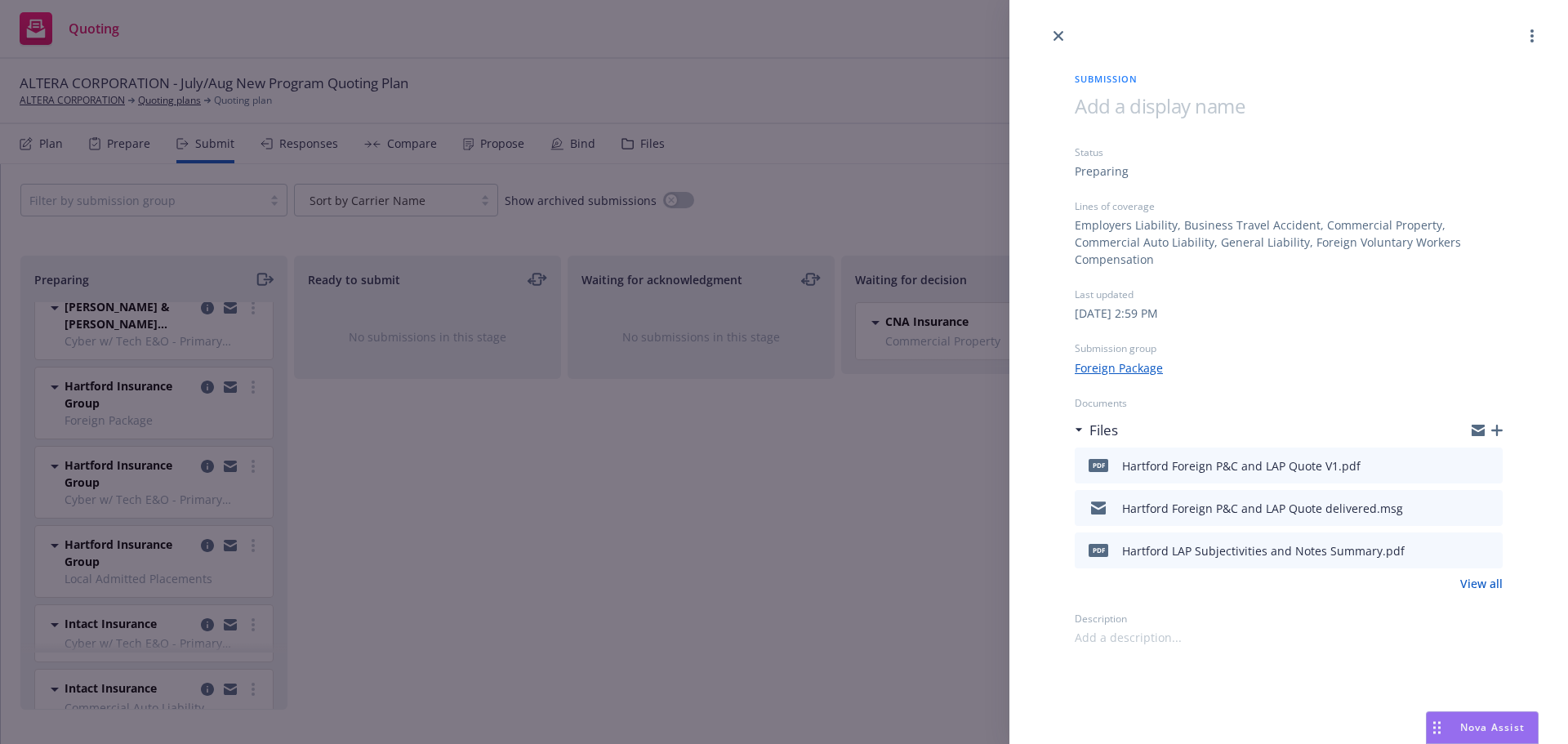
click at [1048, 41] on div at bounding box center [1289, 22] width 559 height 46
click at [1063, 34] on link "close" at bounding box center [1059, 36] width 20 height 20
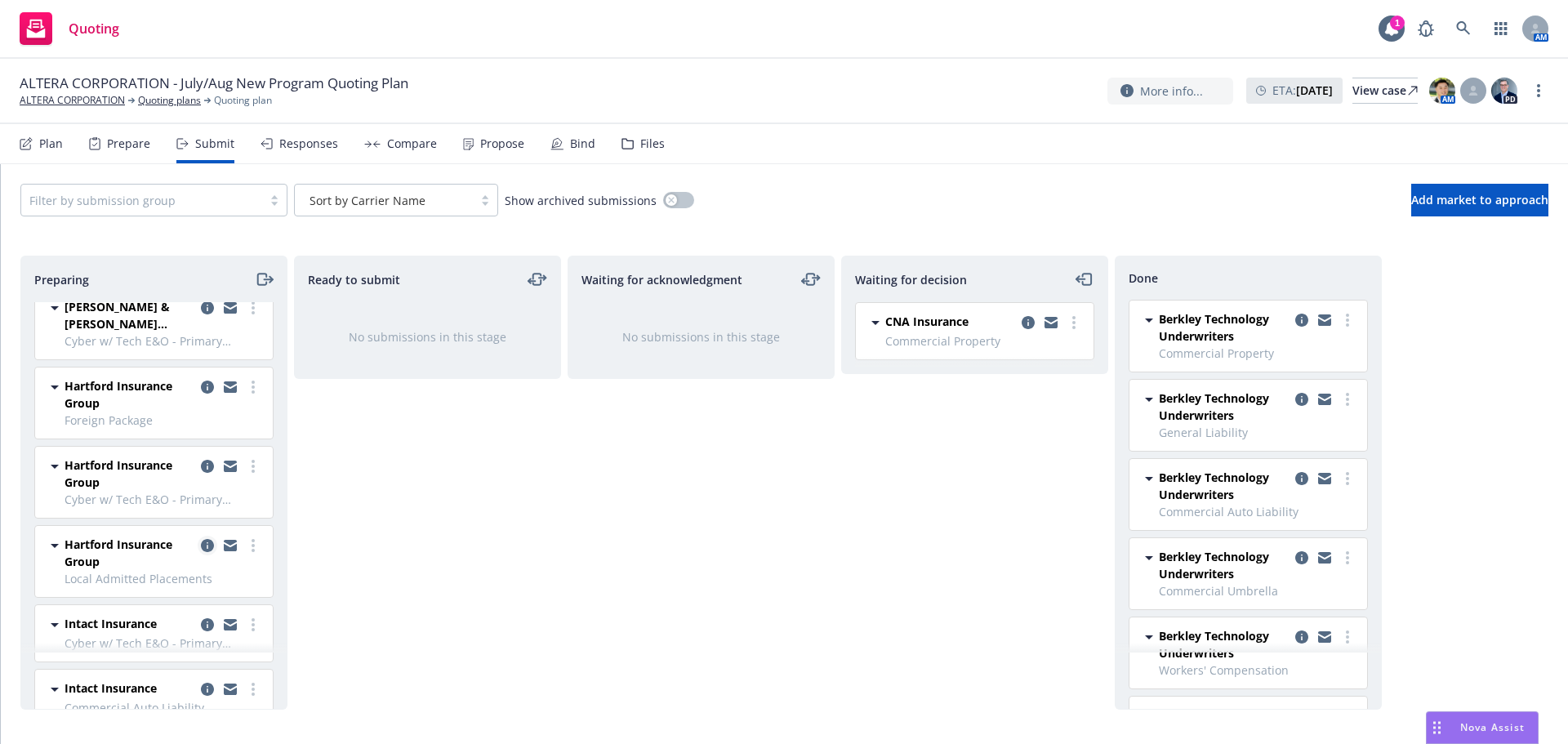
click at [201, 547] on icon "copy logging email" at bounding box center [207, 546] width 13 height 13
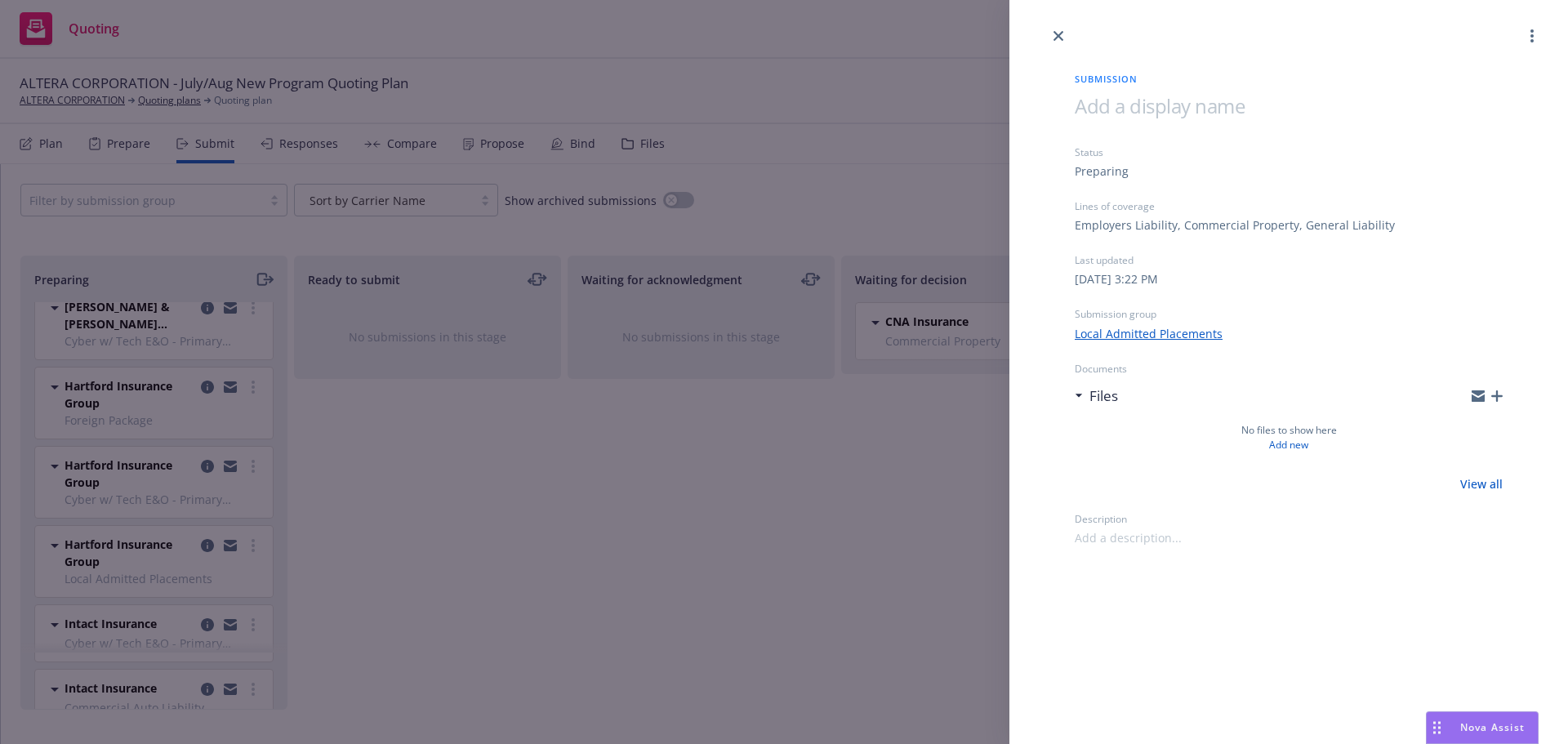
click at [1498, 399] on icon "button" at bounding box center [1498, 396] width 12 height 12
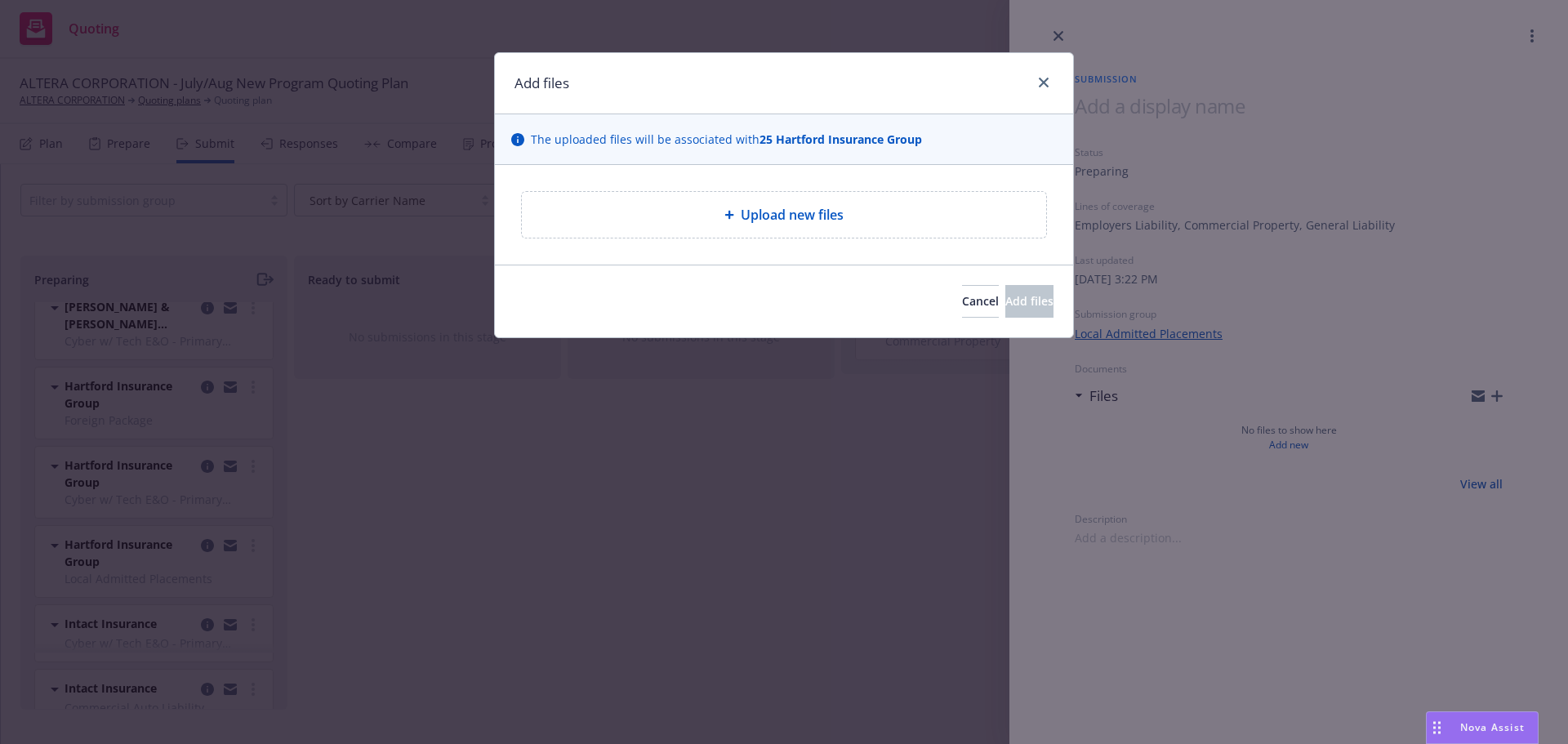
type textarea "x"
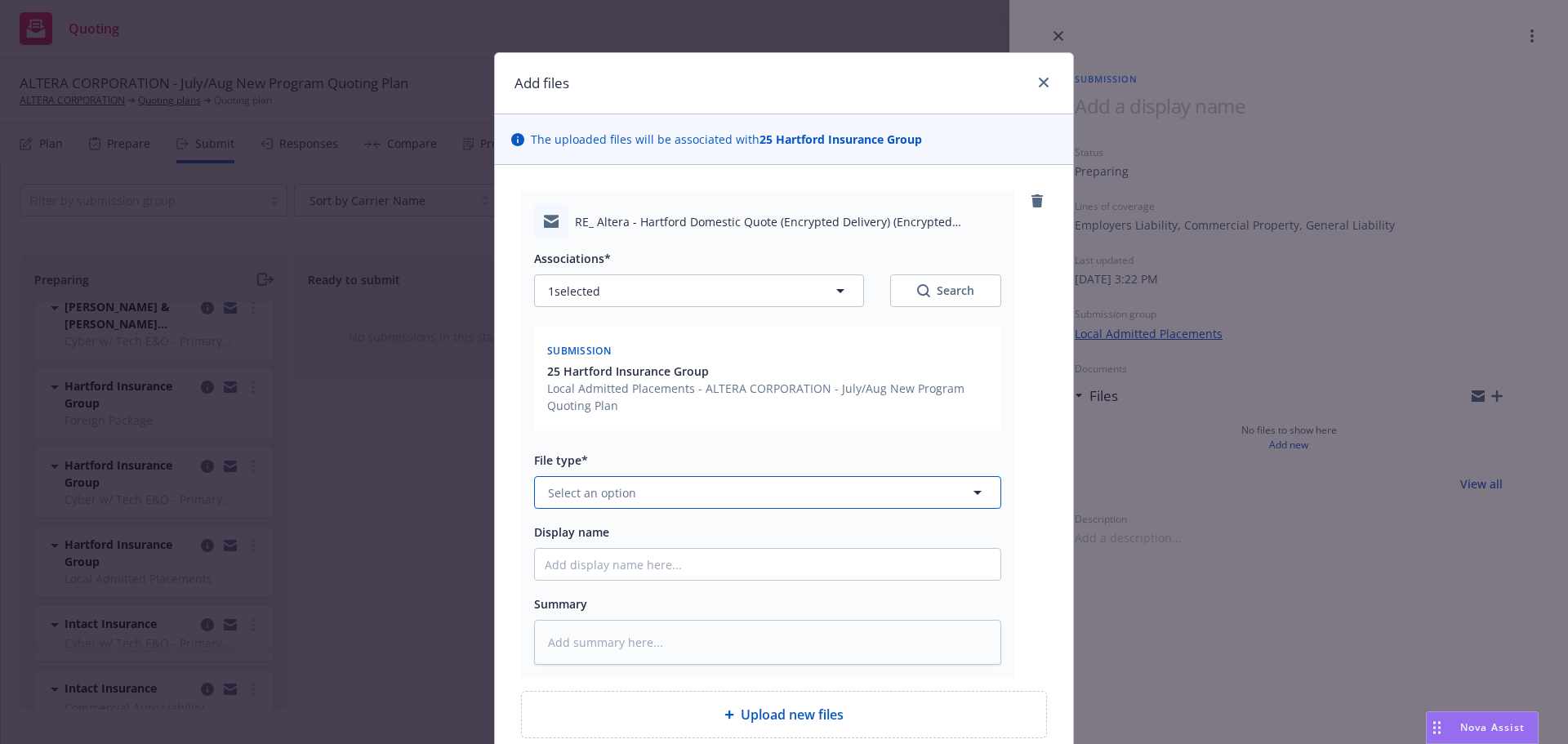
click at [663, 497] on button "Select an option" at bounding box center [767, 492] width 467 height 32
type input "quote"
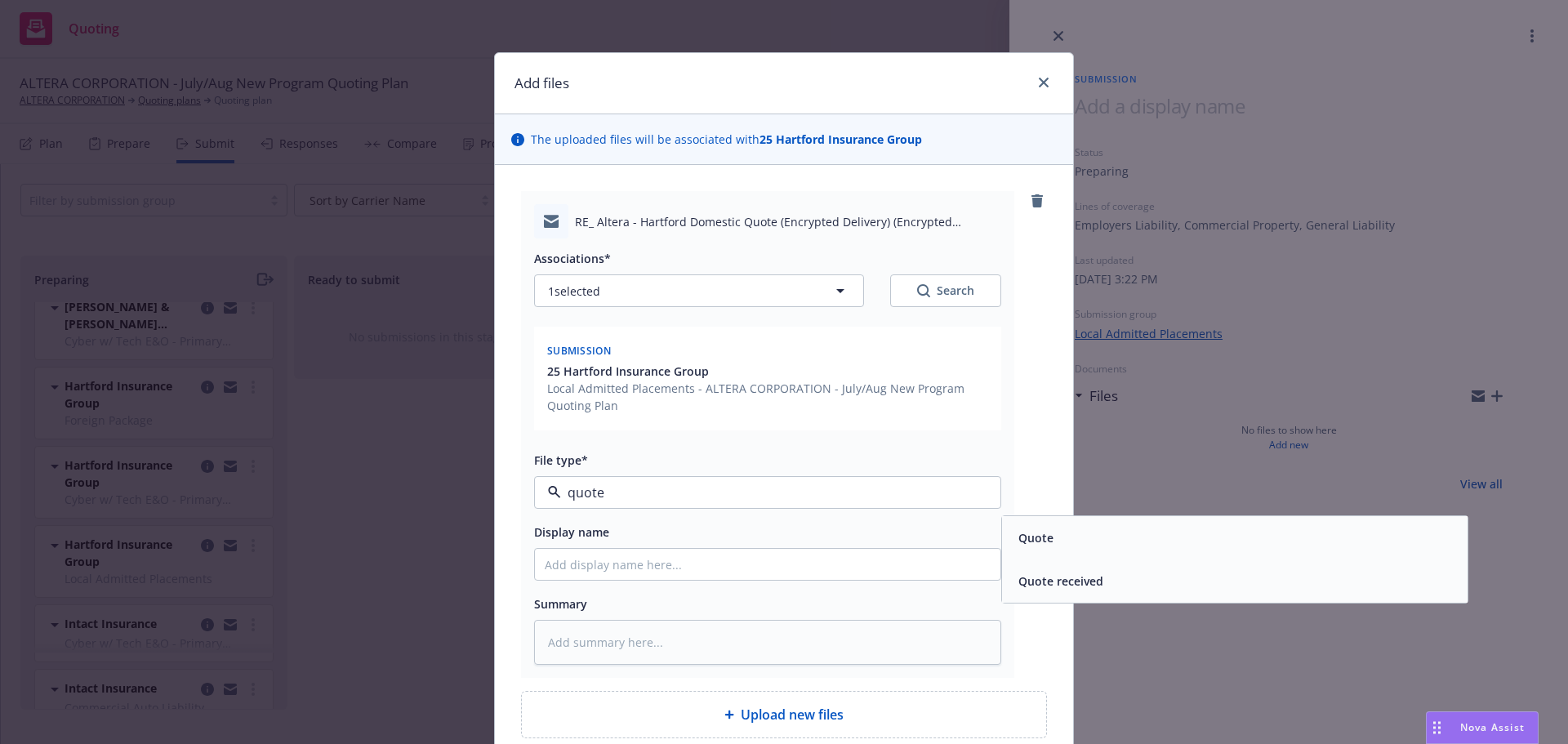
drag, startPoint x: 1017, startPoint y: 536, endPoint x: 968, endPoint y: 544, distance: 49.6
click at [1018, 537] on span "Quote" at bounding box center [1036, 537] width 35 height 17
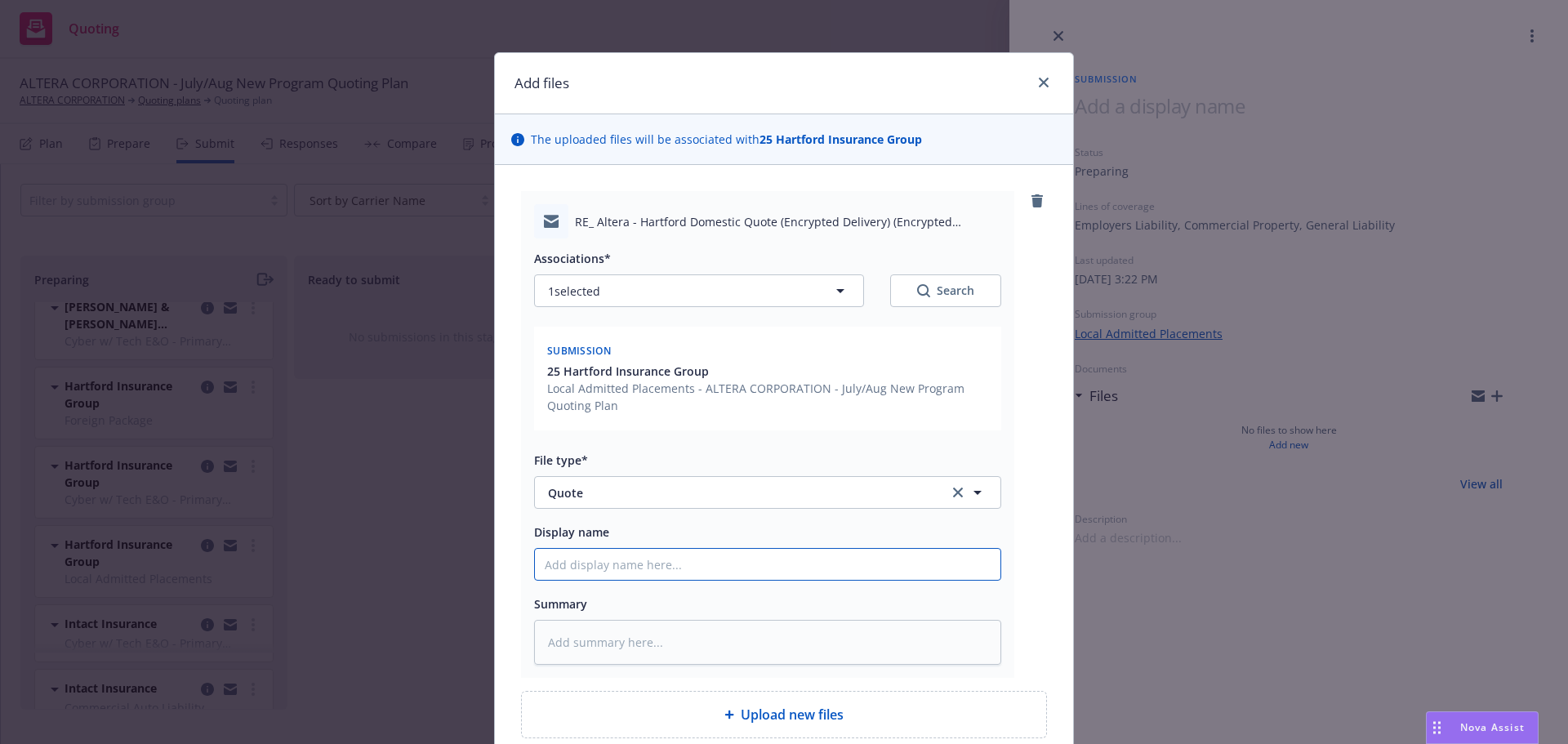
click at [715, 565] on input "Display name" at bounding box center [767, 564] width 465 height 31
type textarea "x"
type input "H"
type textarea "x"
type input "HK"
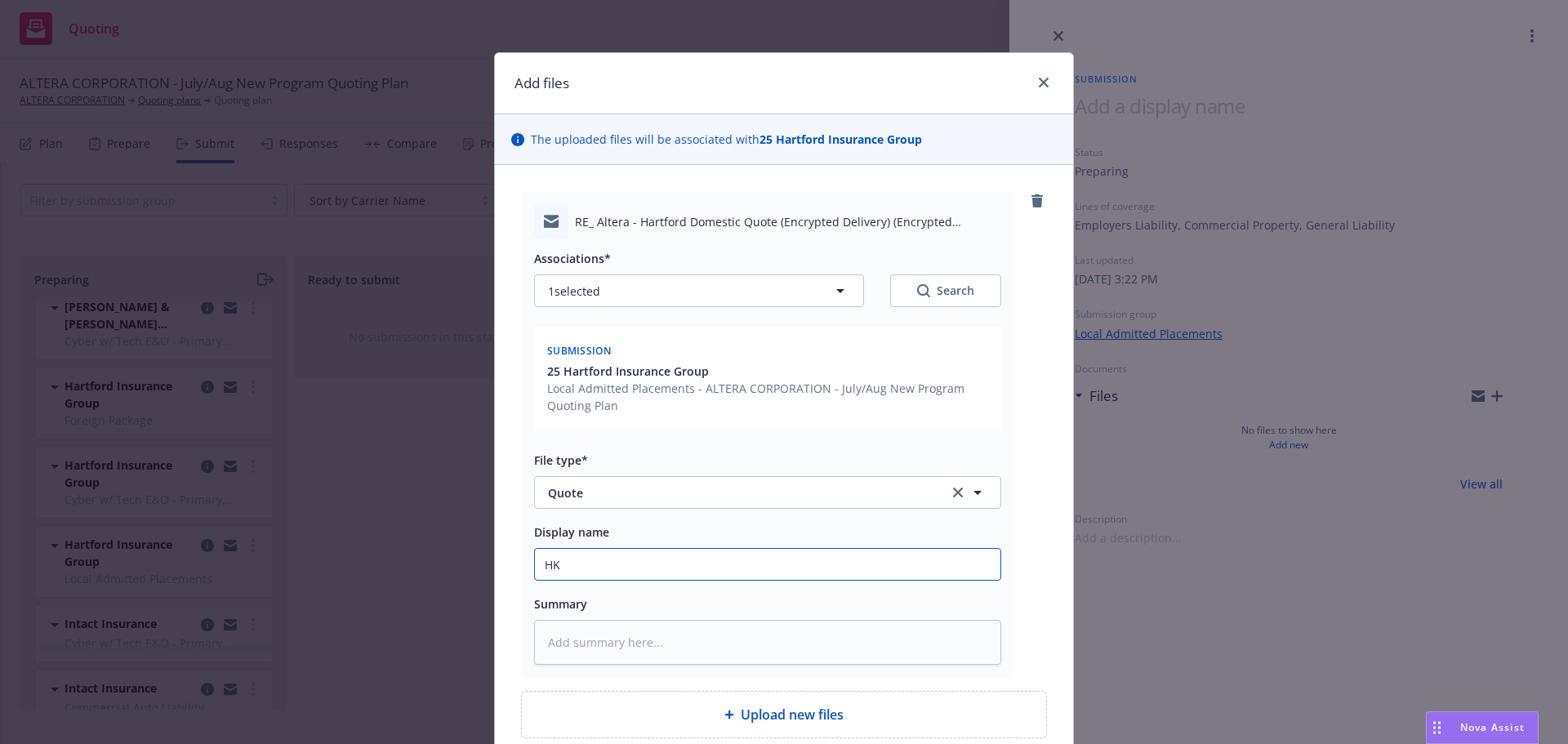
type textarea "x"
type input "HK"
type textarea "x"
type input "HK"
type textarea "x"
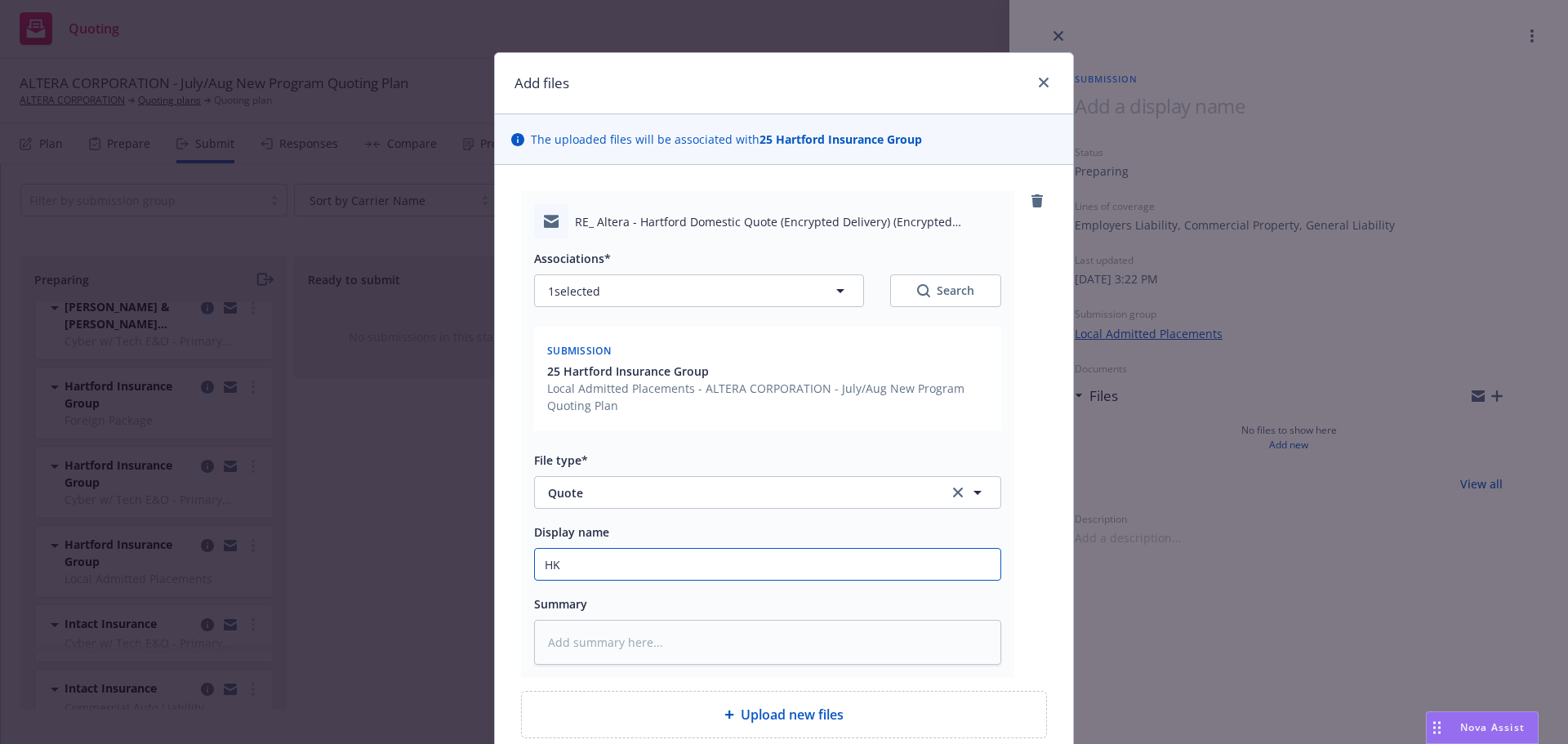
type input "H"
type textarea "x"
type input "Al"
type textarea "x"
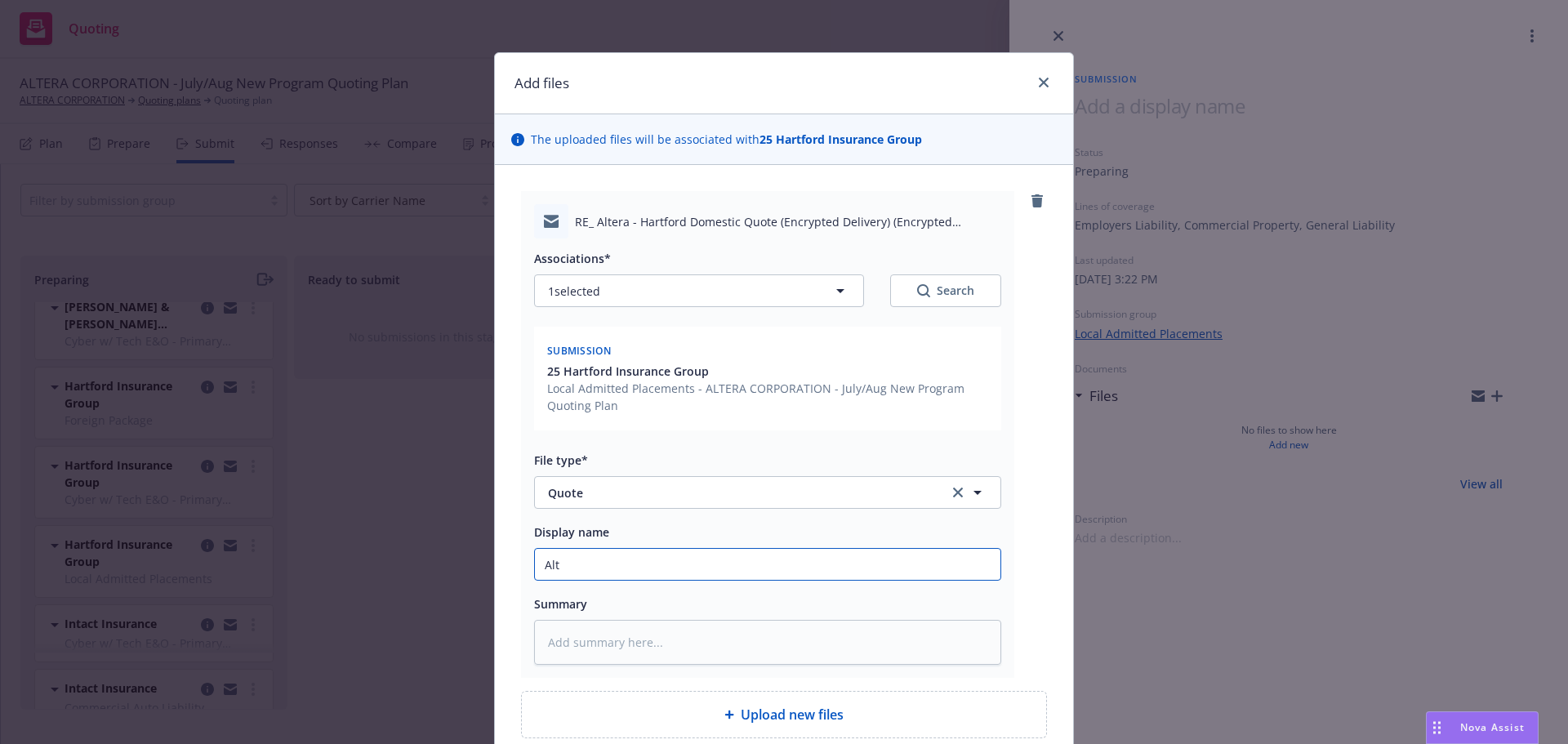
type input "Alte"
type textarea "x"
type input "Alter"
type textarea "x"
type input "Altera"
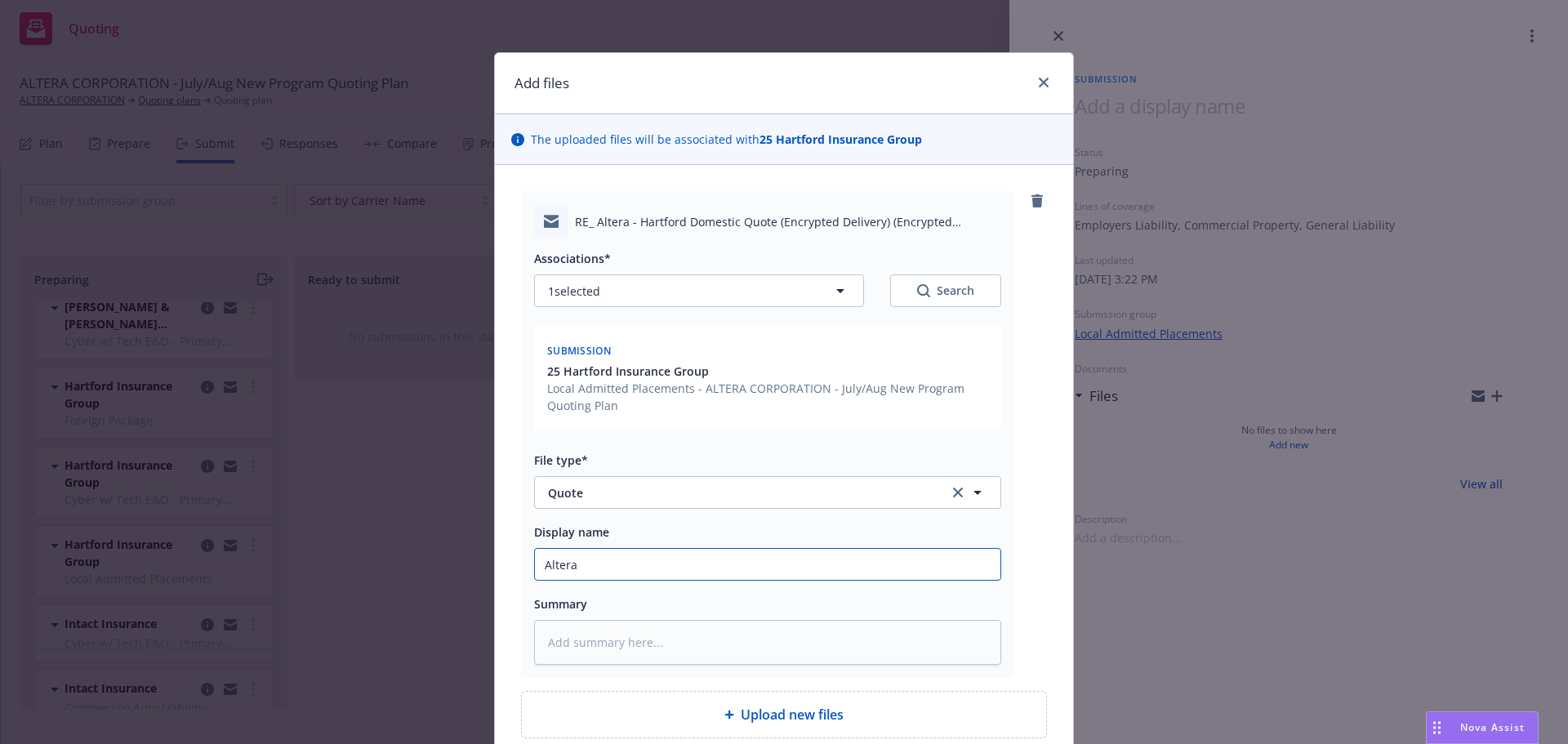
type textarea "x"
type input "Altera"
type textarea "x"
type input "Altera 20"
type textarea "x"
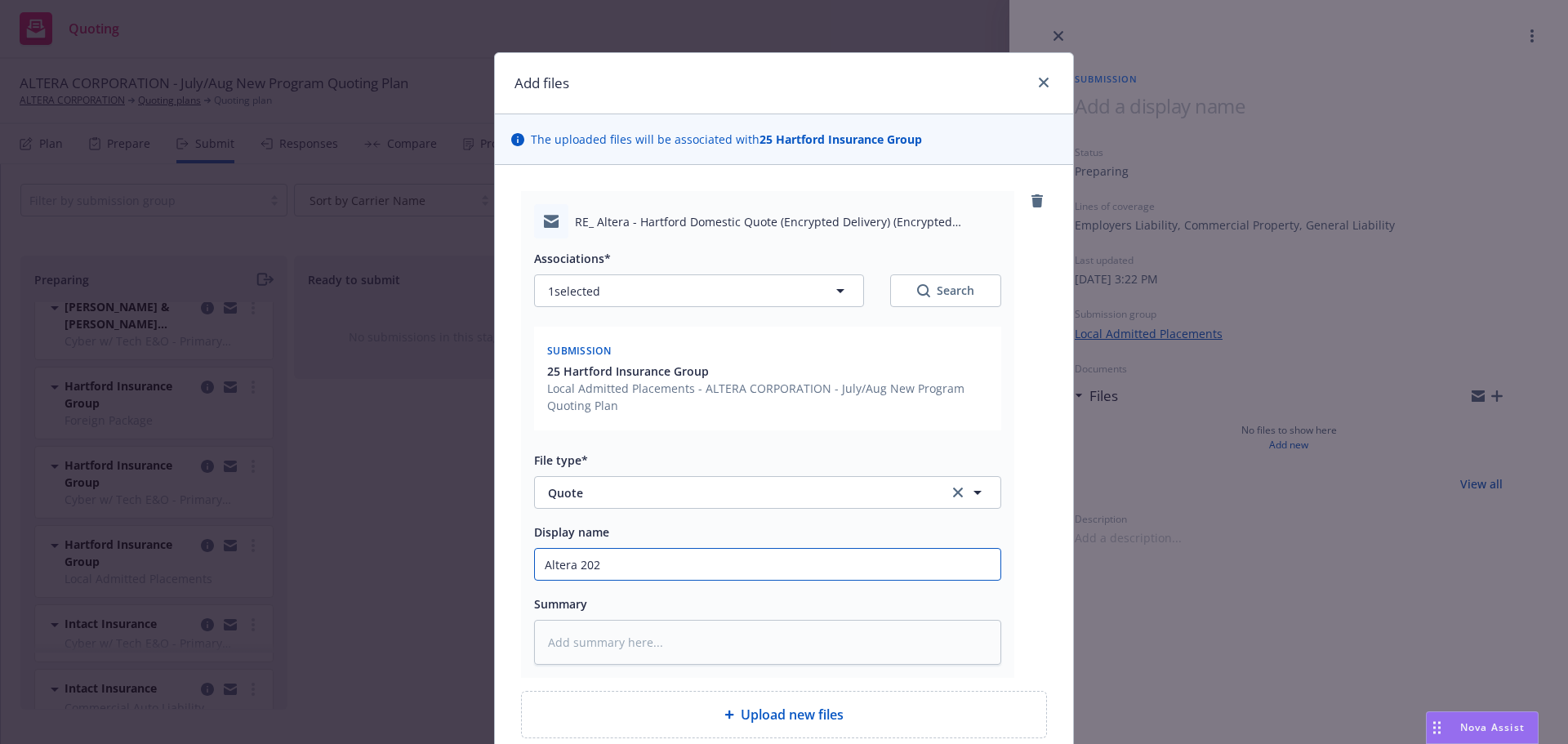
type input "Altera 2025"
type textarea "x"
type input "Altera 2025"
type textarea "x"
type input "Altera 2025 H"
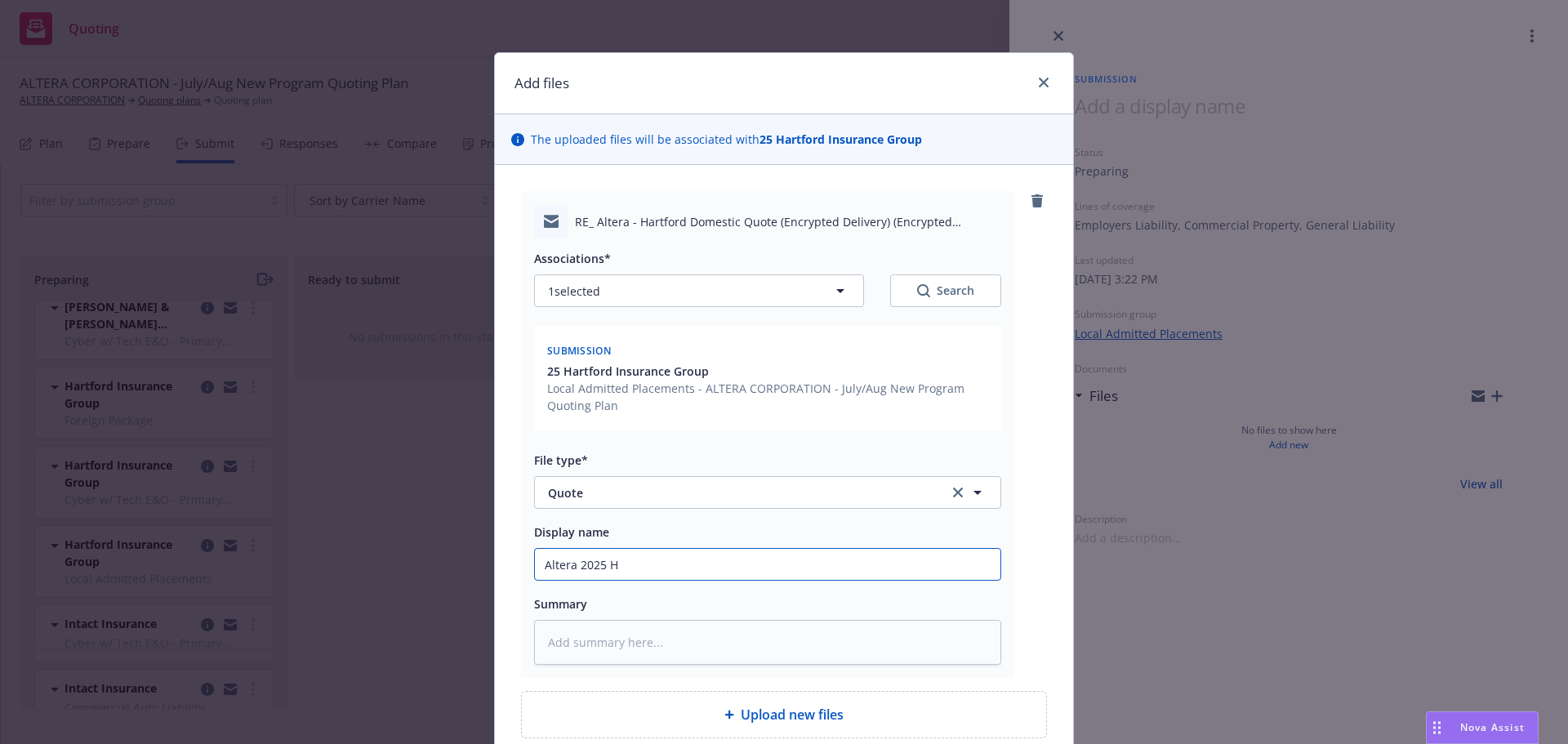
type textarea "x"
type input "Altera 2025 HK"
type textarea "x"
type input "Altera 2025 HK E"
type textarea "x"
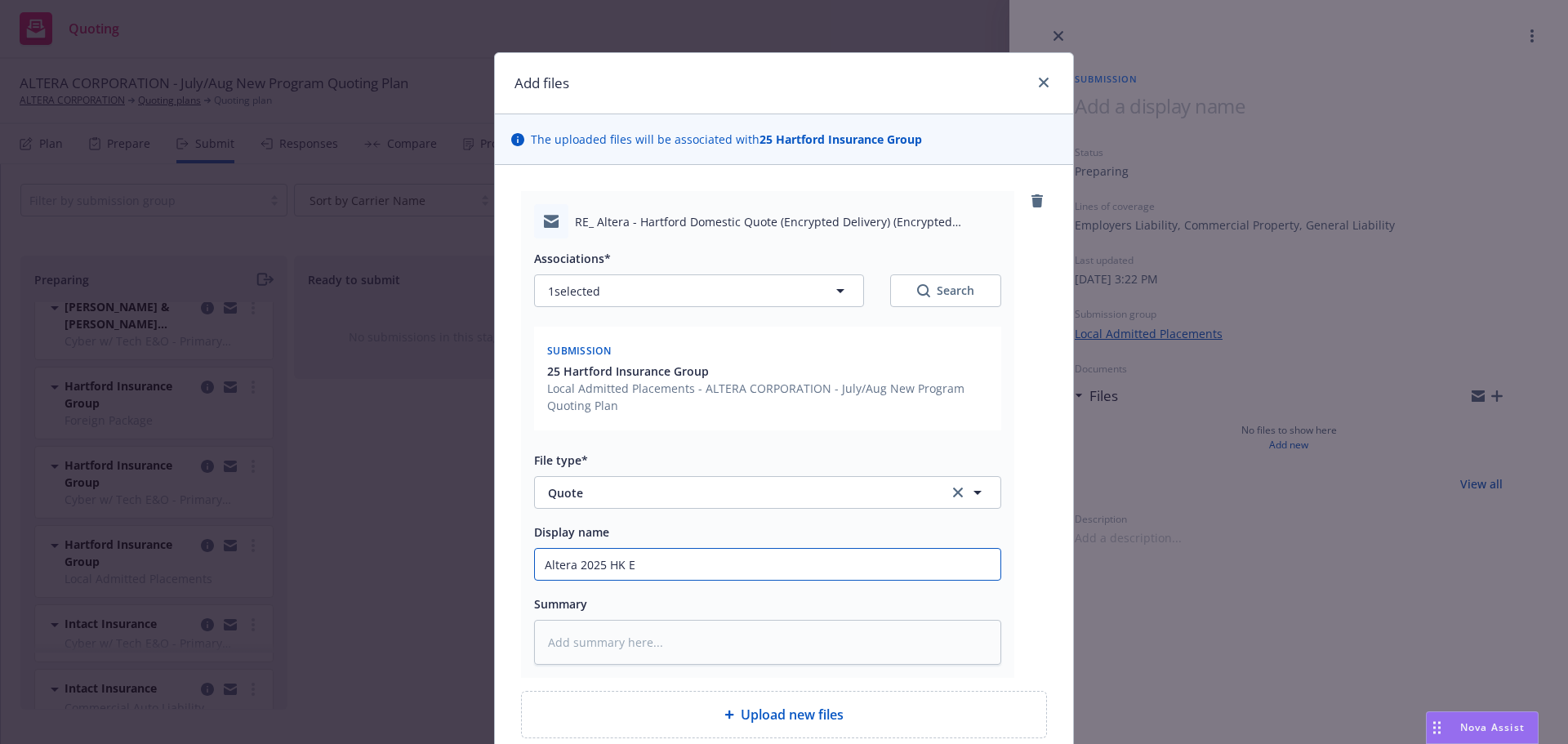
type input "Altera 2025 HK EL"
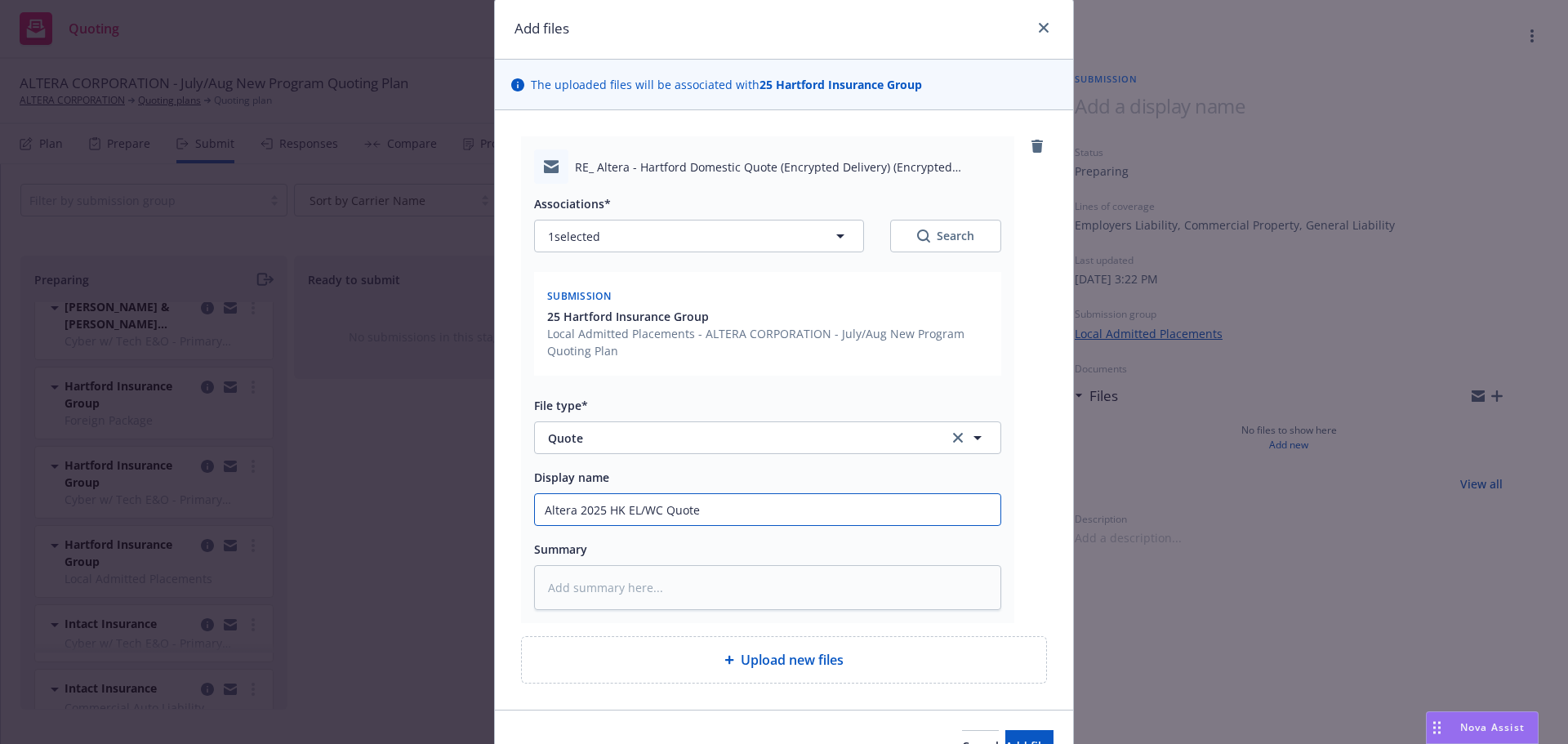
scroll to position [81, 0]
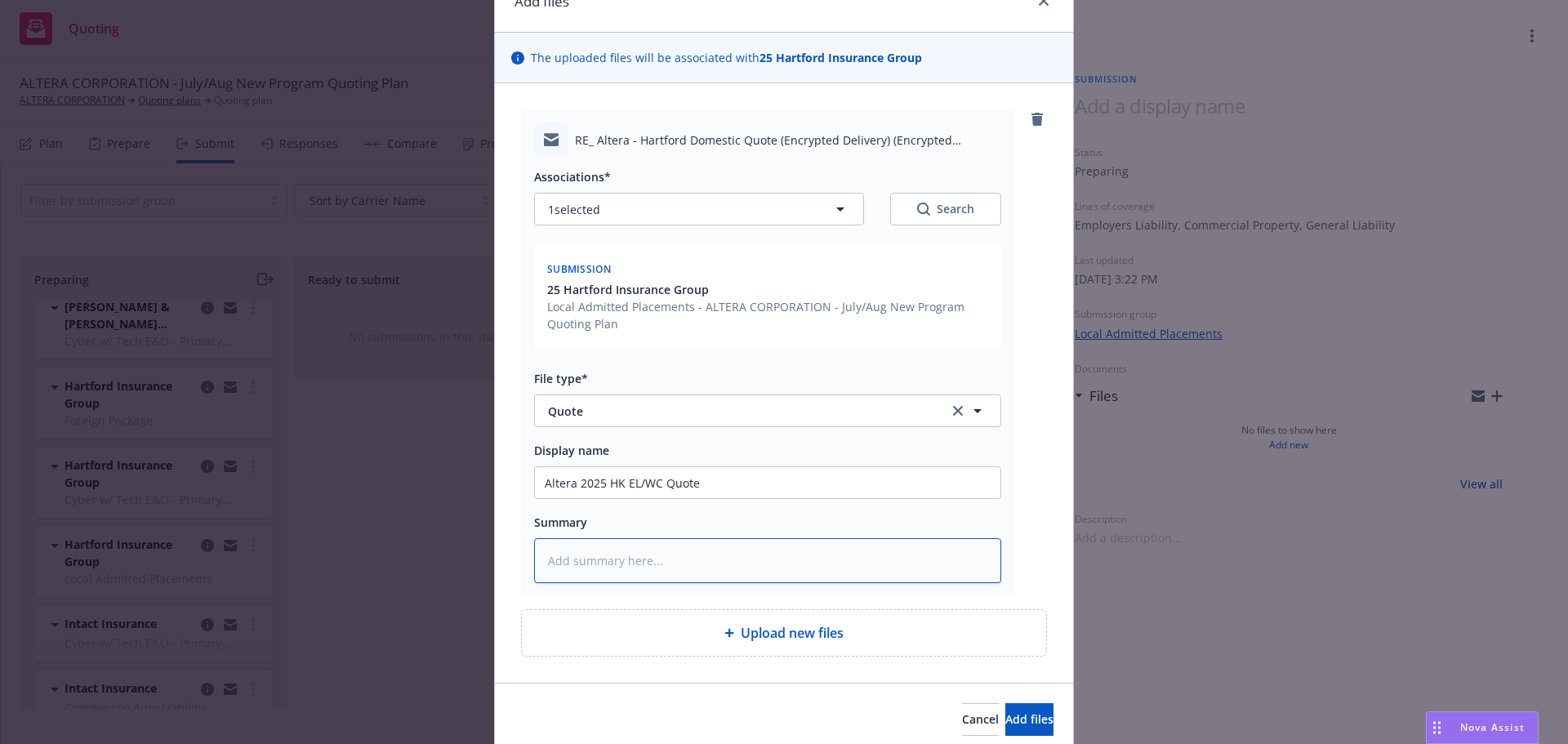
click at [705, 547] on textarea at bounding box center [767, 561] width 467 height 45
click at [687, 551] on textarea "$1800" at bounding box center [767, 561] width 467 height 45
click at [1006, 722] on span "Add files" at bounding box center [1030, 719] width 48 height 16
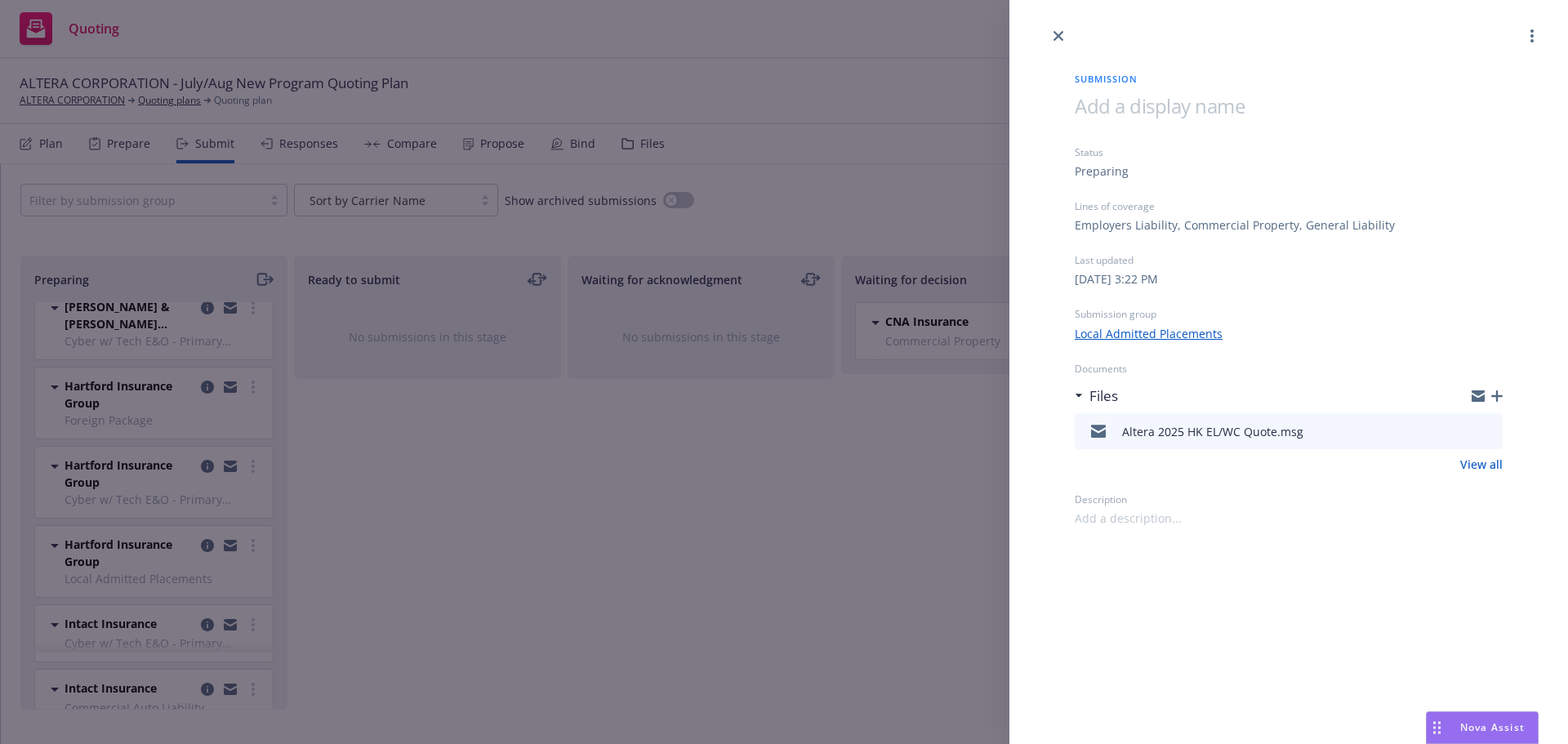
drag, startPoint x: 1057, startPoint y: 36, endPoint x: 974, endPoint y: 60, distance: 86.4
click at [1056, 36] on icon "close" at bounding box center [1059, 36] width 10 height 10
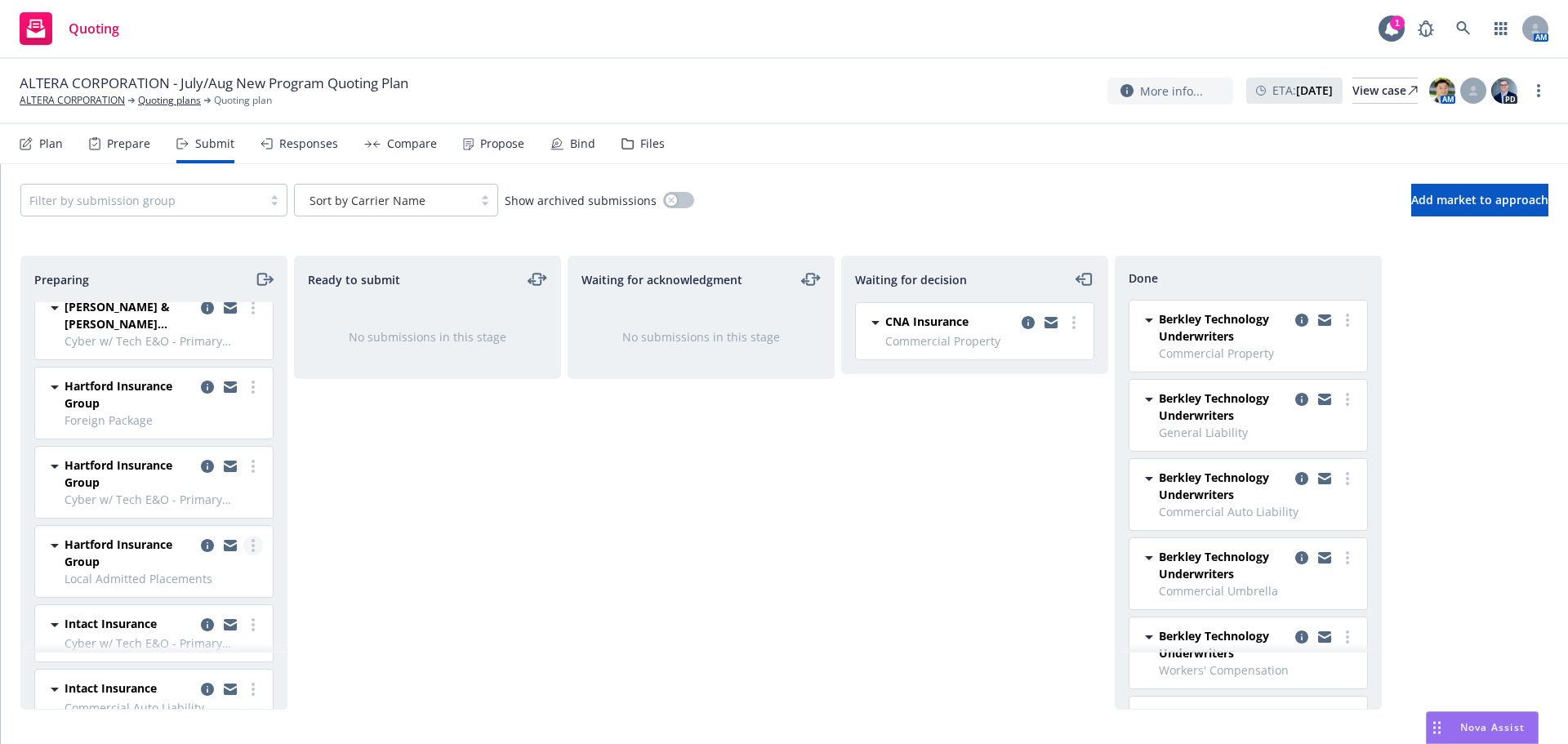
click at [251, 546] on circle "more" at bounding box center [253, 546] width 3 height 3
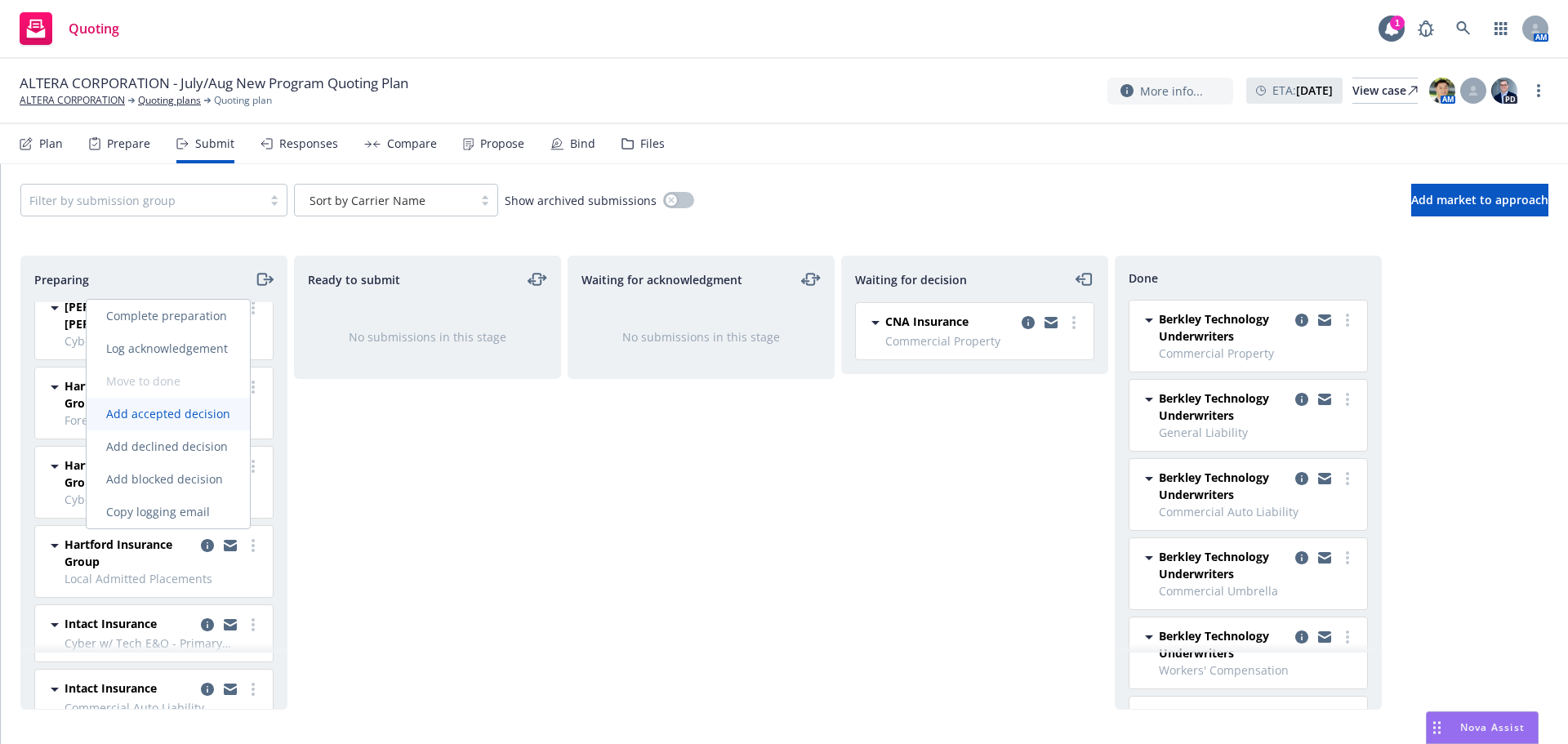
click at [187, 412] on span "Add accepted decision" at bounding box center [167, 414] width 163 height 16
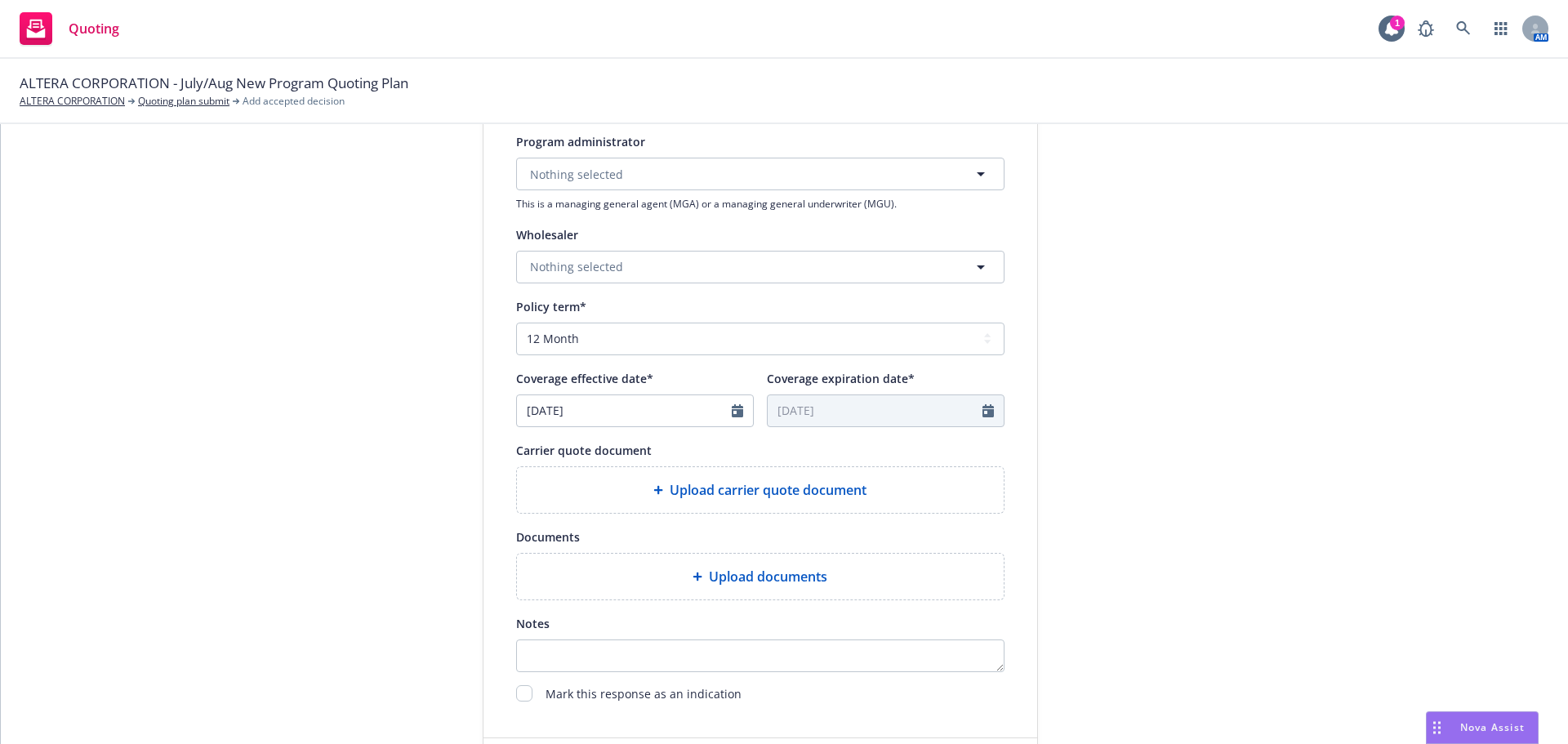
scroll to position [490, 0]
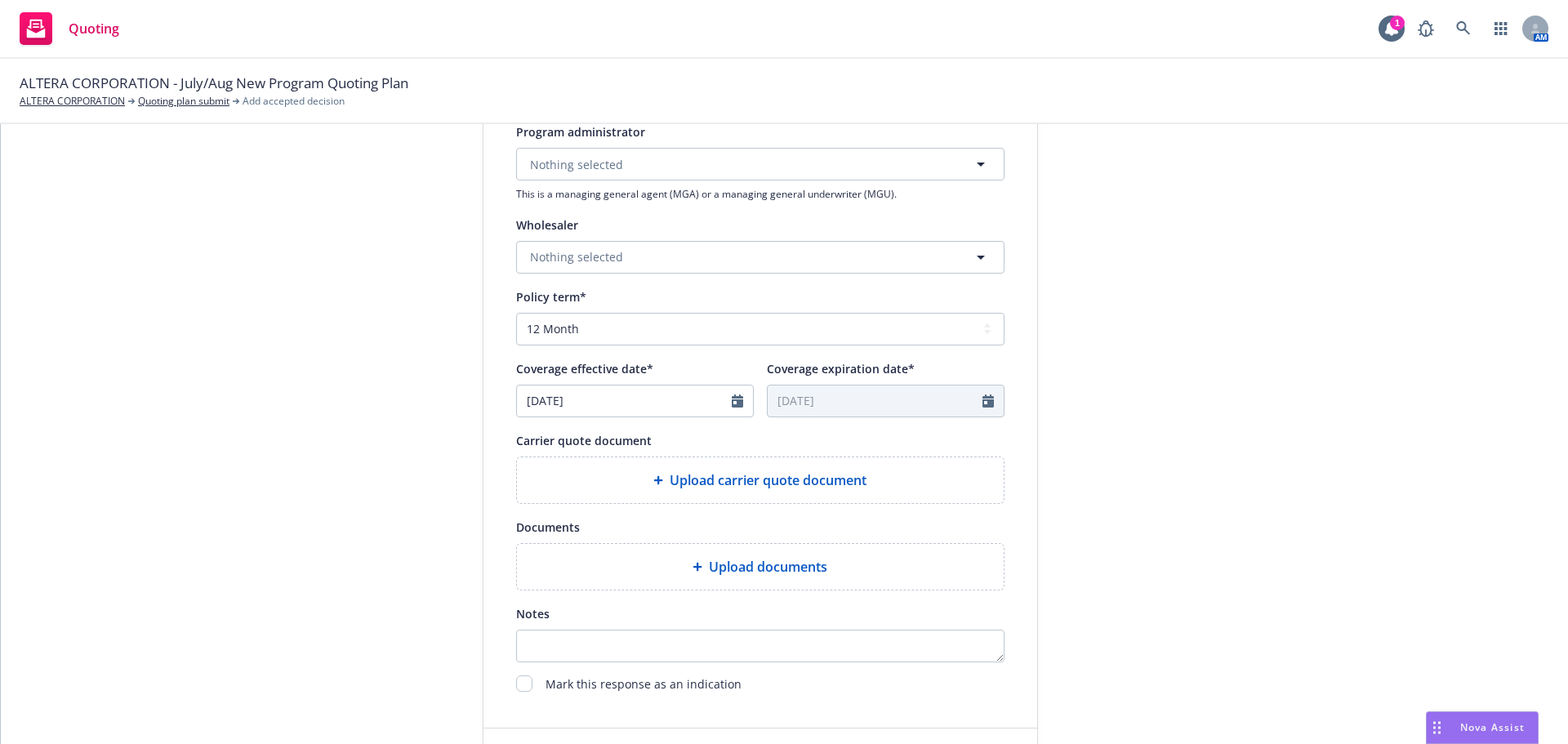
click at [735, 406] on div at bounding box center [743, 401] width 22 height 31
click at [732, 405] on icon "Calendar" at bounding box center [738, 401] width 12 height 13
click at [696, 439] on button "button" at bounding box center [697, 440] width 20 height 20
click at [661, 517] on span "12" at bounding box center [668, 521] width 22 height 21
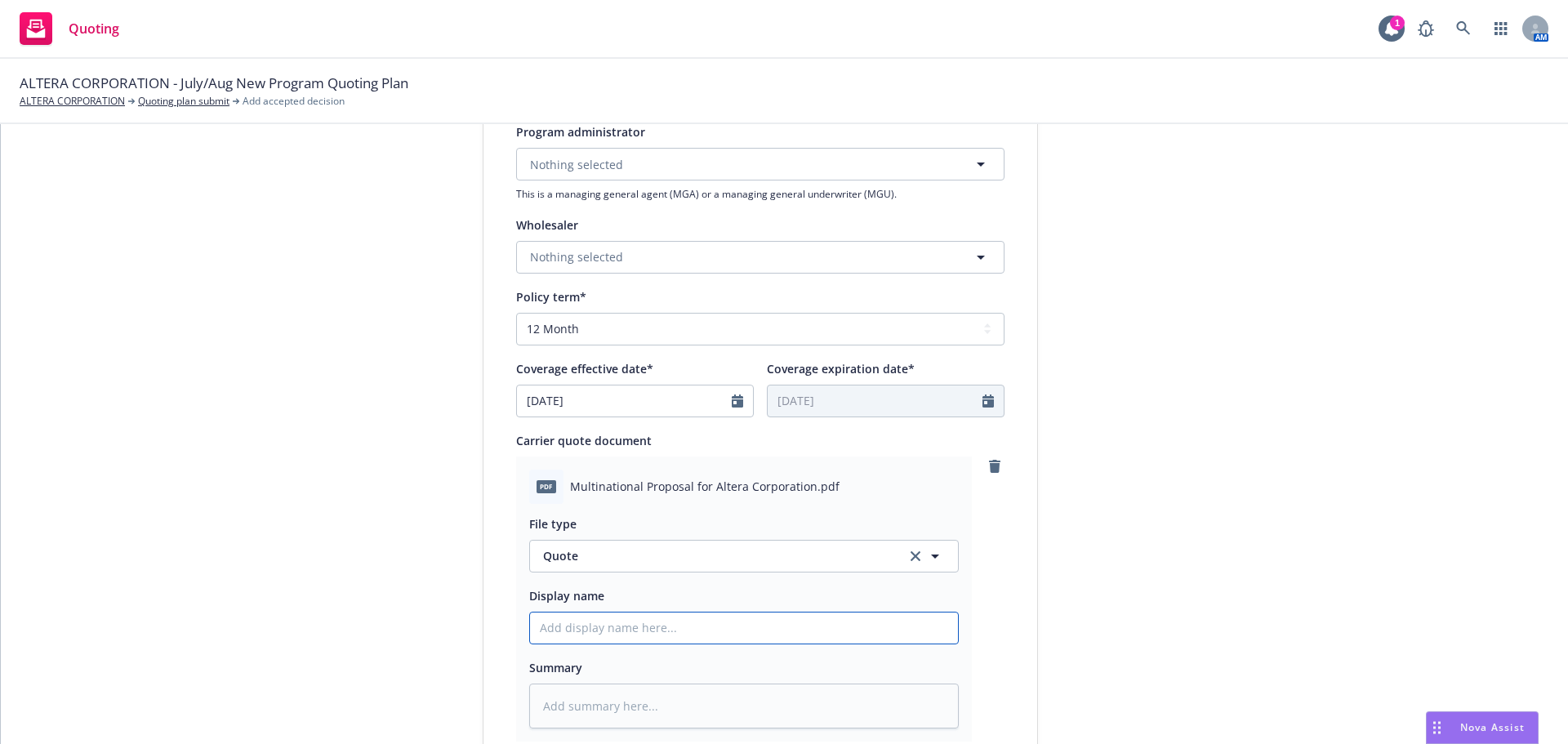
click at [581, 636] on input "Display name" at bounding box center [744, 628] width 428 height 31
paste input "A"
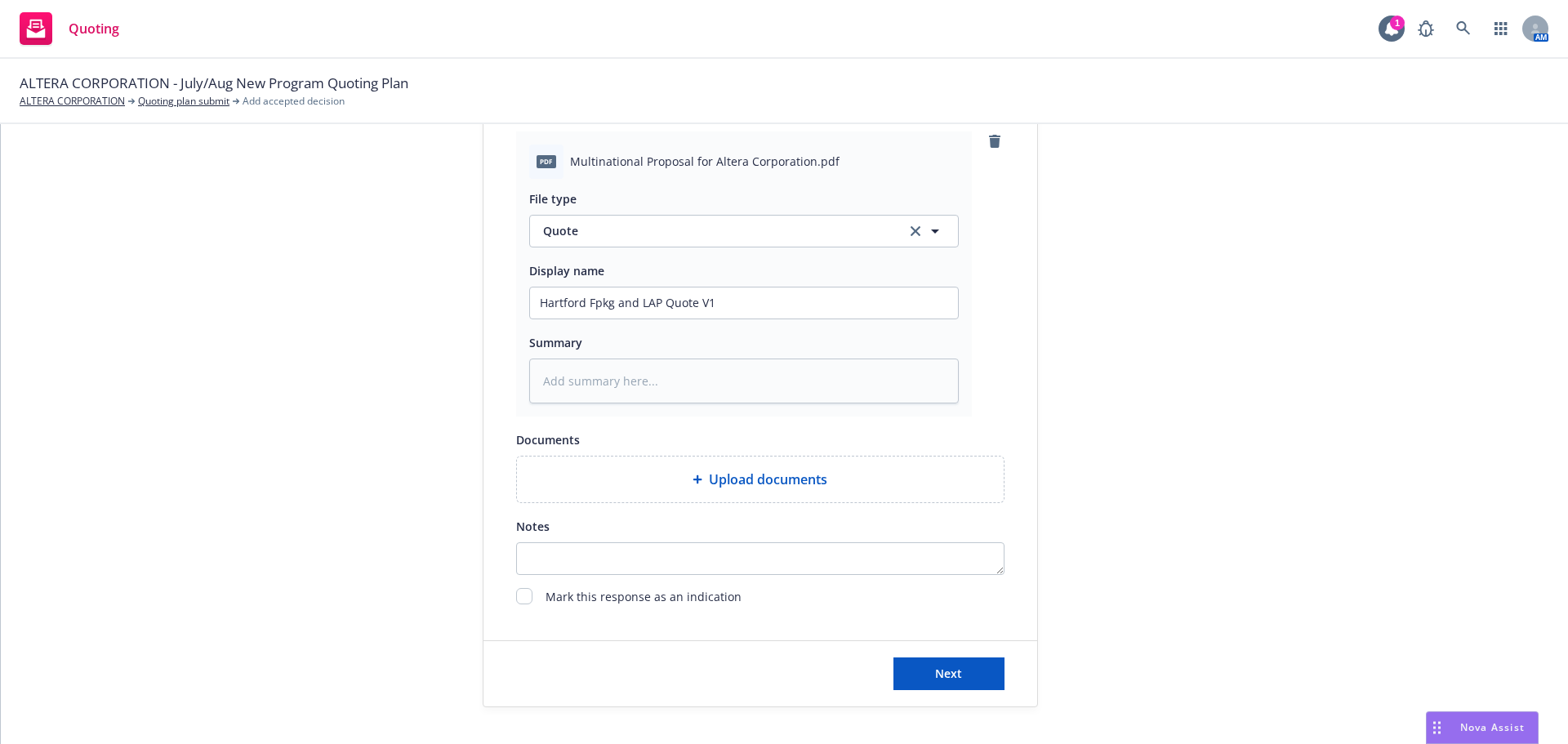
scroll to position [817, 0]
click at [928, 665] on button "Next" at bounding box center [949, 672] width 111 height 32
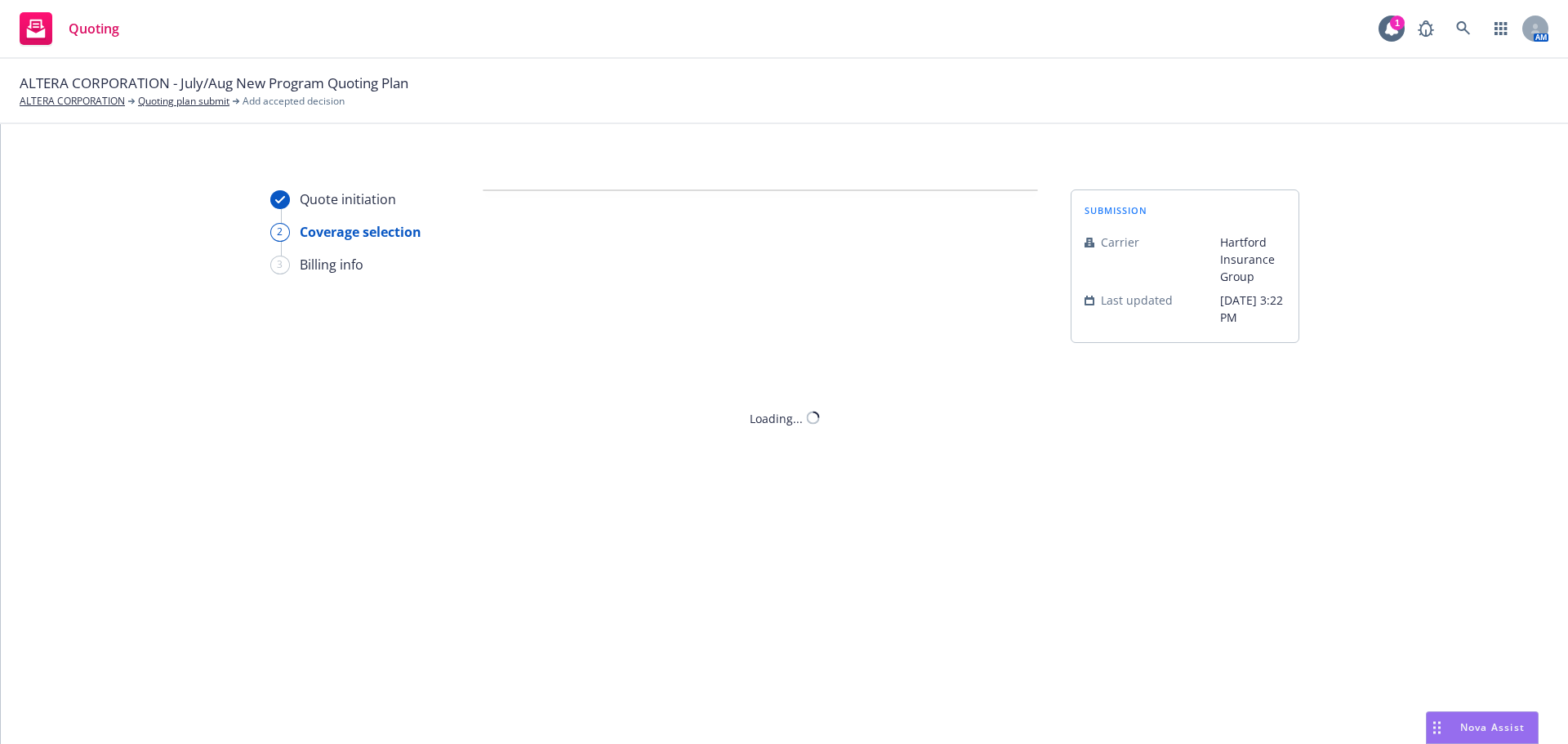
scroll to position [0, 0]
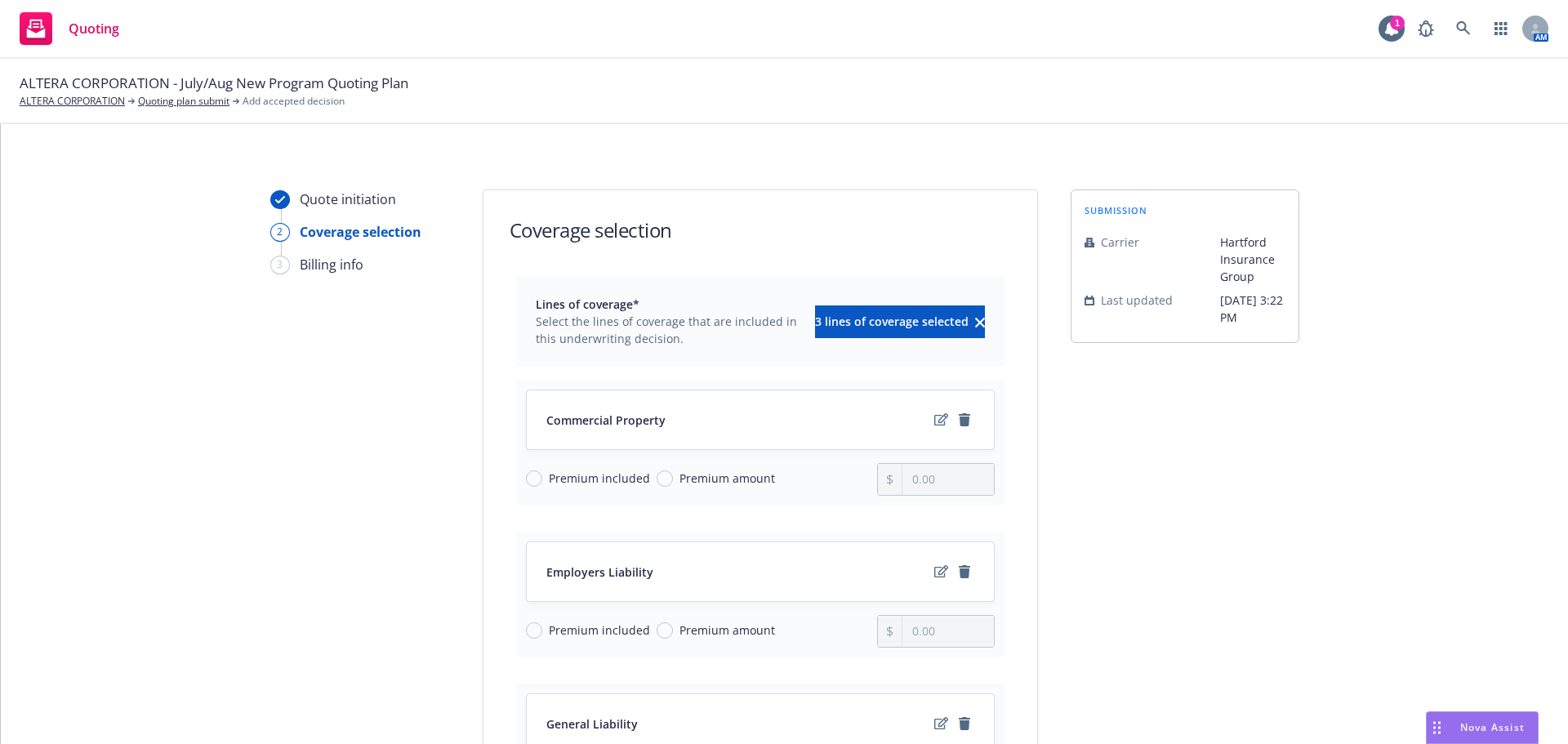
click at [859, 422] on div "Commercial Property" at bounding box center [760, 420] width 428 height 20
click at [532, 630] on input "Premium included" at bounding box center [534, 631] width 17 height 17
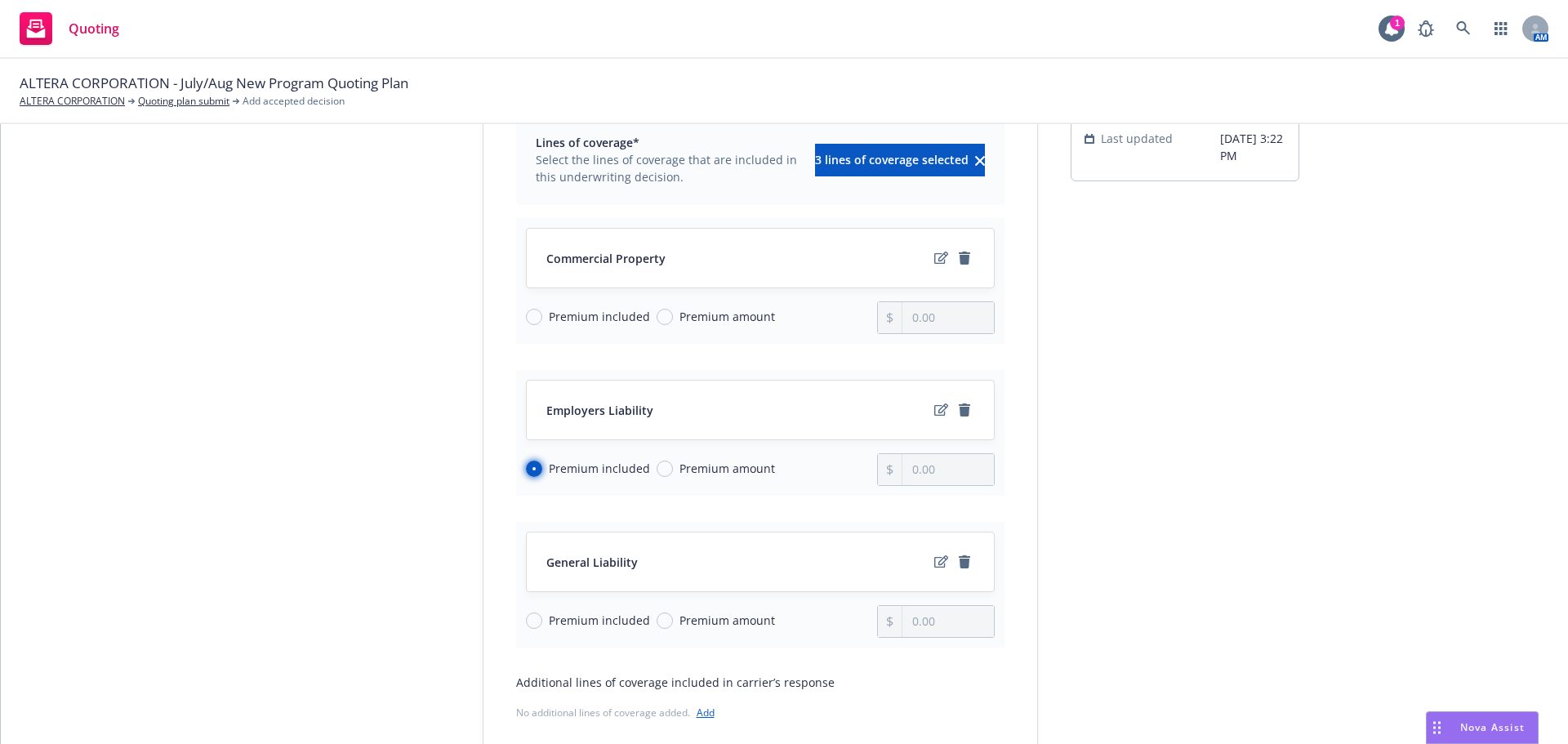
scroll to position [163, 0]
click at [530, 621] on input "Premium included" at bounding box center [534, 620] width 17 height 17
click at [687, 319] on span "Premium amount" at bounding box center [727, 314] width 95 height 17
click at [673, 319] on input "Premium amount" at bounding box center [665, 315] width 17 height 17
click at [944, 319] on input "0.00" at bounding box center [947, 315] width 90 height 31
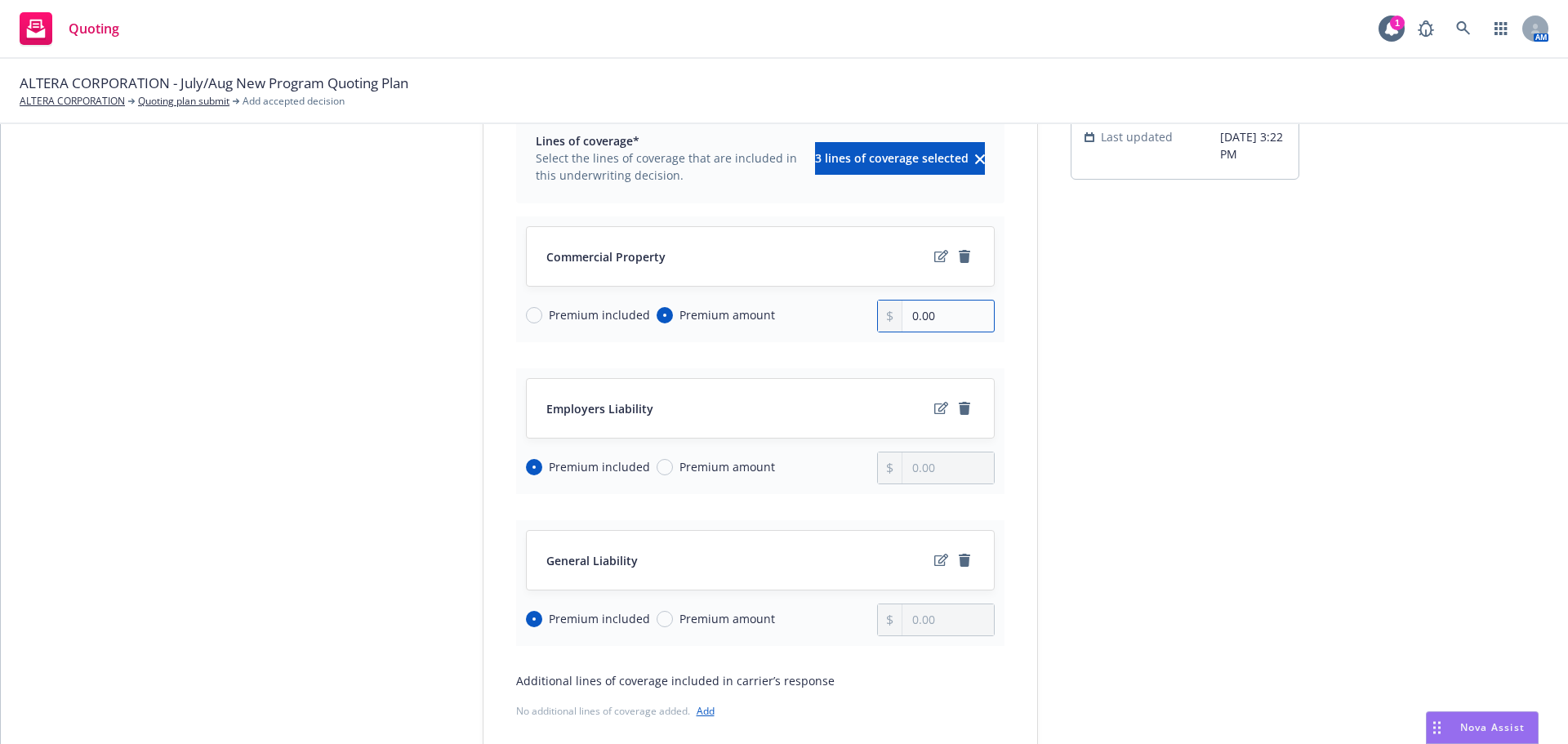
drag, startPoint x: 926, startPoint y: 317, endPoint x: 886, endPoint y: 318, distance: 40.0
click at [886, 318] on div "0.00" at bounding box center [936, 315] width 118 height 32
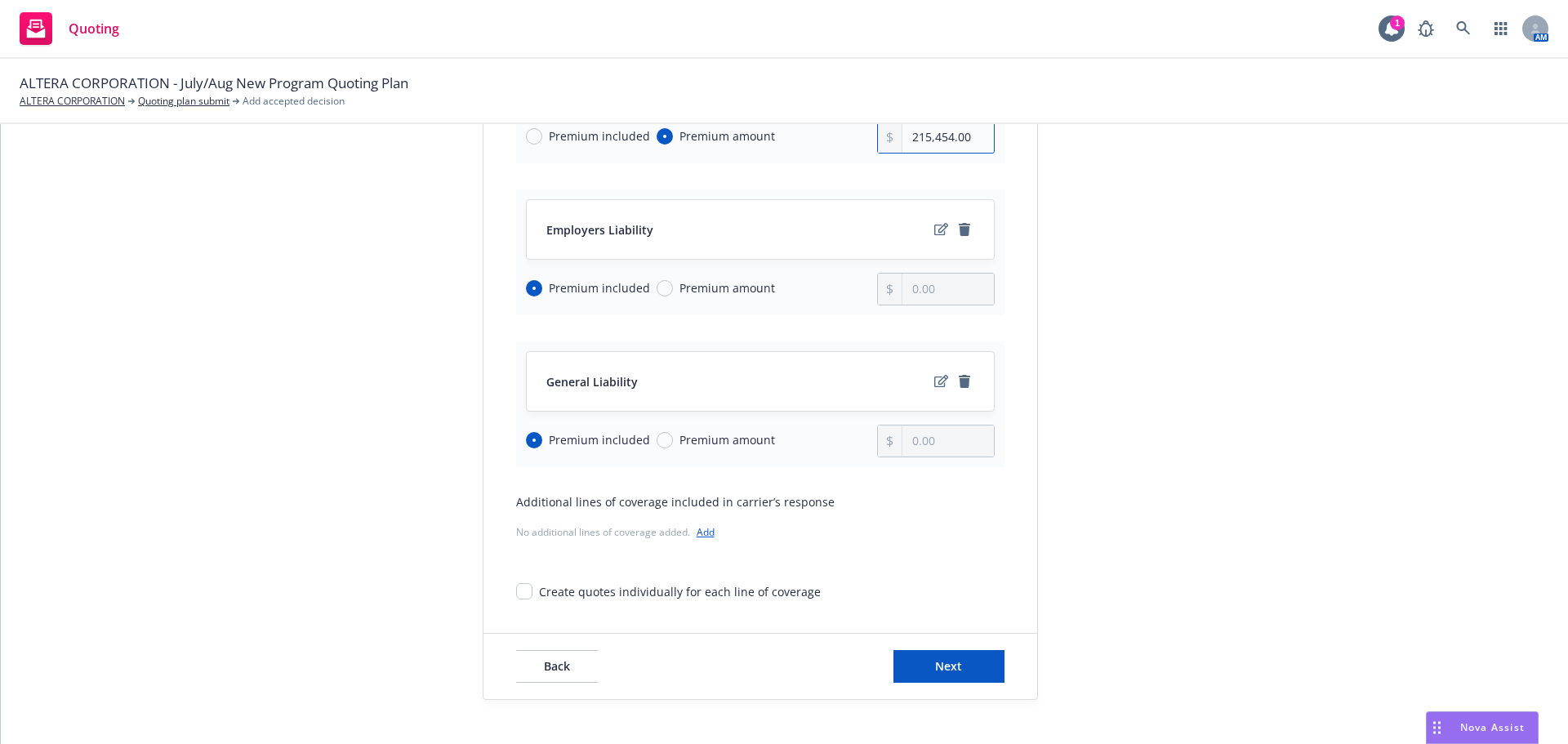
scroll to position [363, 0]
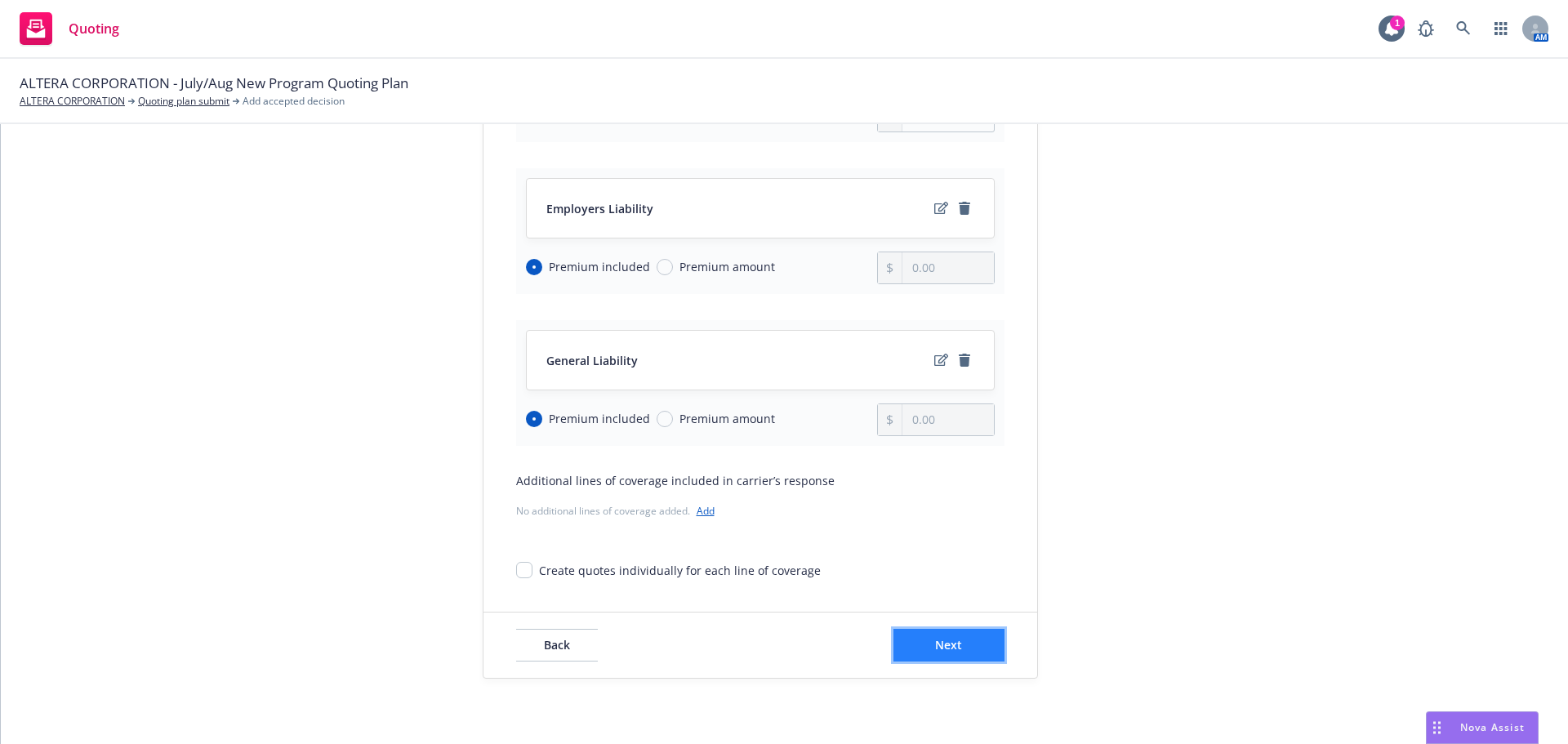
click at [922, 646] on button "Next" at bounding box center [949, 644] width 111 height 32
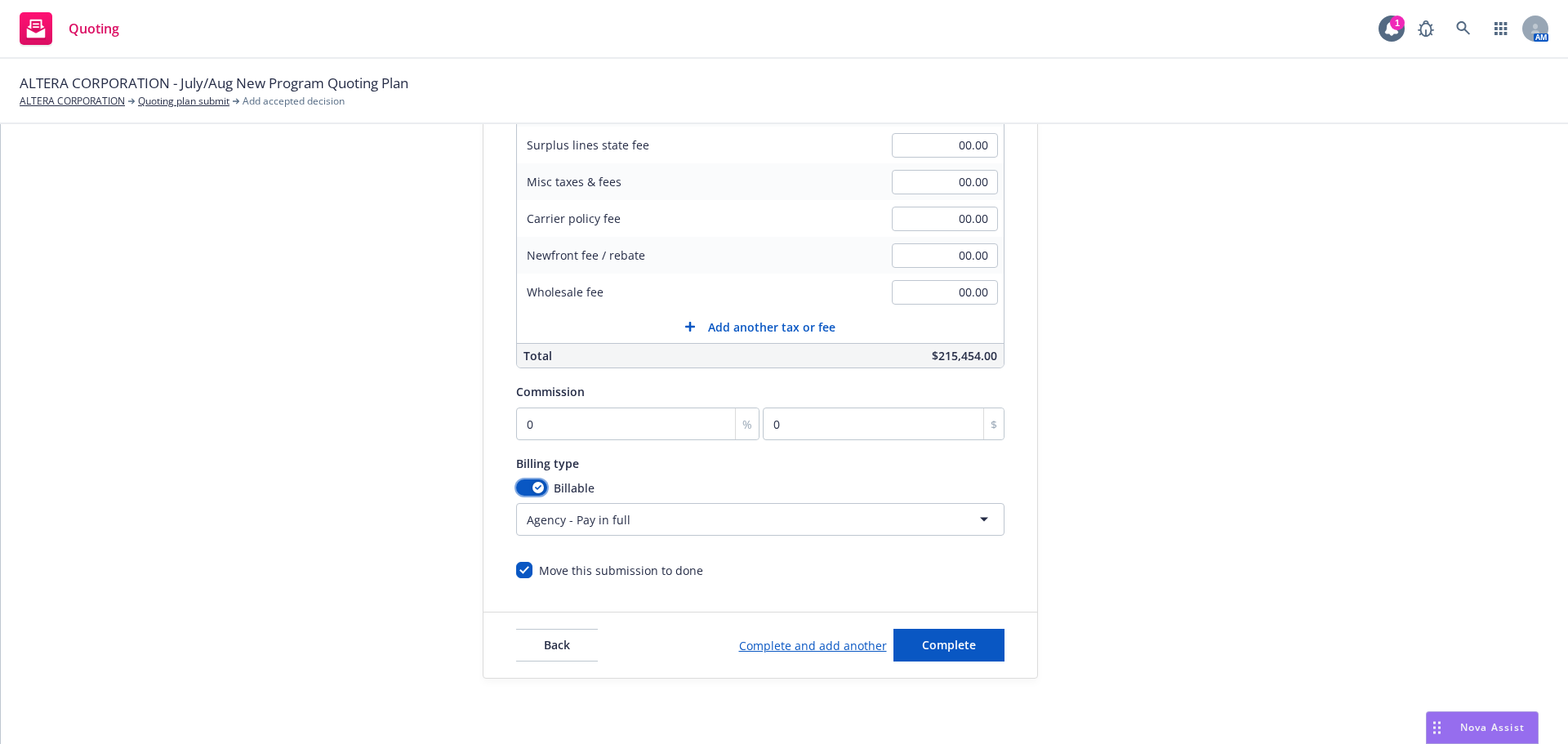
click at [535, 485] on icon "button" at bounding box center [538, 488] width 7 height 5
click at [949, 639] on span "Complete" at bounding box center [949, 644] width 54 height 16
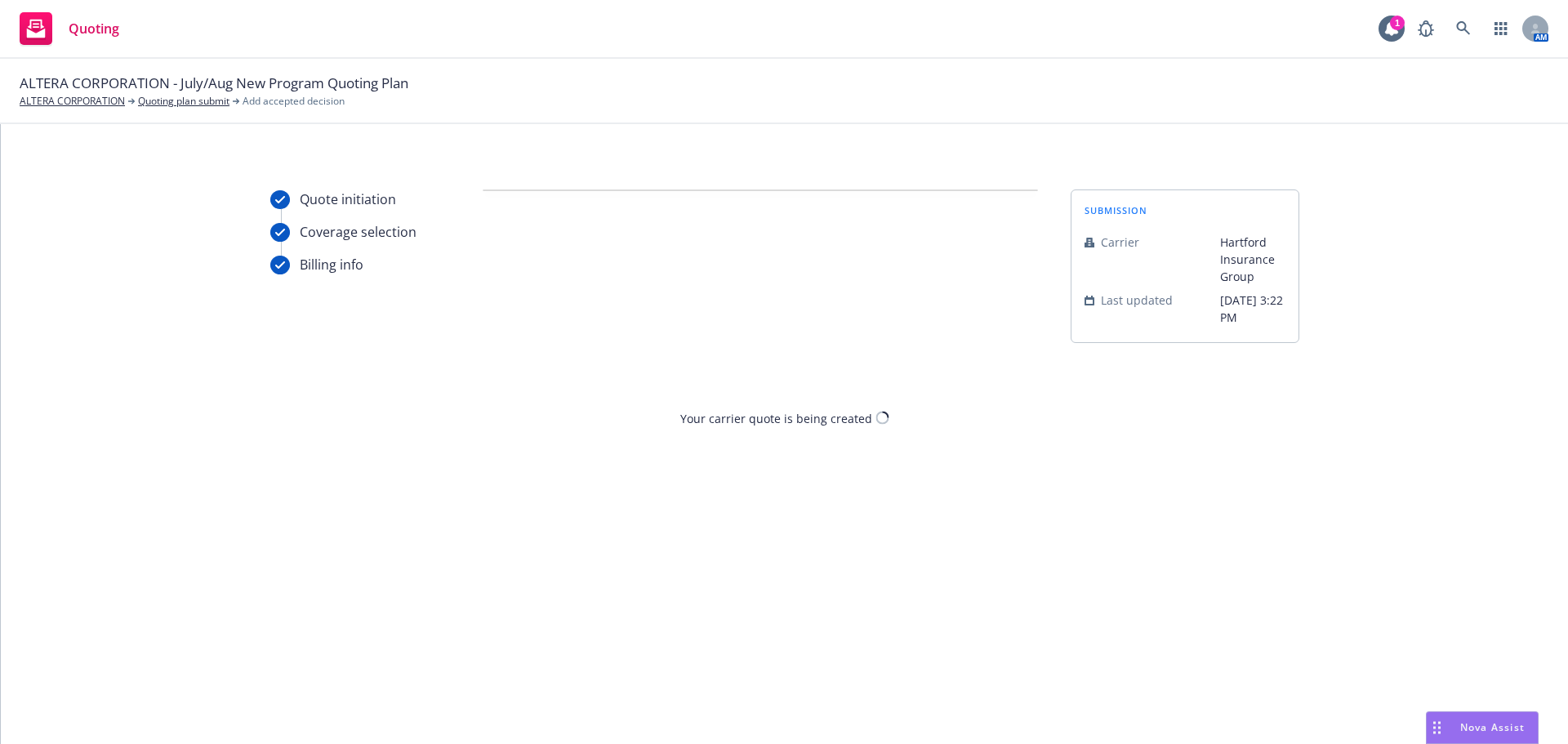
scroll to position [0, 0]
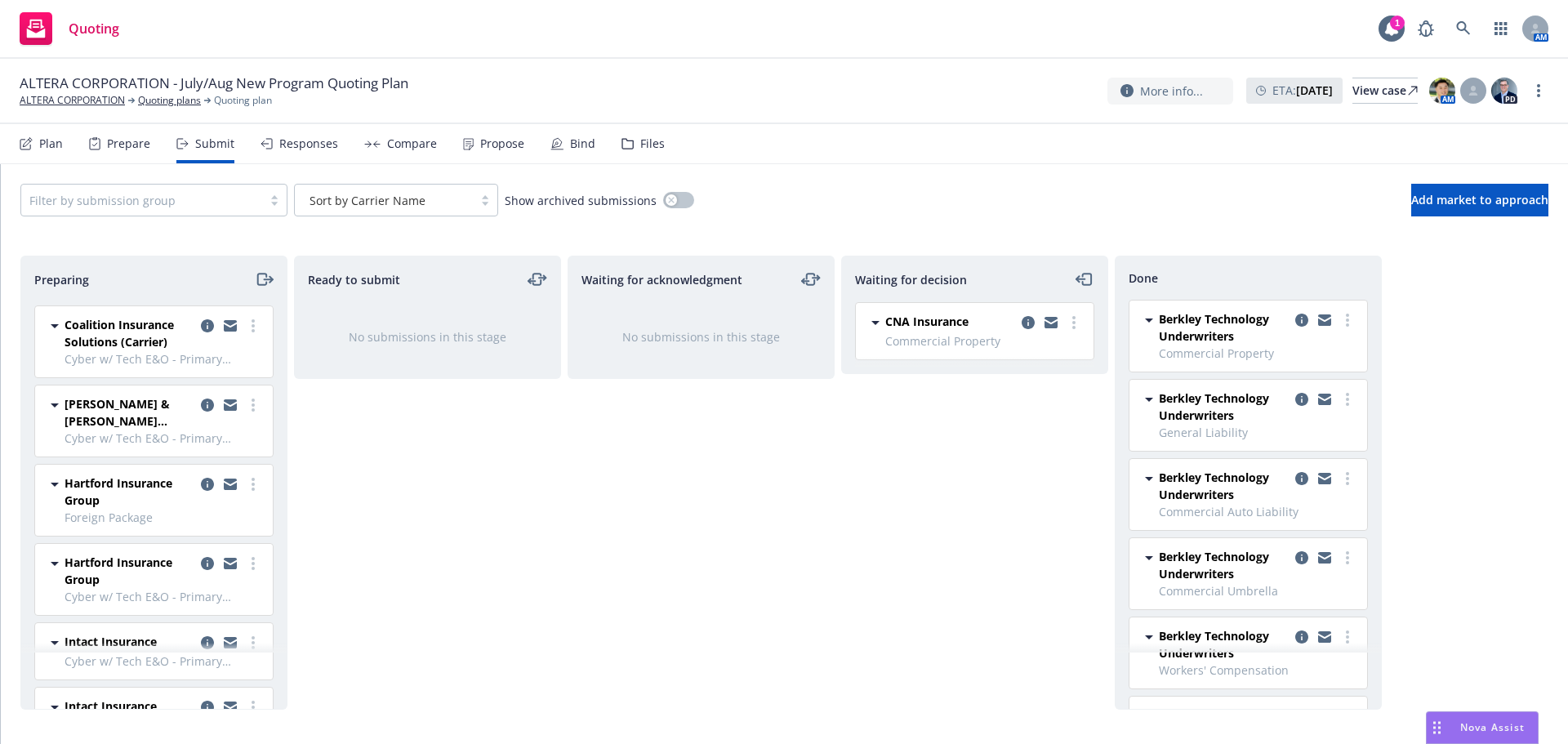
scroll to position [1144, 0]
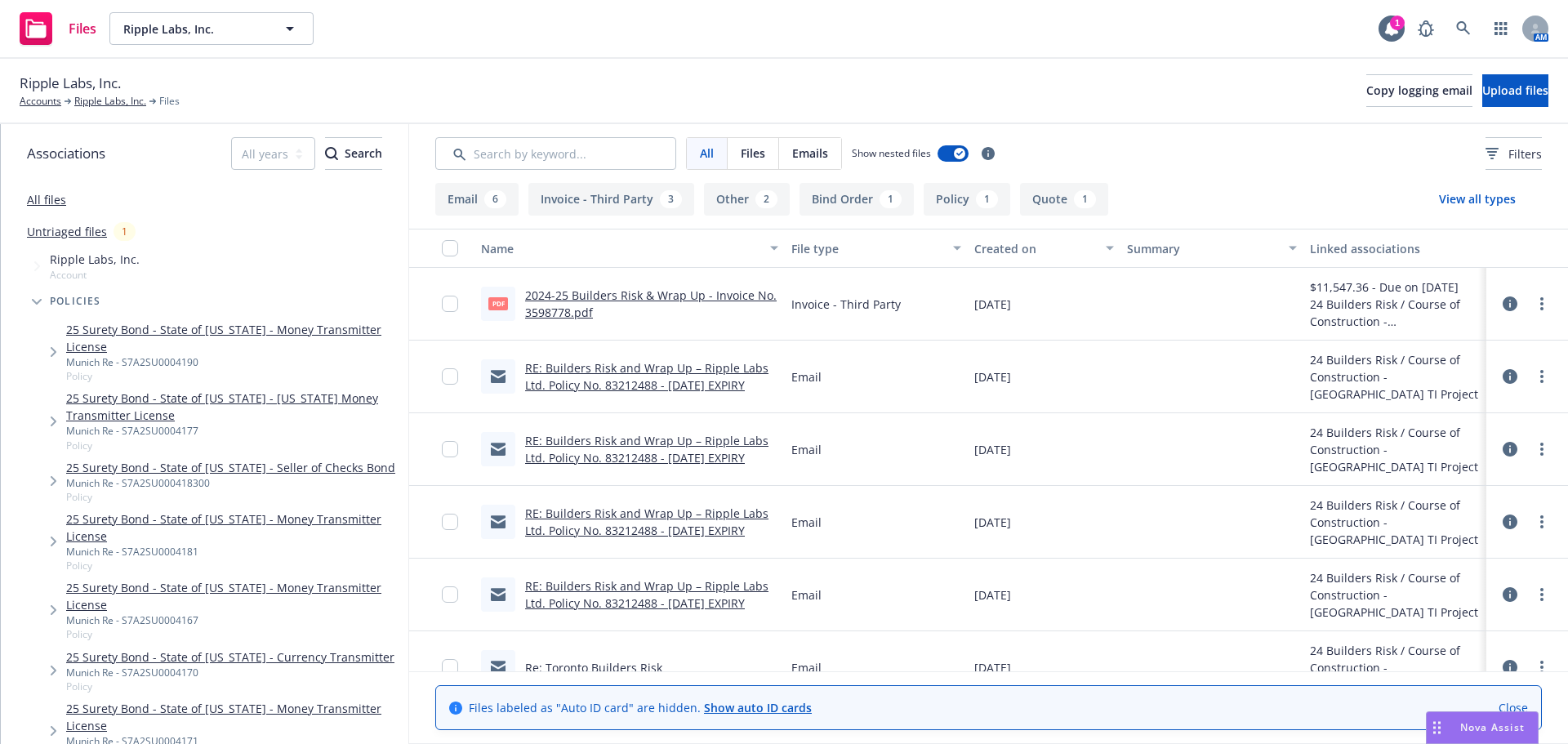
drag, startPoint x: 455, startPoint y: 102, endPoint x: 488, endPoint y: 108, distance: 33.5
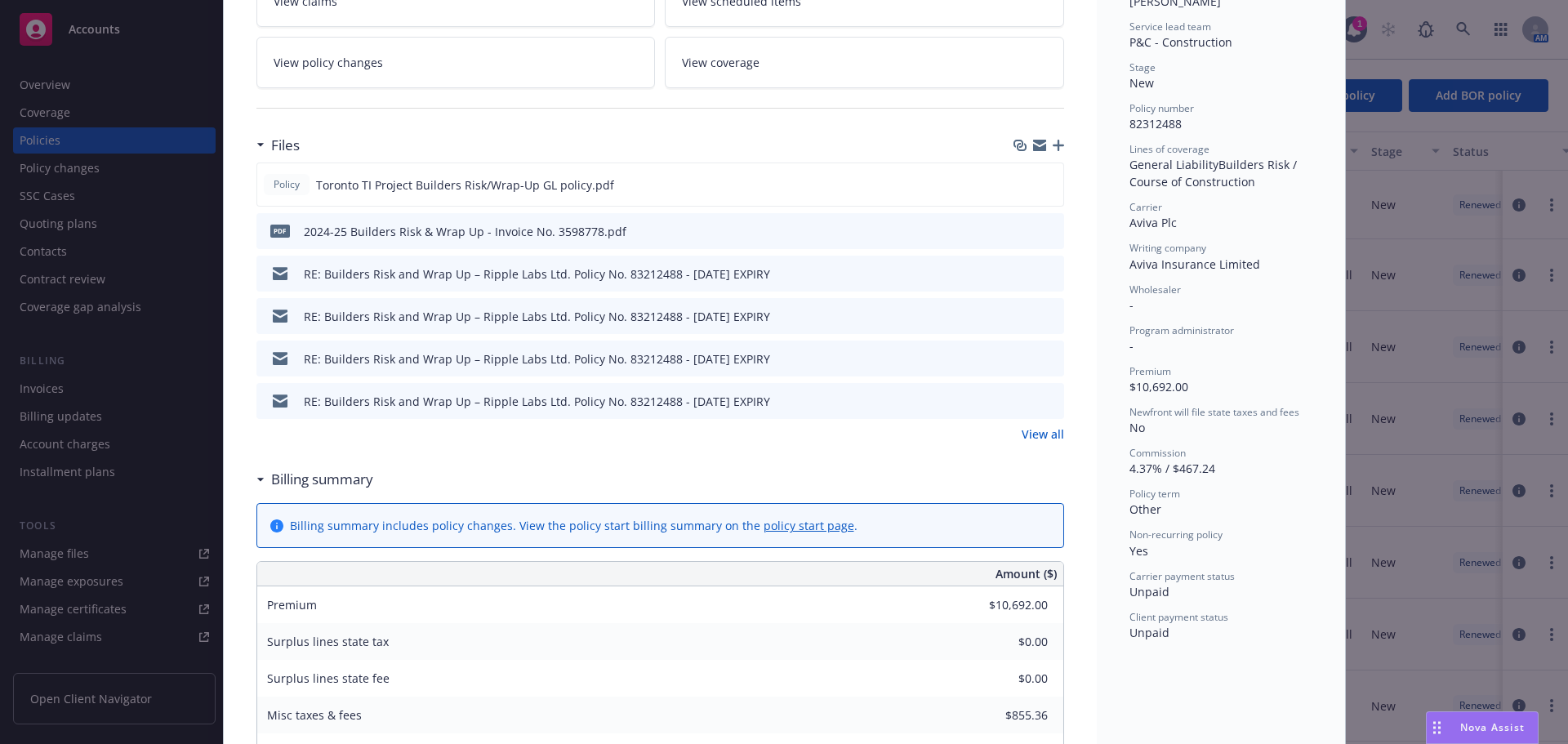
scroll to position [327, 0]
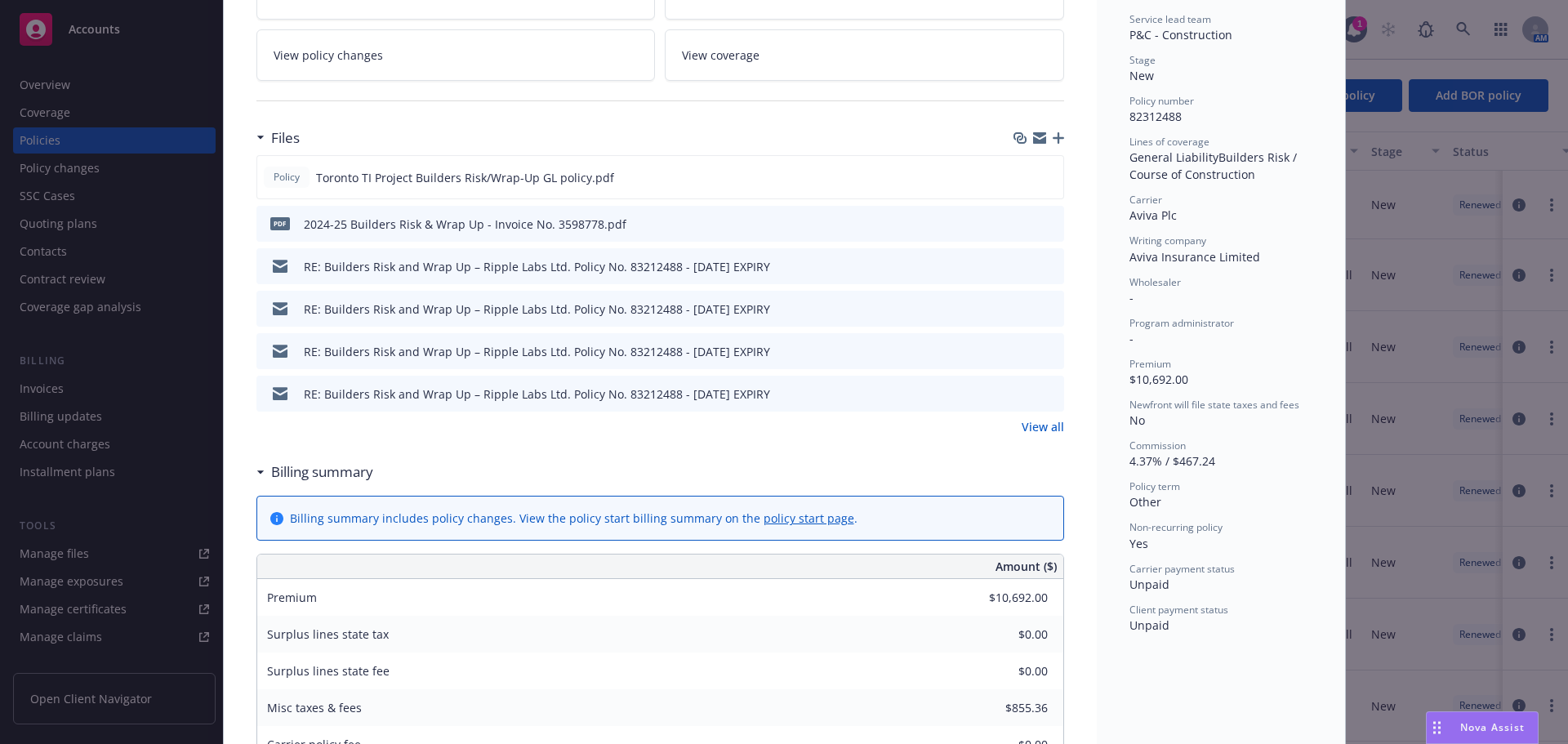
drag, startPoint x: 1044, startPoint y: 421, endPoint x: 1070, endPoint y: 430, distance: 27.5
click at [1044, 421] on link "View all" at bounding box center [1042, 426] width 42 height 17
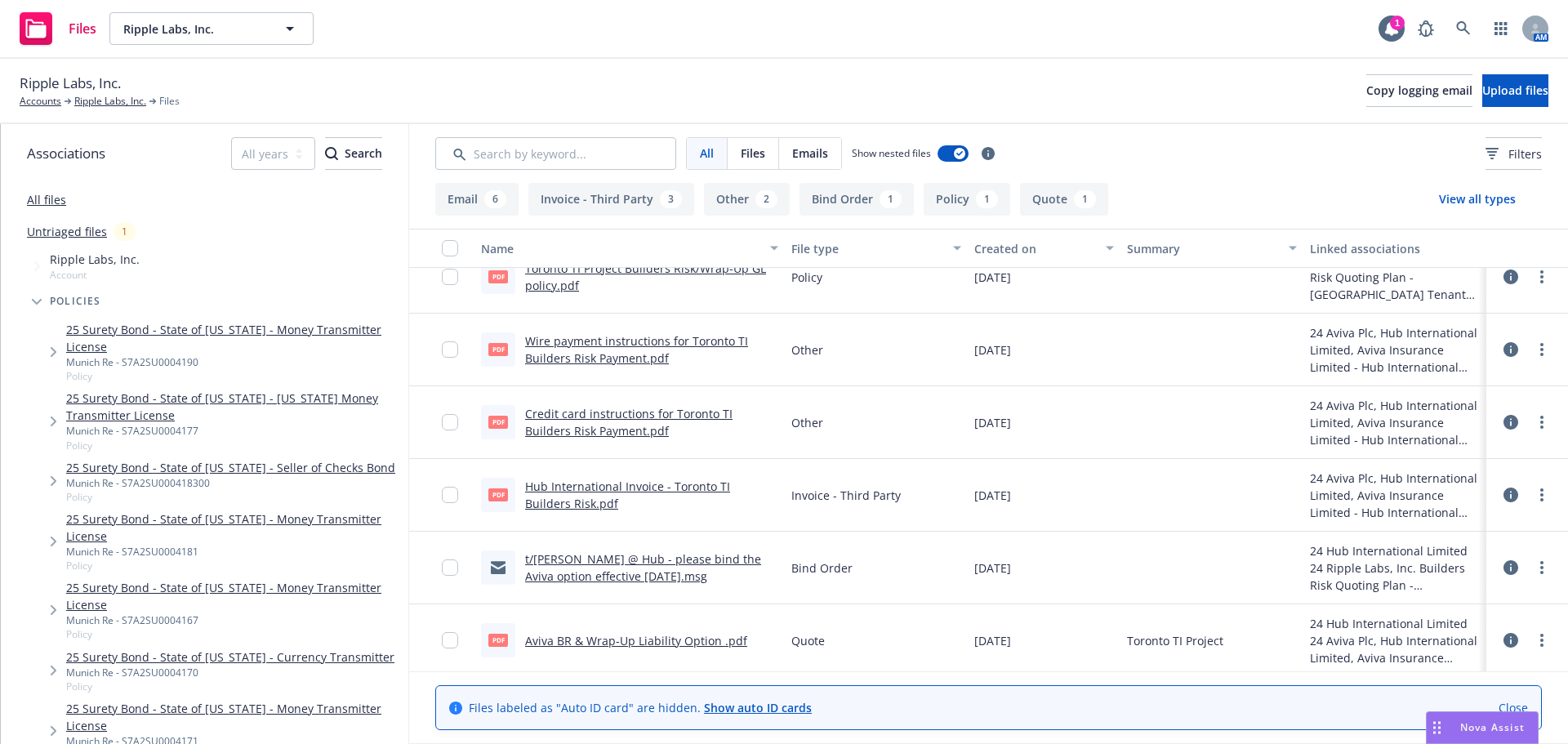
scroll to position [357, 0]
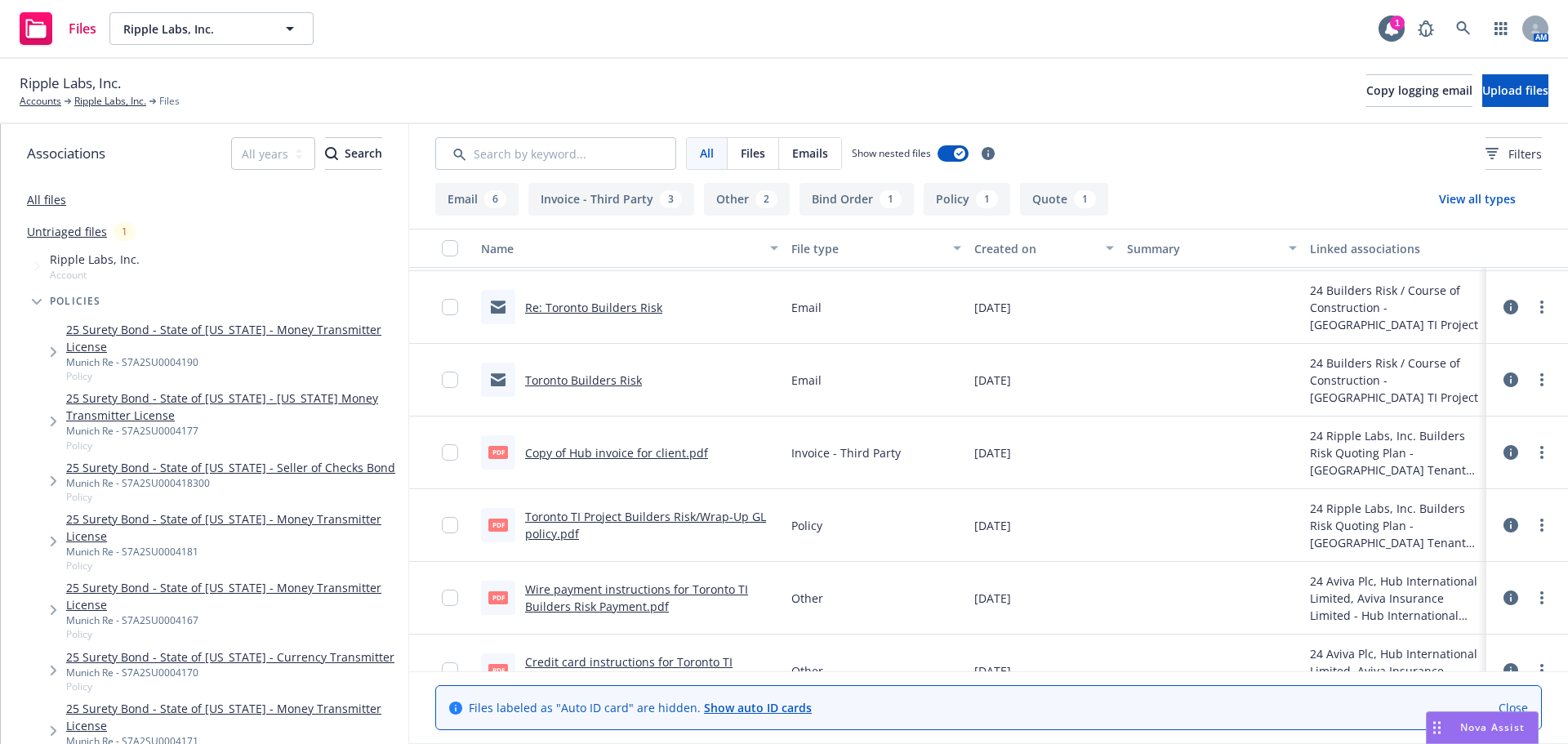
click at [604, 382] on link "Toronto Builders Risk" at bounding box center [583, 380] width 117 height 16
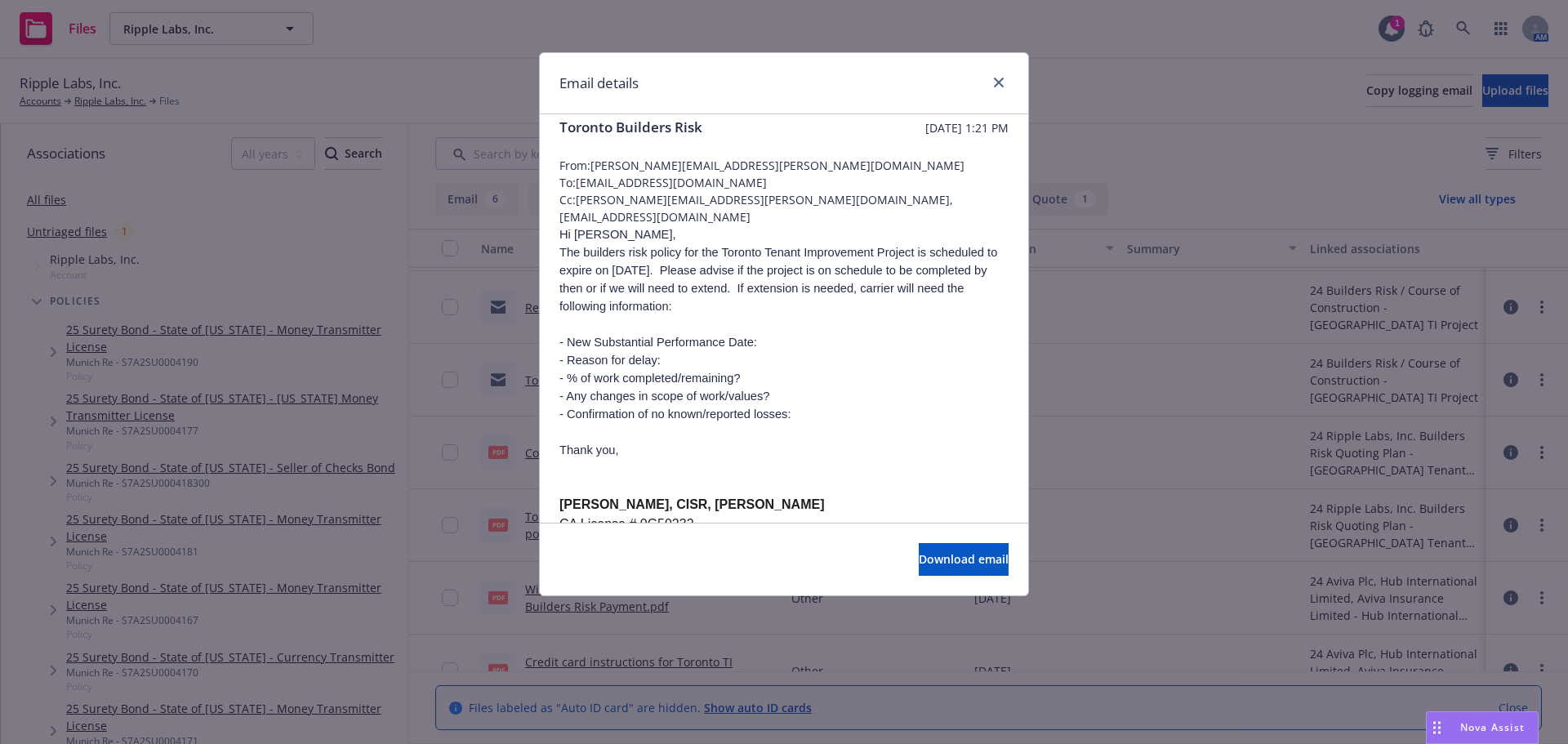
scroll to position [0, 0]
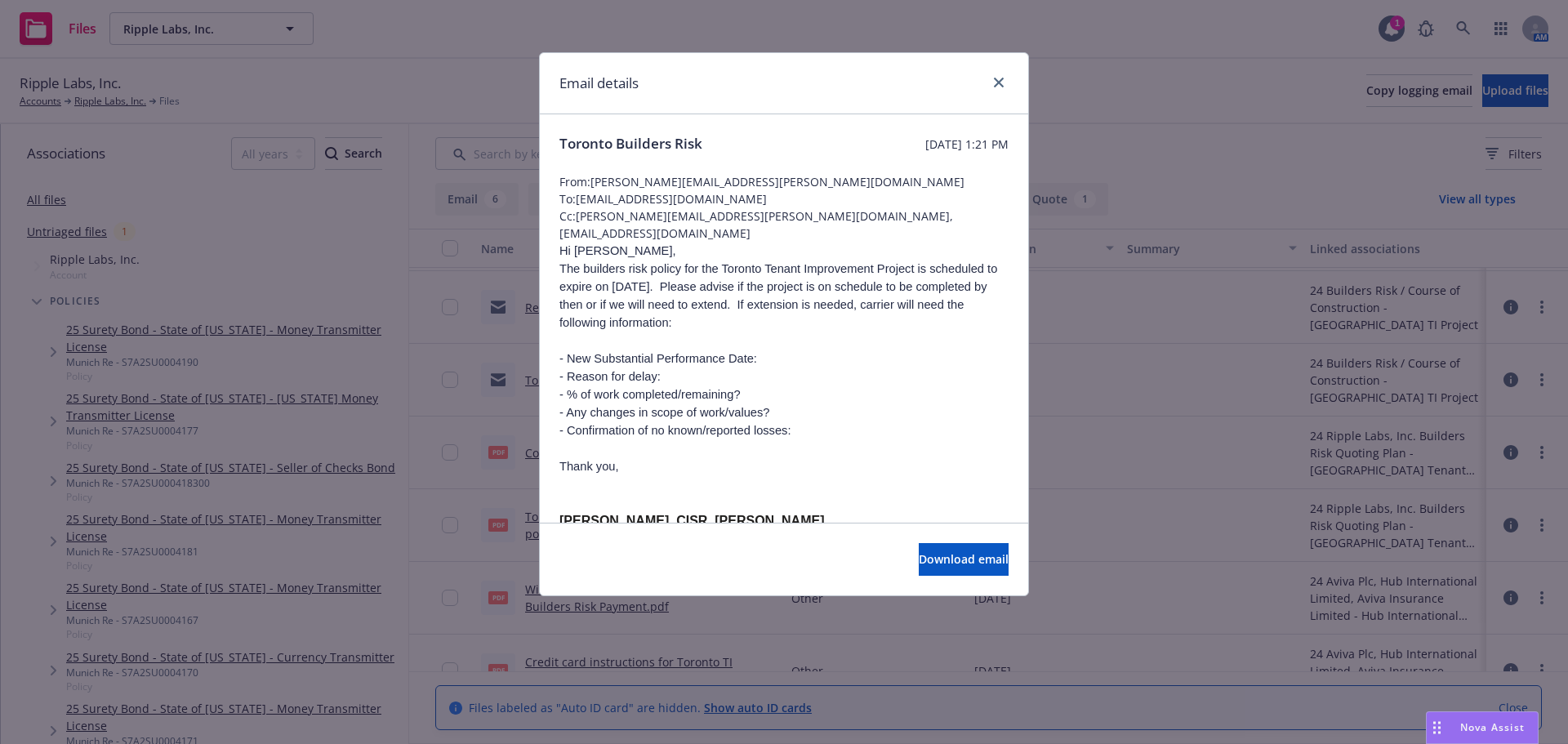
click at [1012, 81] on div "Email details" at bounding box center [784, 84] width 488 height 61
click at [1004, 85] on link "close" at bounding box center [999, 83] width 20 height 20
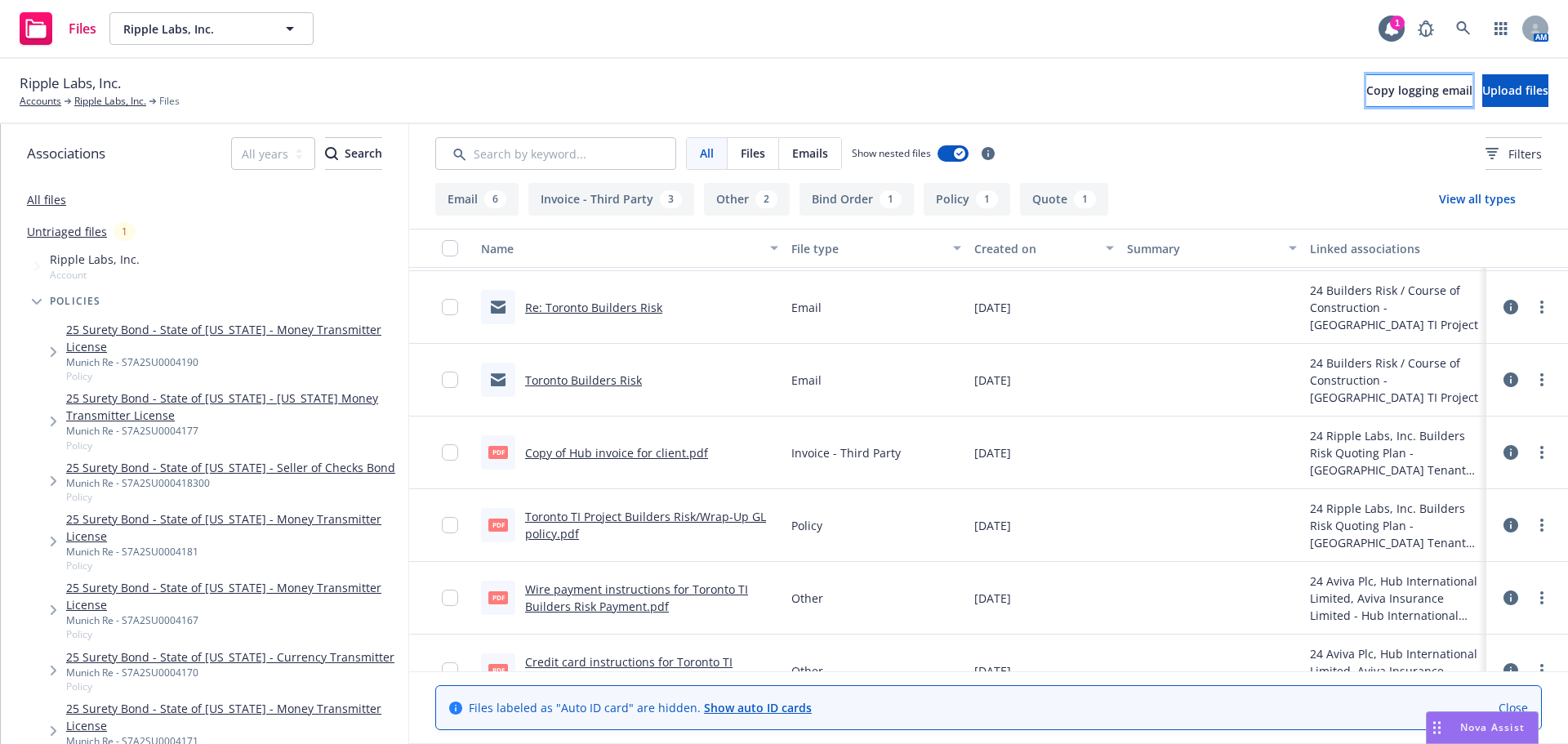
click at [1367, 91] on span "Copy logging email" at bounding box center [1420, 90] width 106 height 16
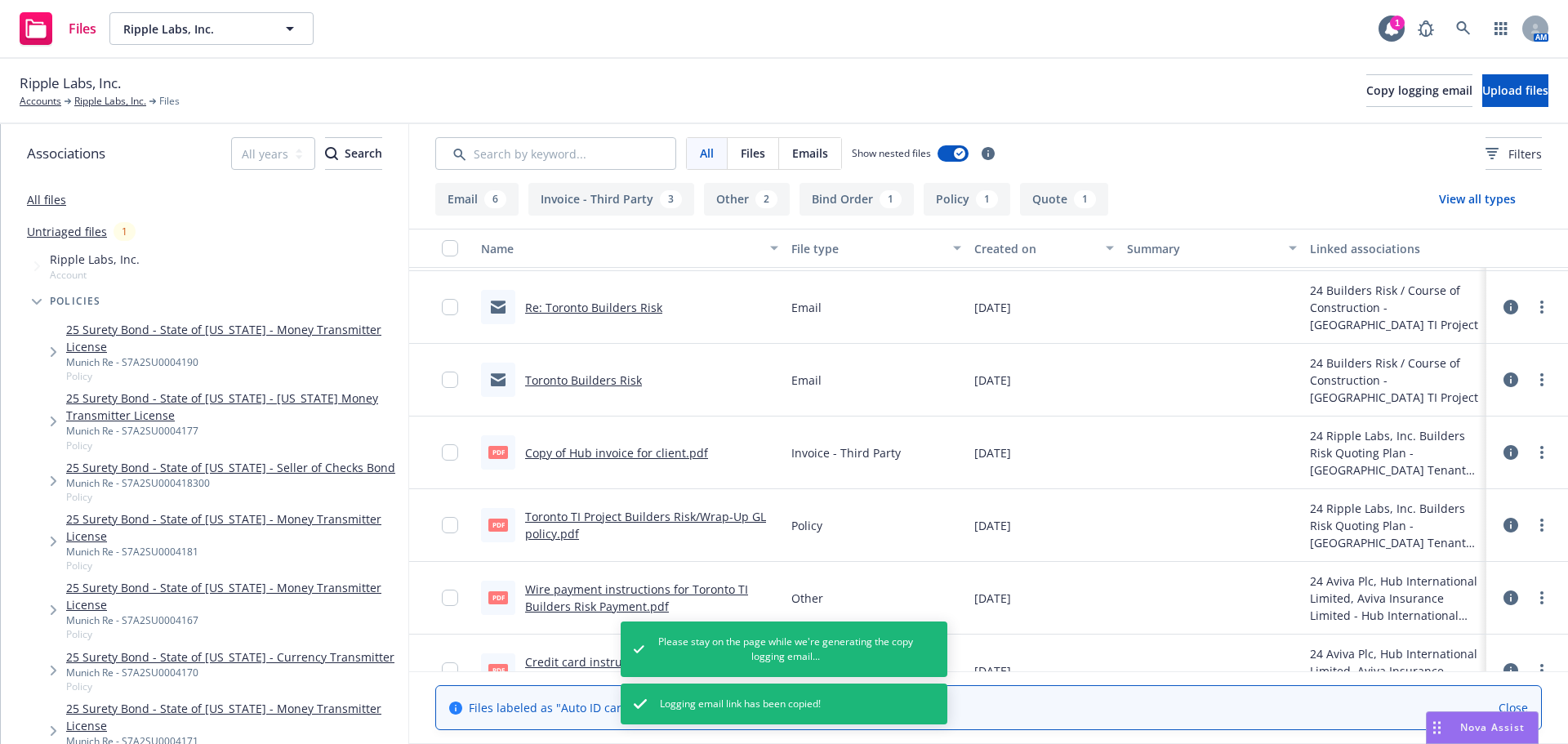
click at [910, 265] on button "File type" at bounding box center [876, 248] width 183 height 39
